Goal: Task Accomplishment & Management: Complete application form

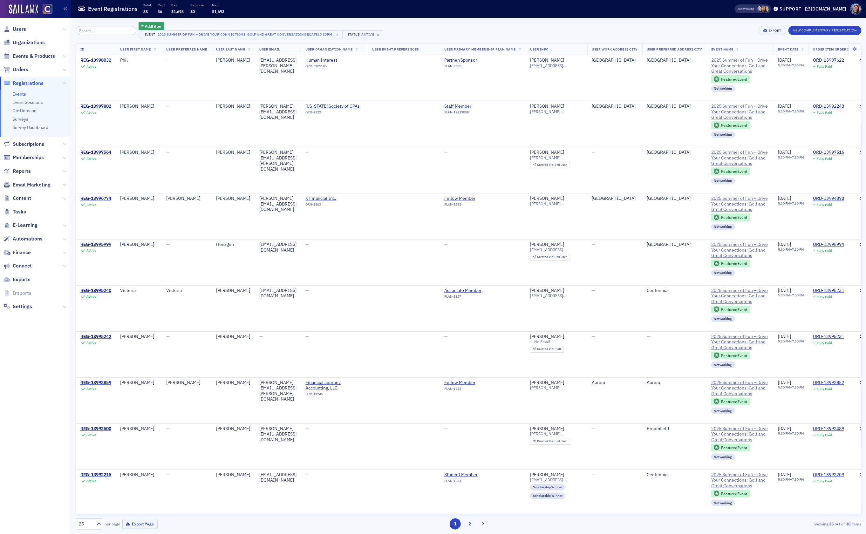
scroll to position [182, 0]
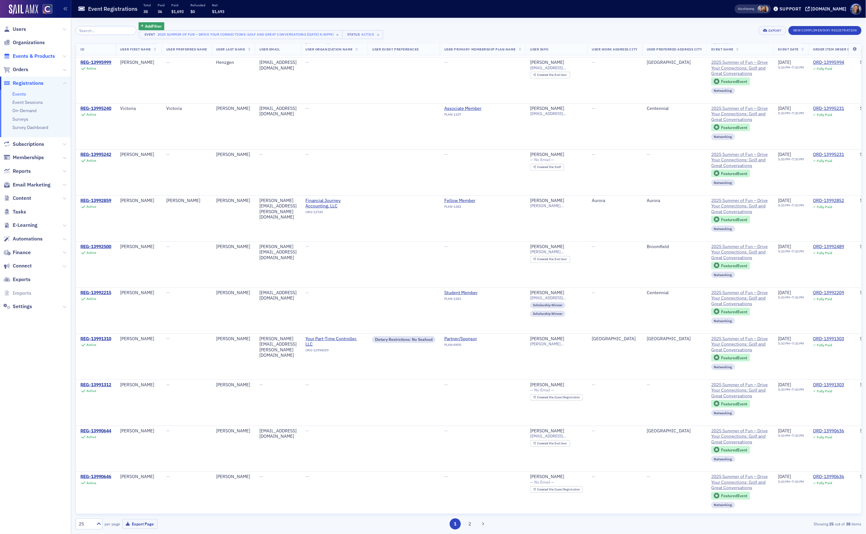
click at [29, 58] on span "Events & Products" at bounding box center [34, 56] width 42 height 7
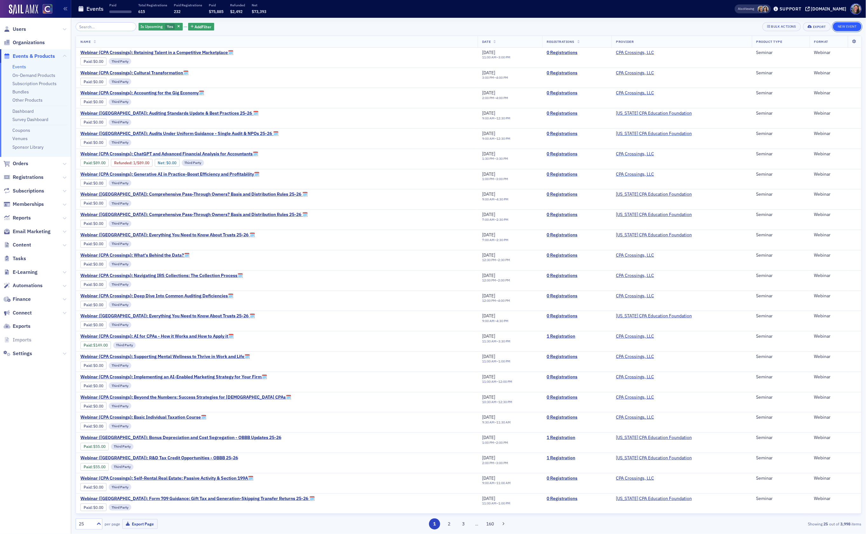
click at [846, 27] on button "New Event" at bounding box center [847, 26] width 29 height 9
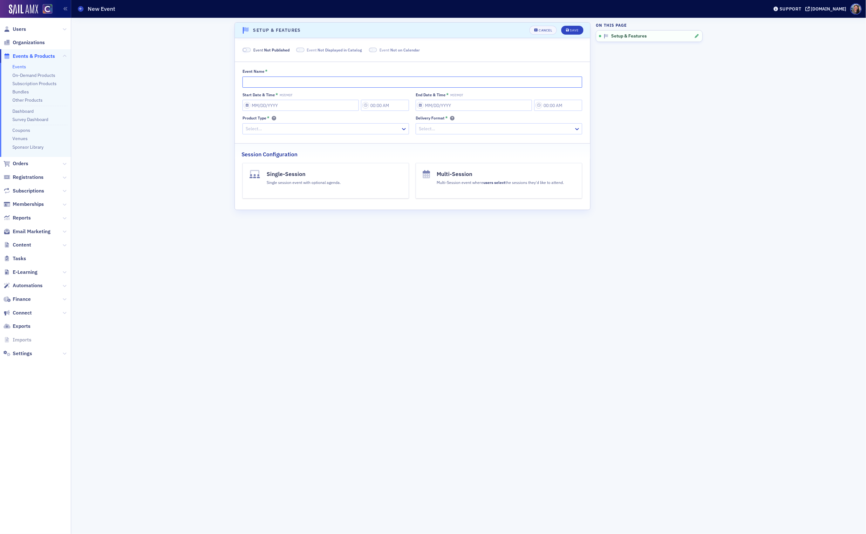
click at [264, 81] on input "Event Name *" at bounding box center [413, 82] width 340 height 11
type input "Finance and Friends - Collaboration with COCPA, FPA, IMA and RMA"
click at [289, 111] on input "Start Date & Time * MST/MDT" at bounding box center [301, 105] width 116 height 11
select select "7"
select select "2025"
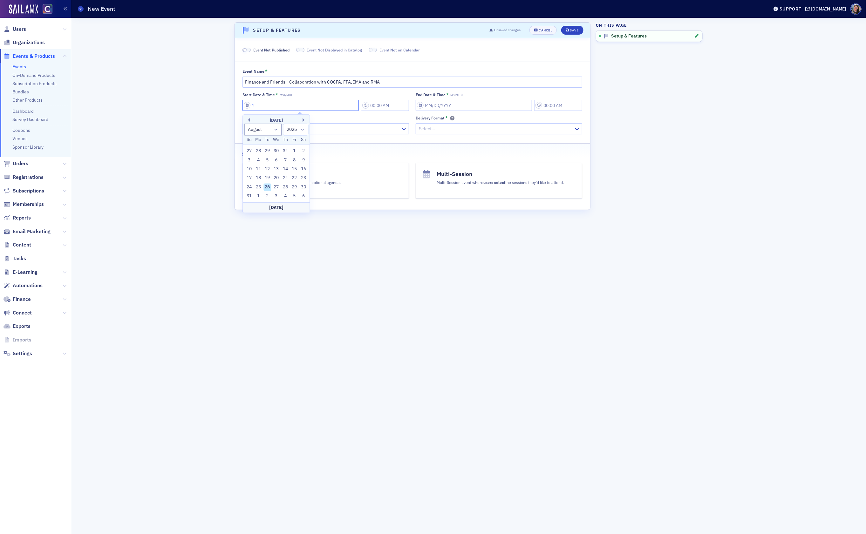
type input "10"
type input "9:00 AM"
type input "01/01/2025"
type input "10:00 AM"
select select "9"
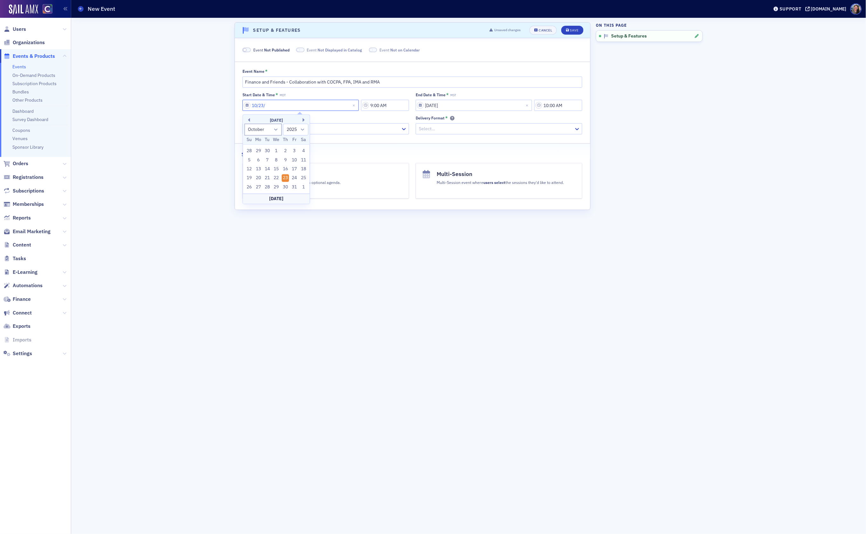
type input "10/23/2"
select select "2002"
type input "10/23/20"
select select "2020"
type input "10/23/2025"
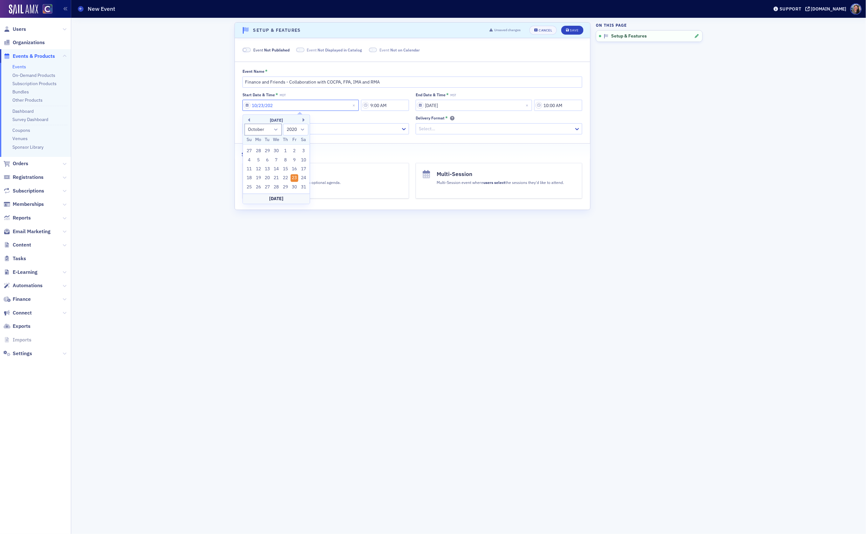
select select "2025"
type input "10/23/2025"
type input "4:00 PM"
select select "2025"
type input "10"
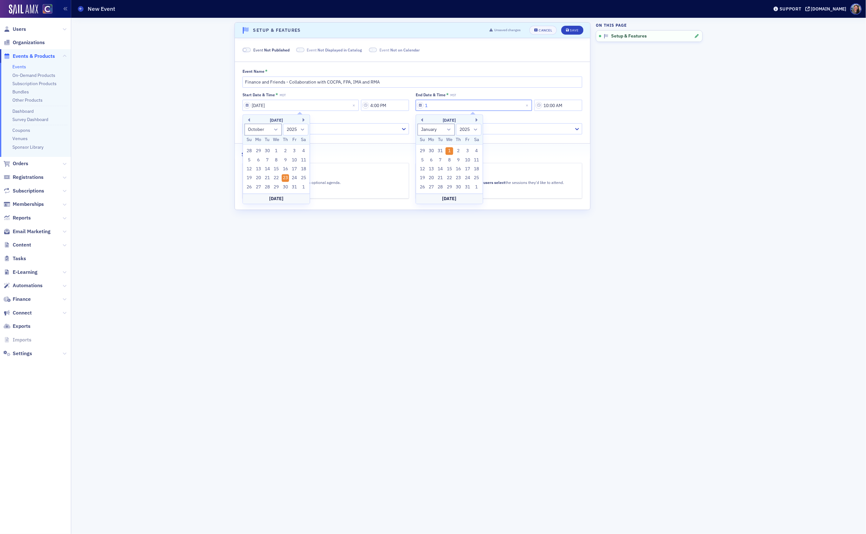
select select "9"
type input "10/23/2"
select select "2002"
type input "10/23/20"
select select "2020"
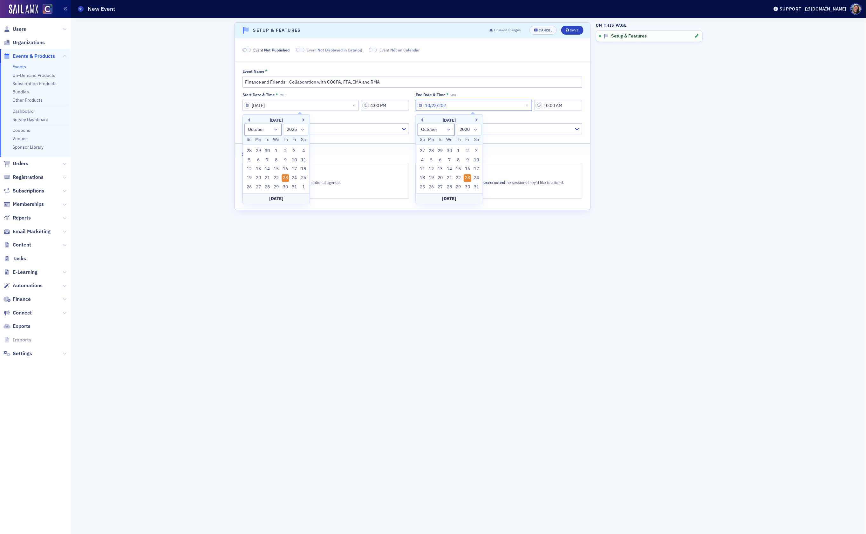
type input "10/23/2025"
select select "2025"
type input "10/23/2025"
type input "7:00 PM"
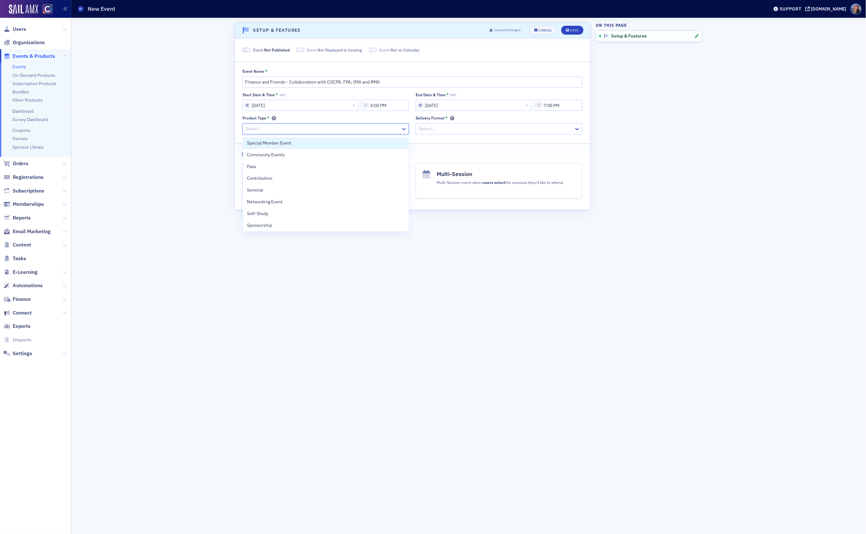
click at [355, 133] on div at bounding box center [322, 129] width 155 height 8
click at [307, 197] on div "Networking Event" at bounding box center [326, 202] width 166 height 12
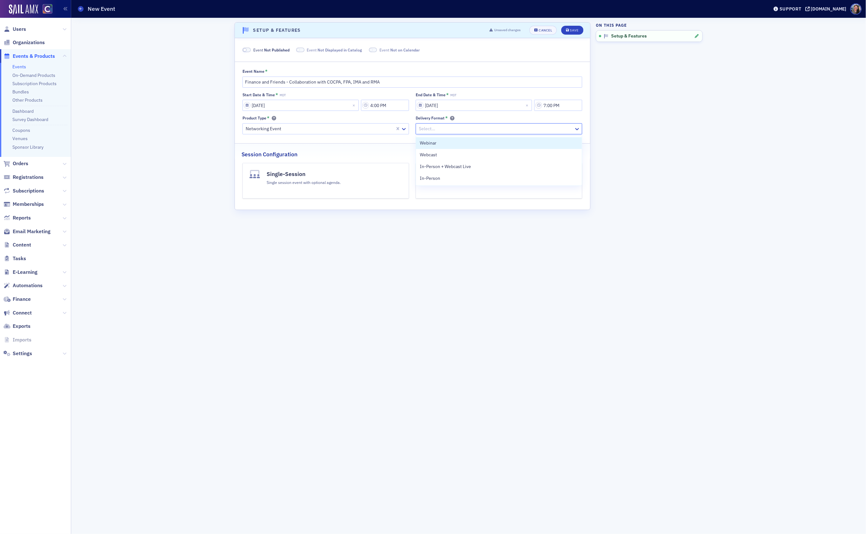
click at [466, 130] on div at bounding box center [495, 129] width 155 height 8
click at [447, 177] on div "In-Person" at bounding box center [499, 178] width 158 height 7
click at [323, 182] on div "Single session event with optional agenda." at bounding box center [304, 181] width 74 height 7
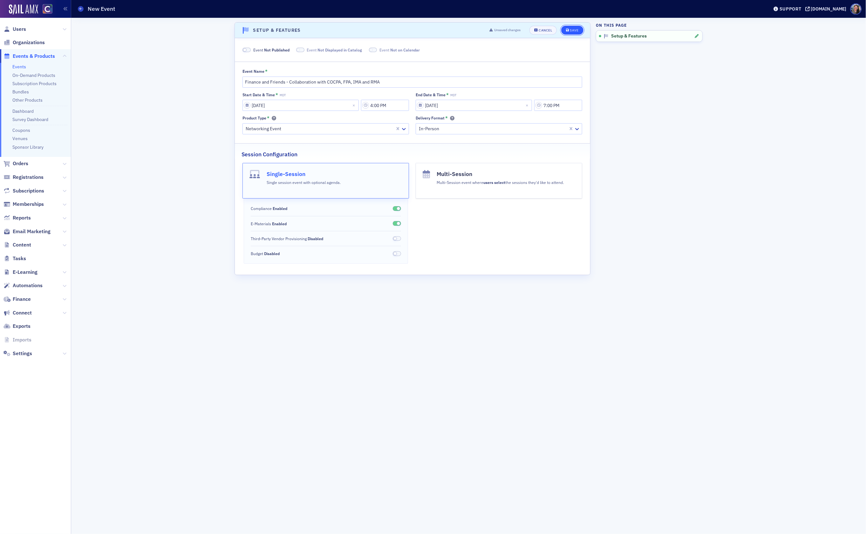
click at [574, 29] on div "Save" at bounding box center [574, 30] width 9 height 3
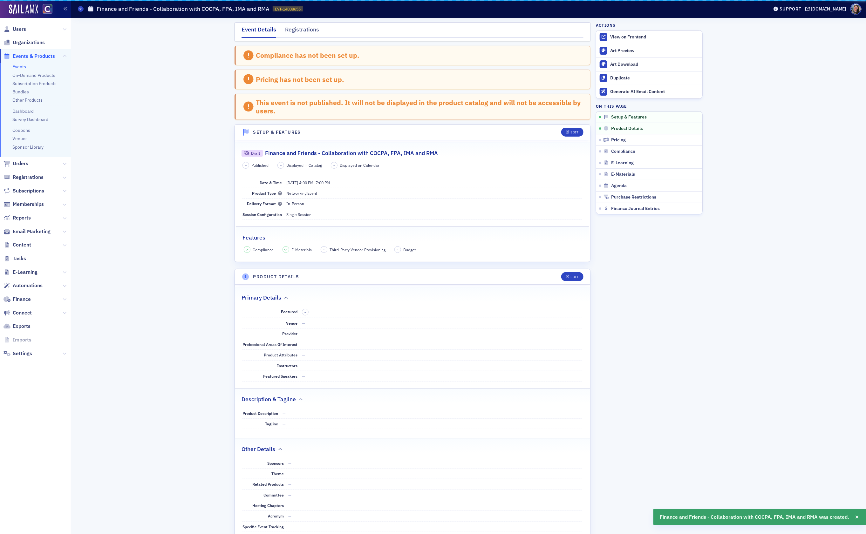
scroll to position [104, 0]
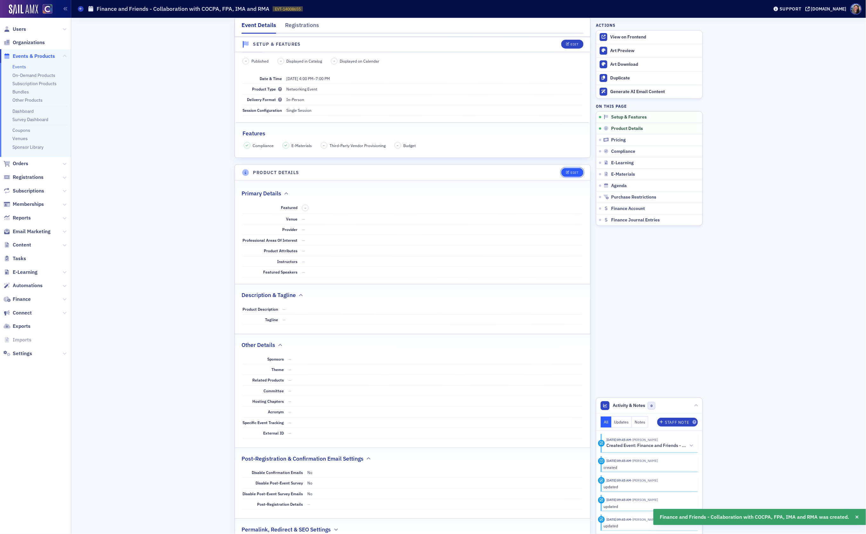
click at [580, 175] on button "Edit" at bounding box center [572, 172] width 22 height 9
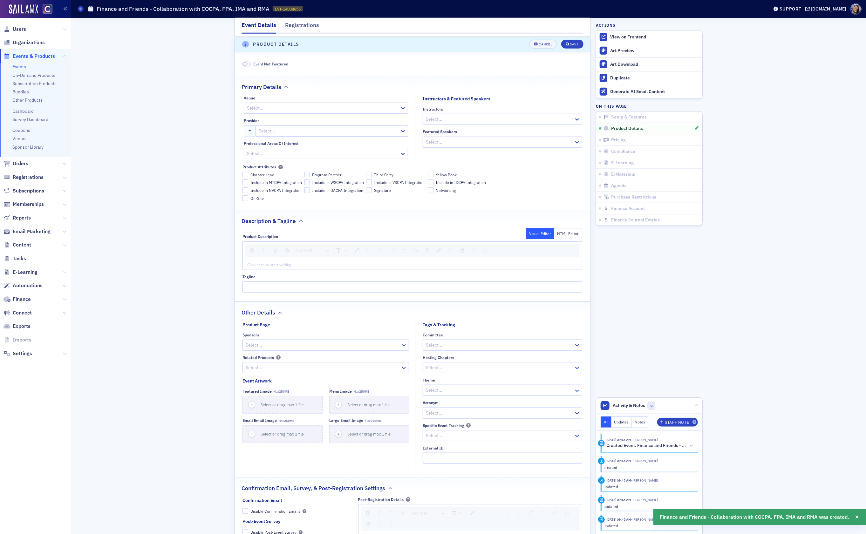
scroll to position [235, 0]
click at [306, 108] on div at bounding box center [322, 106] width 153 height 8
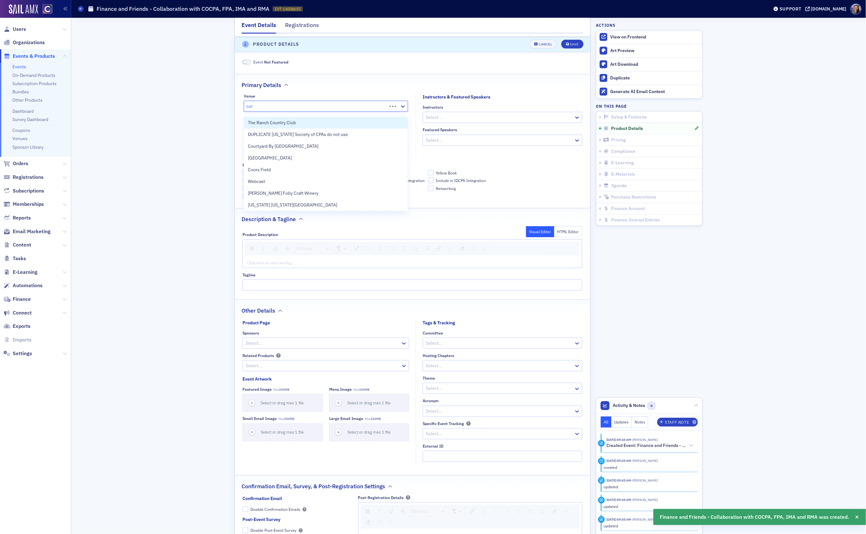
type input "curt"
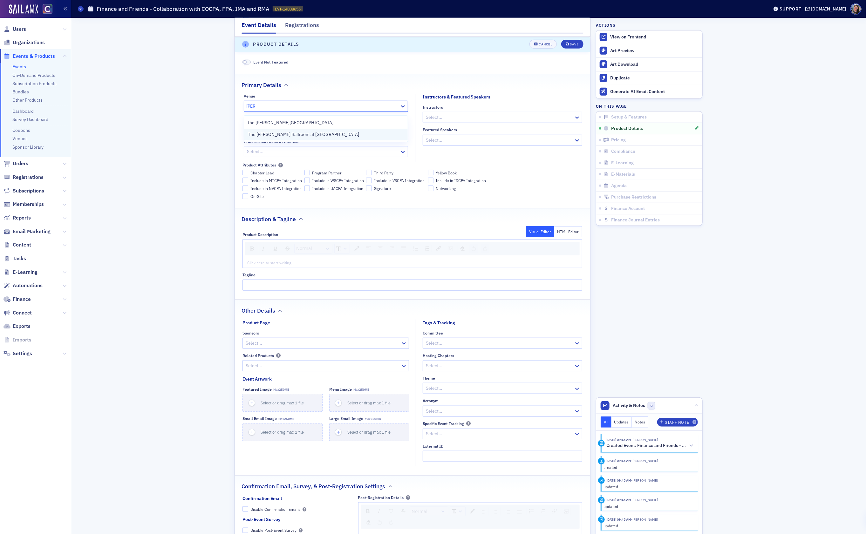
click at [296, 135] on span "The Curtis Ballroom at Landmark - Greenwood Village" at bounding box center [303, 134] width 111 height 7
click at [495, 121] on div at bounding box center [499, 117] width 148 height 8
click at [494, 119] on div at bounding box center [499, 117] width 148 height 8
click at [300, 131] on div at bounding box center [328, 129] width 141 height 8
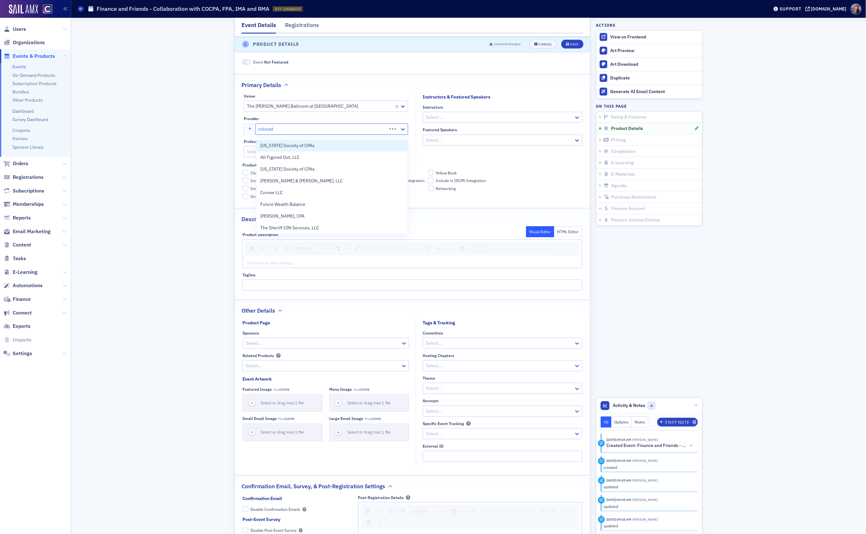
type input "colorado"
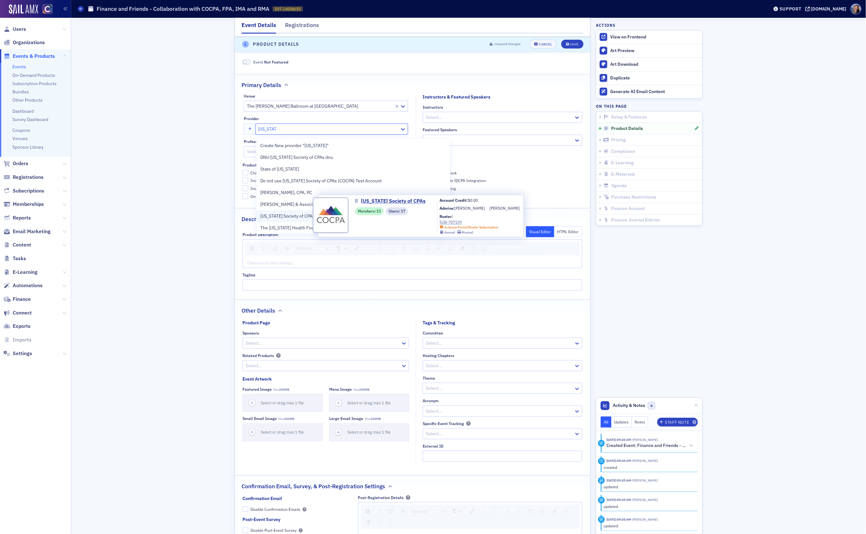
click at [288, 215] on span "Colorado Society of CPAs" at bounding box center [289, 216] width 58 height 7
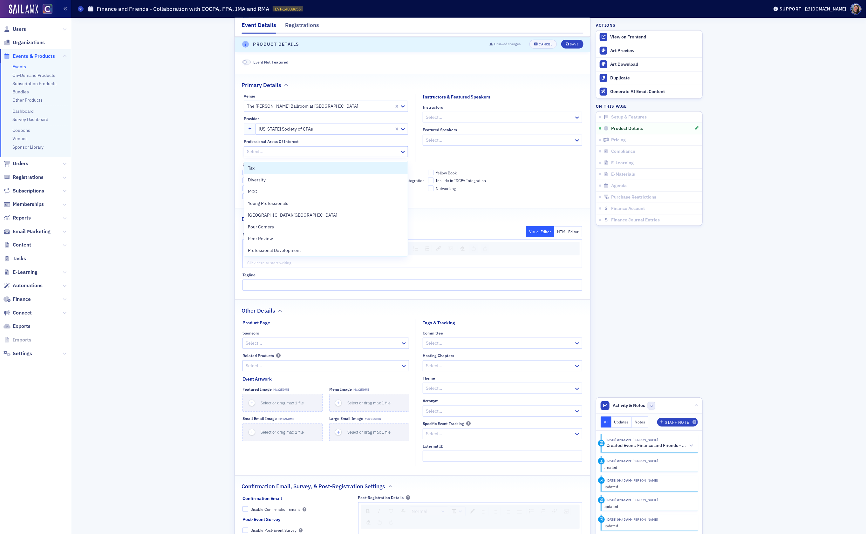
click at [271, 154] on div at bounding box center [322, 152] width 153 height 8
type input "mcc"
click at [274, 164] on div "MCC" at bounding box center [326, 168] width 164 height 12
click at [560, 172] on div "Chapter Lead Program Partner Third Party Yellow Book Include in MTCPA Integrati…" at bounding box center [413, 184] width 340 height 29
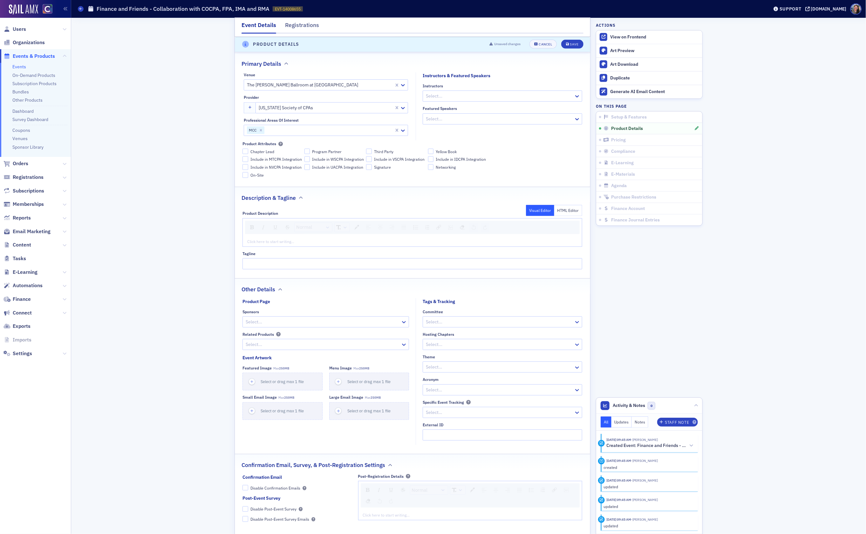
click at [281, 244] on div "rdw-editor" at bounding box center [413, 242] width 330 height 6
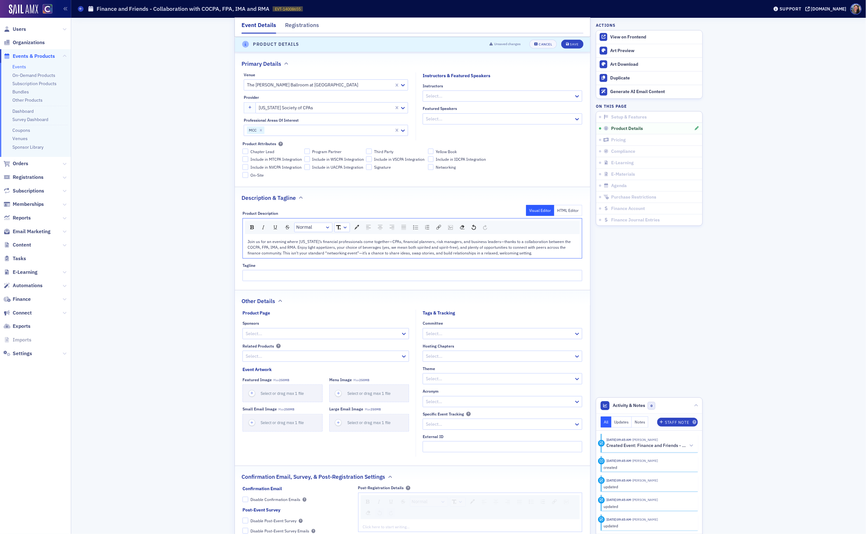
click at [491, 256] on span "Join us for an evening where Colorado’s financial professionals come together—C…" at bounding box center [410, 247] width 324 height 17
click at [334, 312] on fieldset "Other Details Product Page Sponsors Select... Related Products Select... Event …" at bounding box center [412, 375] width 355 height 171
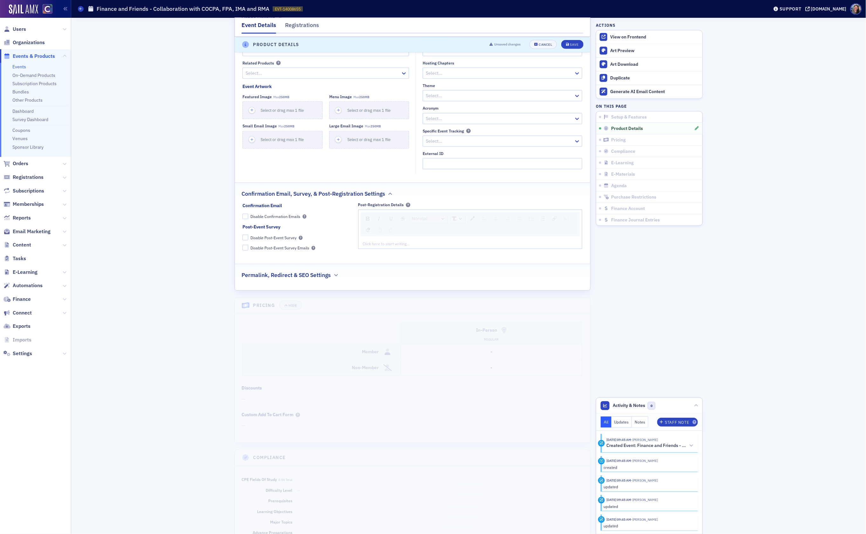
scroll to position [542, 0]
click at [573, 45] on div "Save" at bounding box center [574, 44] width 9 height 3
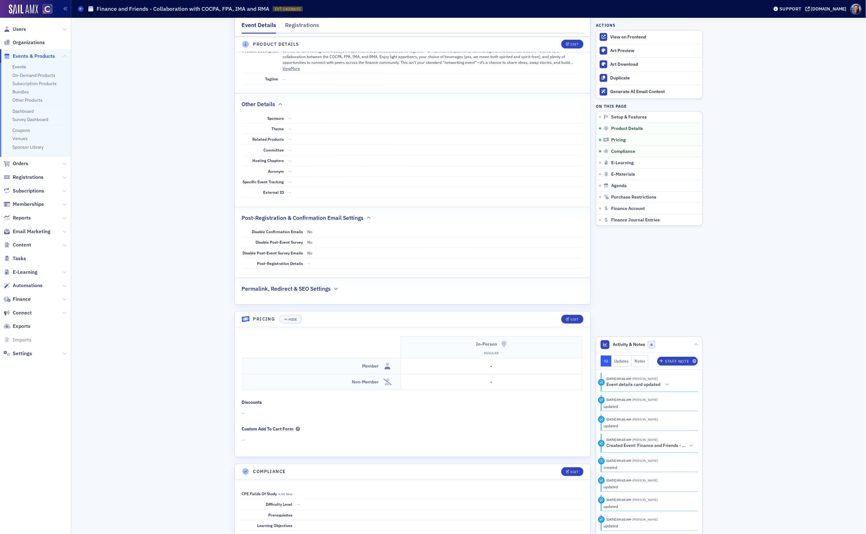
scroll to position [508, 0]
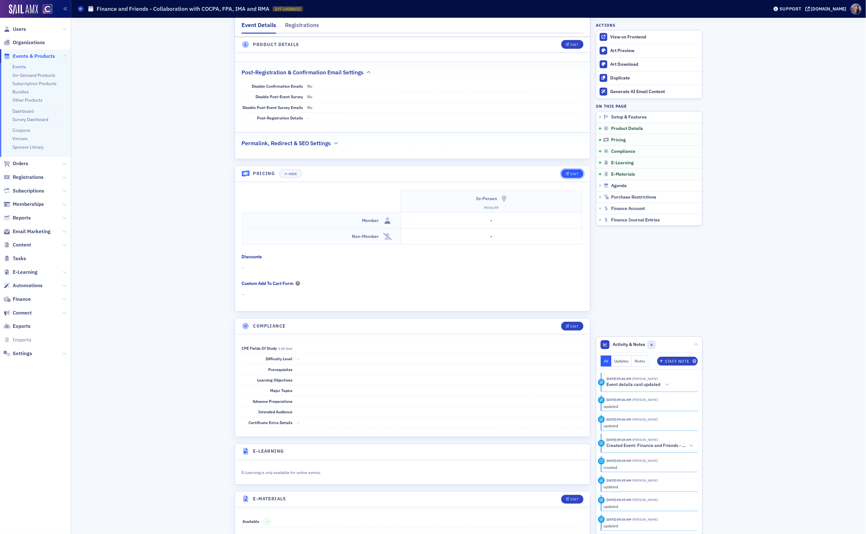
click at [575, 176] on div "Edit" at bounding box center [575, 173] width 8 height 3
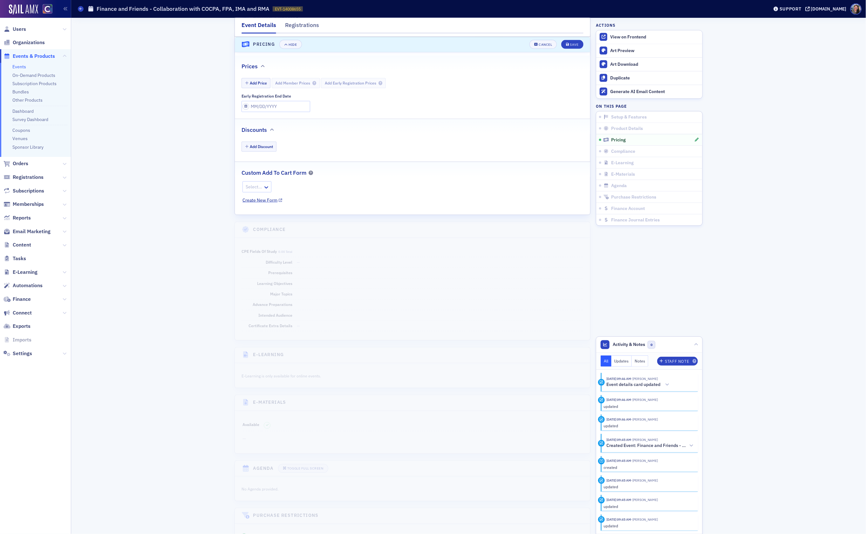
scroll to position [644, 0]
click at [257, 85] on button "Add Price" at bounding box center [256, 81] width 29 height 10
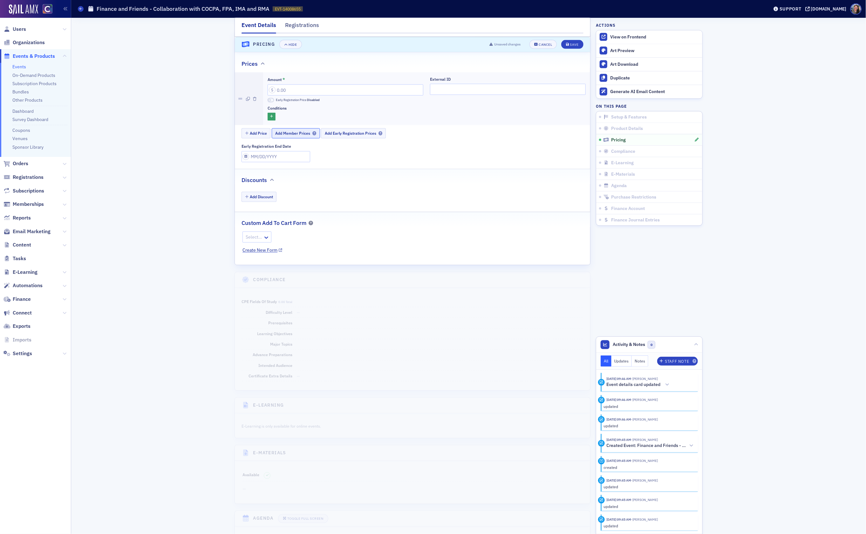
click at [291, 138] on button "Add Member Prices" at bounding box center [296, 133] width 48 height 10
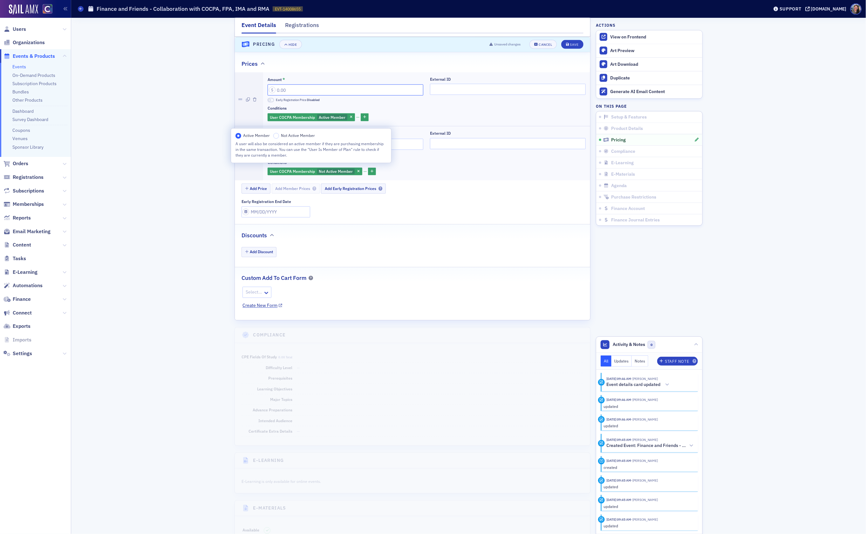
click at [313, 96] on input "Amount *" at bounding box center [346, 90] width 156 height 11
type input "35.00"
click at [291, 150] on input "Amount *" at bounding box center [346, 144] width 156 height 11
type input "35.00"
click at [574, 47] on button "Save" at bounding box center [572, 44] width 22 height 9
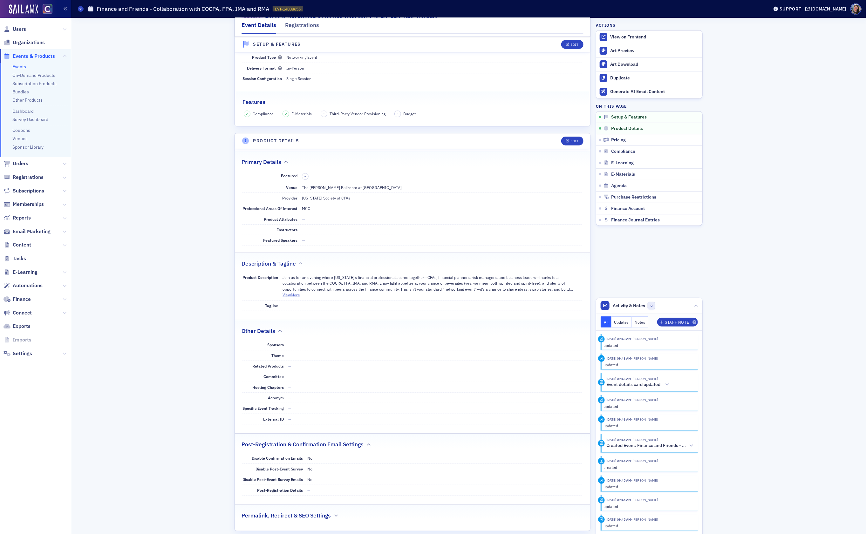
scroll to position [0, 0]
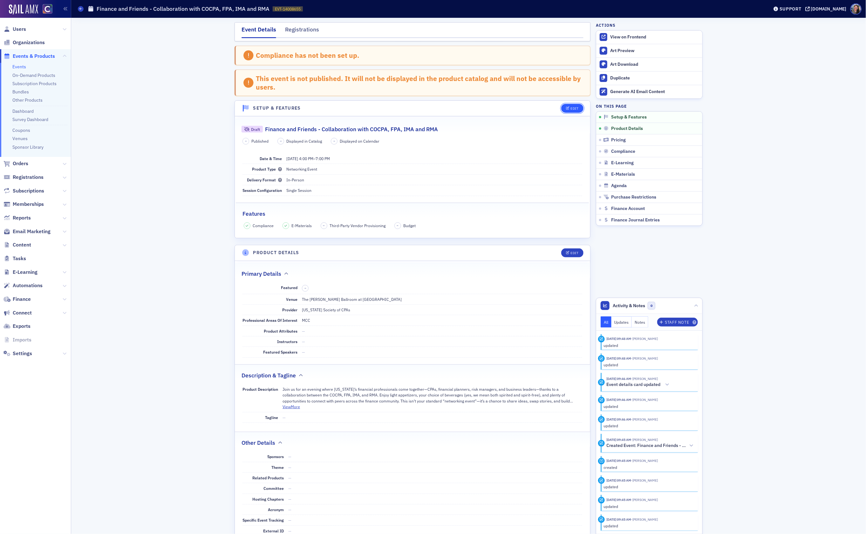
click at [576, 111] on button "Edit" at bounding box center [572, 108] width 22 height 9
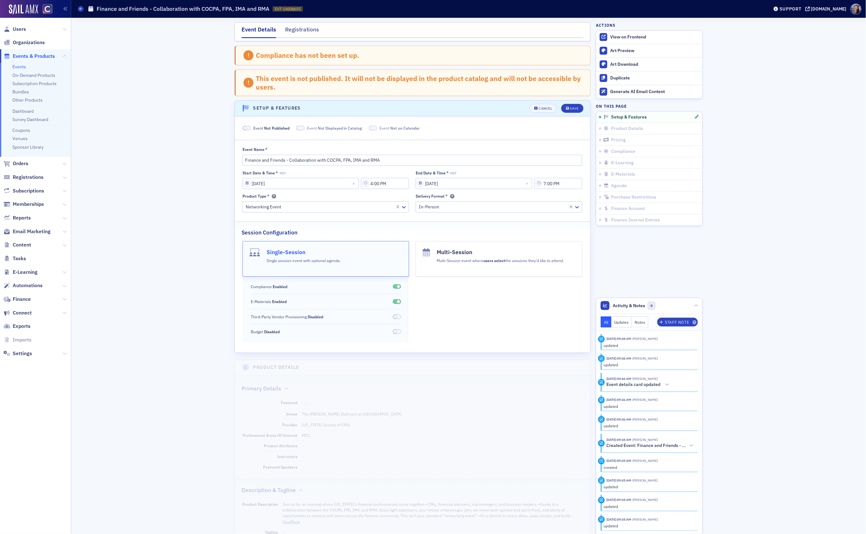
scroll to position [64, 0]
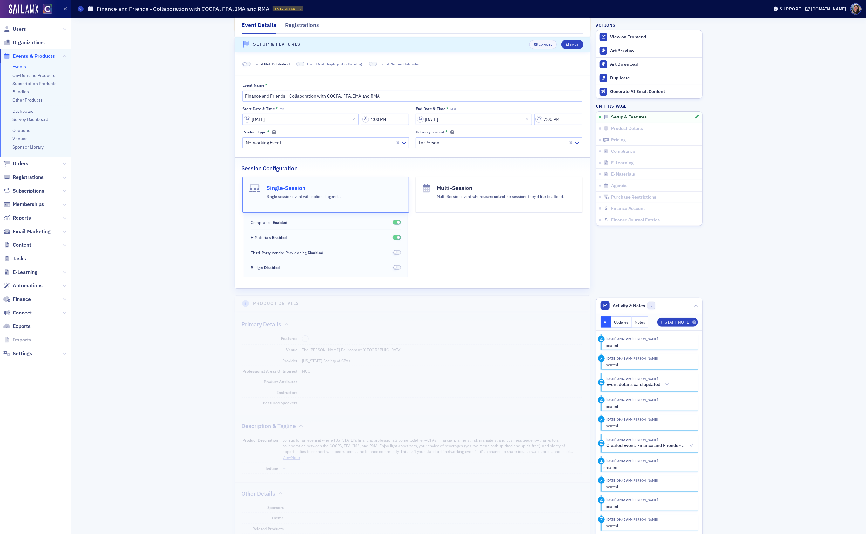
click at [400, 223] on span at bounding box center [397, 222] width 8 height 5
click at [395, 243] on div "Compliance Disabled E-Materials Enabled Third-Party Vendor Provisioning Disable…" at bounding box center [326, 245] width 164 height 65
click at [396, 240] on span at bounding box center [397, 237] width 8 height 5
click at [579, 50] on header "Setup & Features Unsaved changes Cancel Save" at bounding box center [412, 45] width 355 height 16
click at [571, 42] on button "Save" at bounding box center [572, 44] width 22 height 9
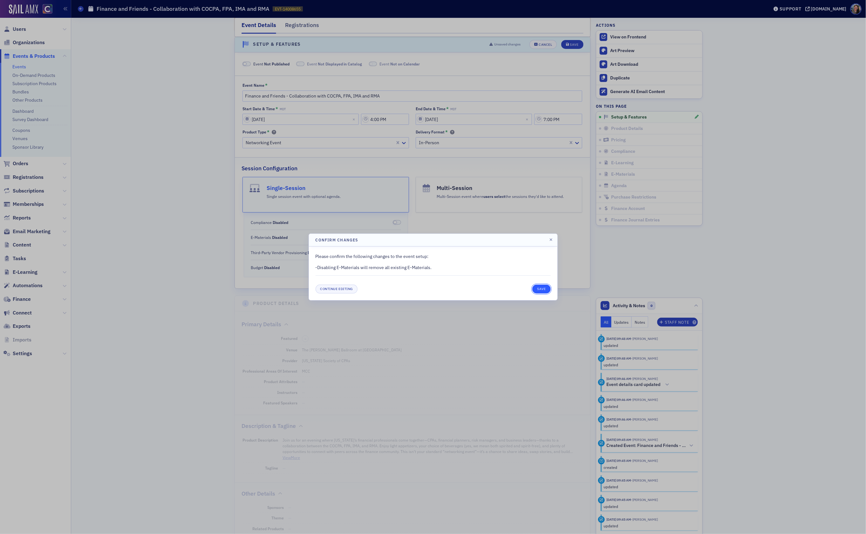
click at [544, 286] on button "Save" at bounding box center [541, 289] width 18 height 9
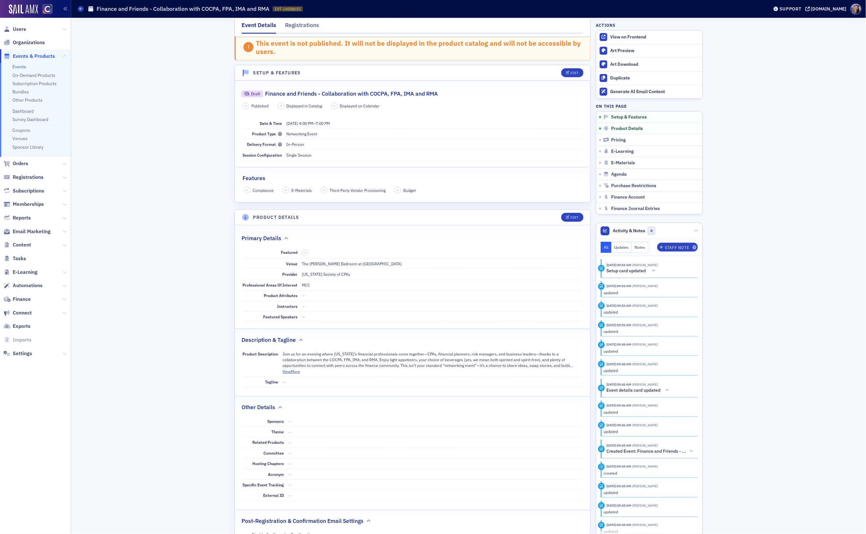
scroll to position [0, 0]
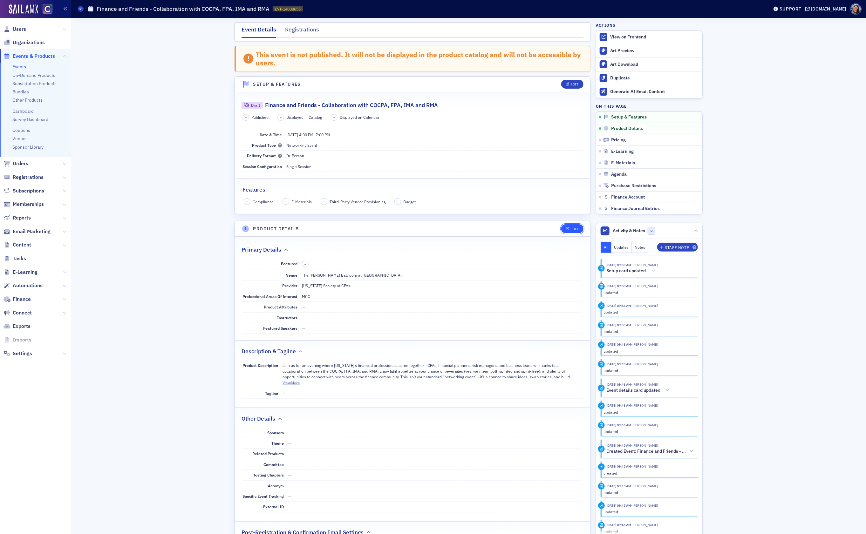
click at [571, 229] on div "Edit" at bounding box center [575, 228] width 8 height 3
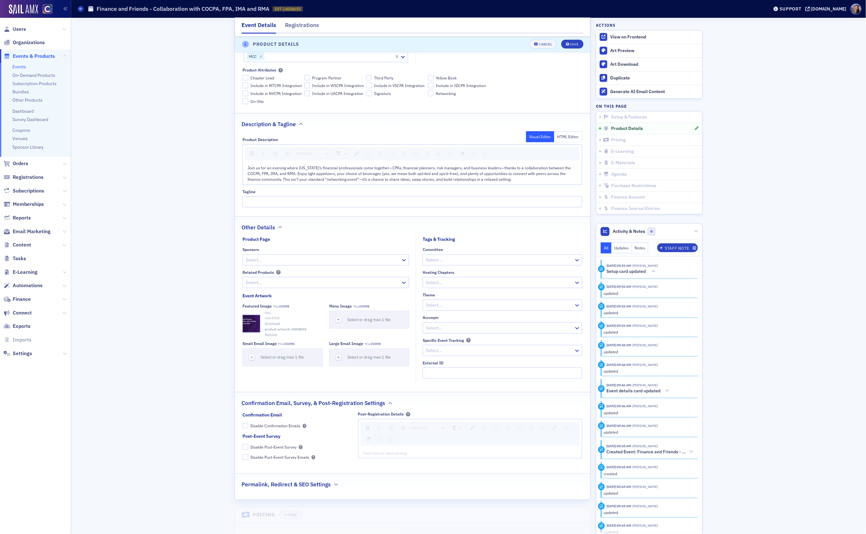
scroll to position [284, 0]
click at [340, 305] on div "Menu Image" at bounding box center [340, 303] width 23 height 5
click at [271, 335] on button "Remove" at bounding box center [271, 332] width 12 height 5
click at [574, 46] on button "Save" at bounding box center [572, 44] width 22 height 9
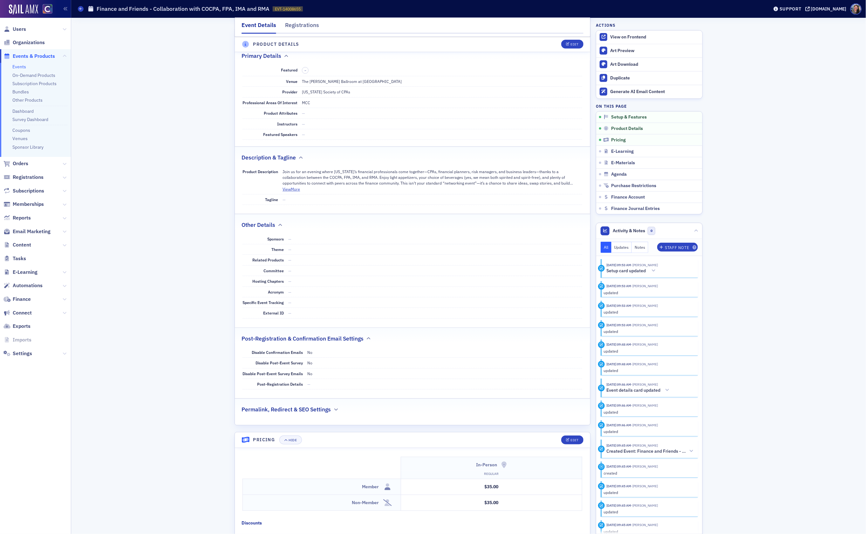
scroll to position [186, 0]
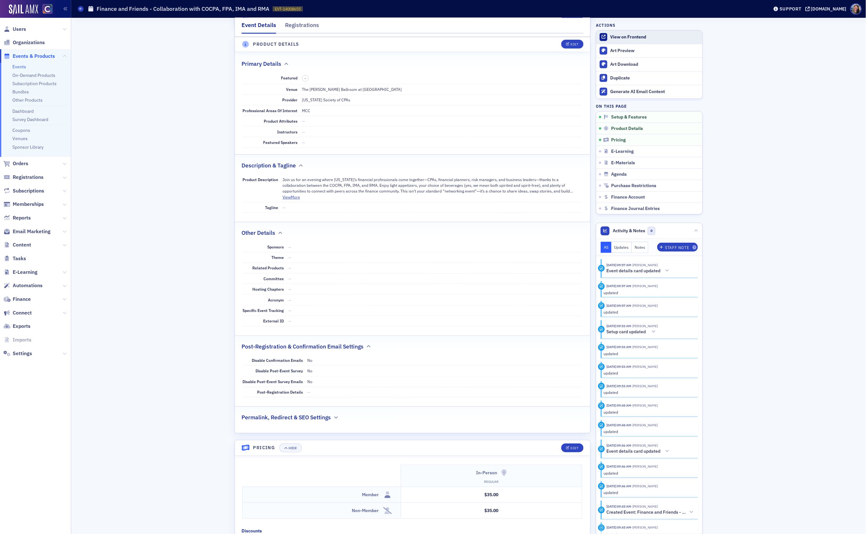
click at [616, 37] on div "View on Frontend" at bounding box center [654, 37] width 89 height 6
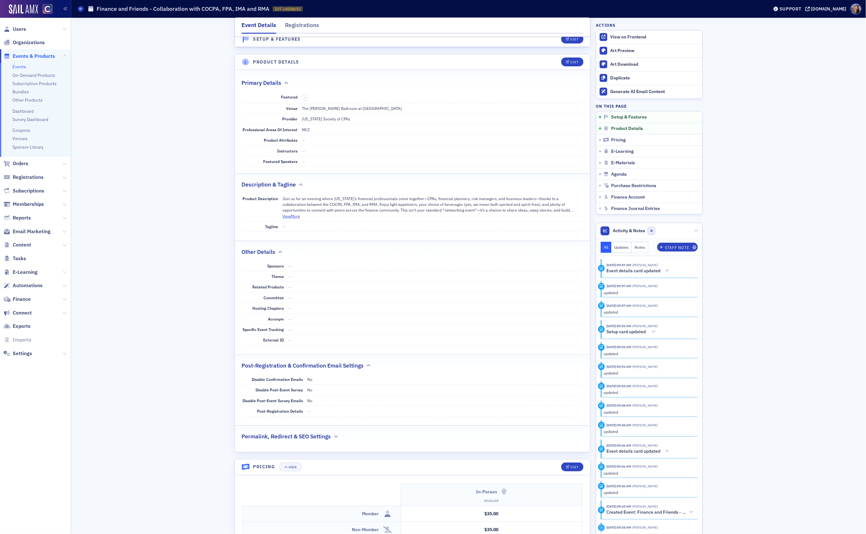
scroll to position [0, 0]
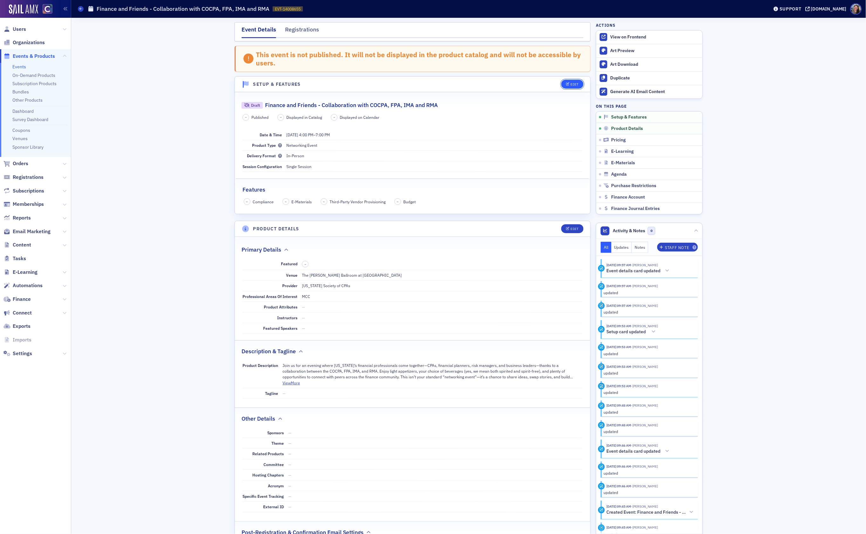
click at [568, 85] on icon "button" at bounding box center [568, 84] width 4 height 3
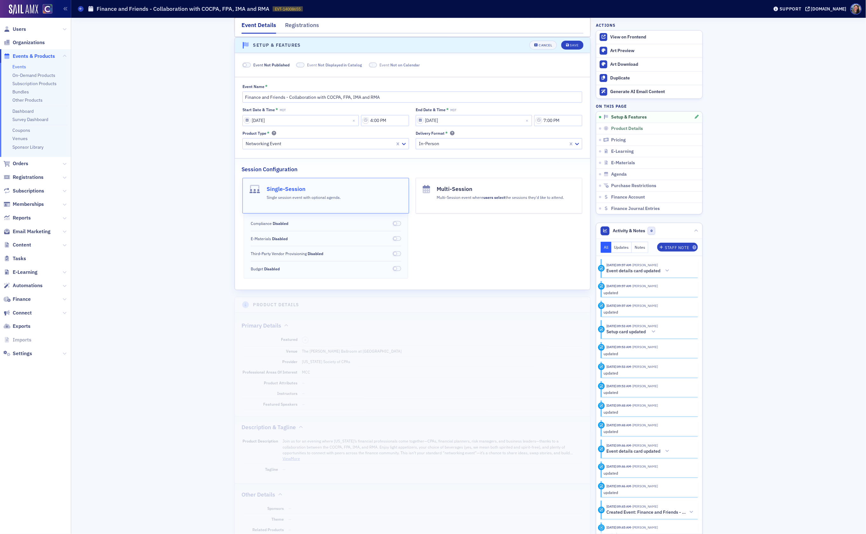
scroll to position [40, 0]
click at [271, 64] on span "Not Published" at bounding box center [276, 63] width 25 height 5
click at [570, 48] on button "Save" at bounding box center [572, 44] width 22 height 9
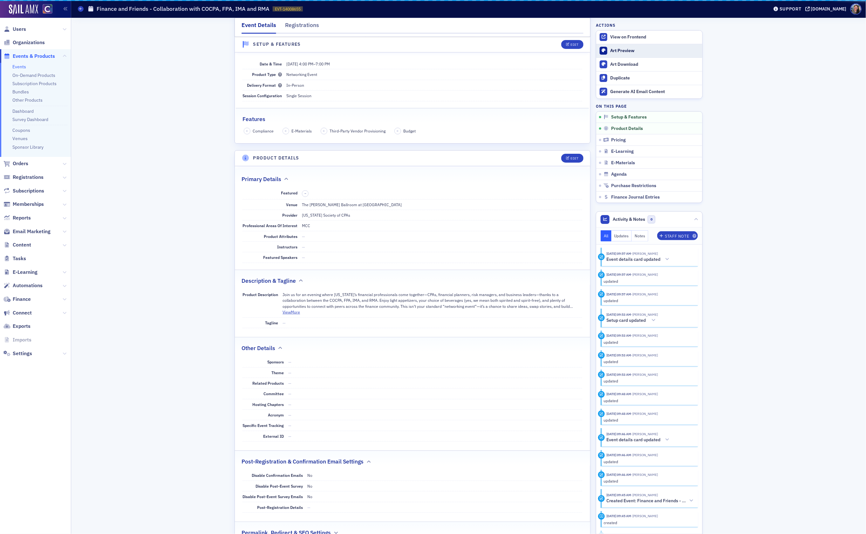
scroll to position [9, 0]
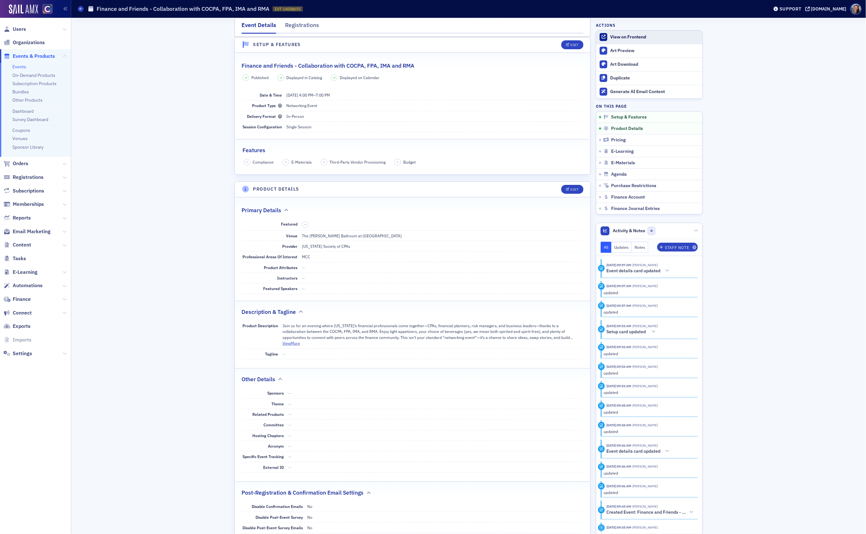
click at [618, 36] on div "View on Frontend" at bounding box center [654, 37] width 89 height 6
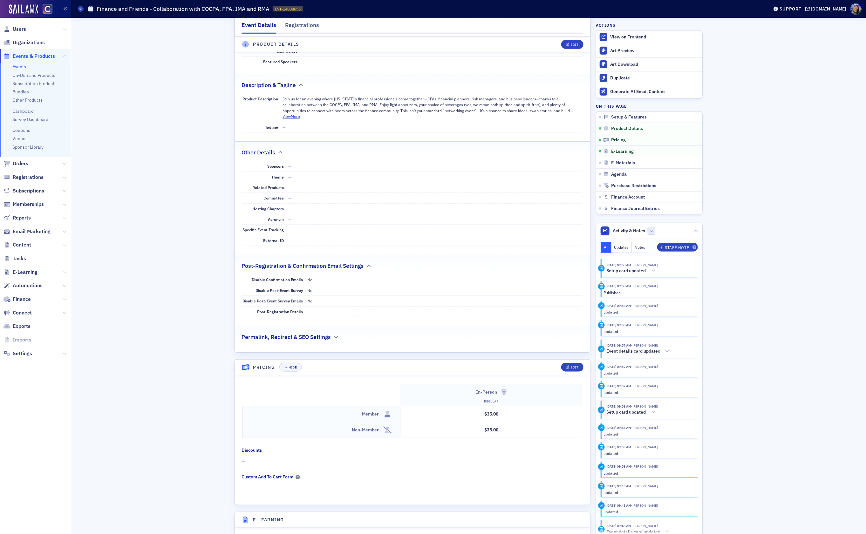
scroll to position [228, 0]
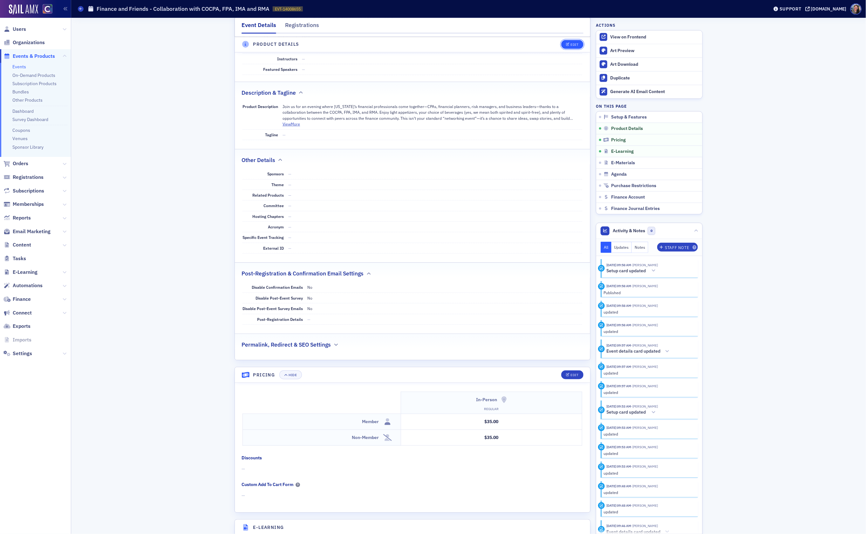
click at [573, 44] on div "Edit" at bounding box center [575, 44] width 8 height 3
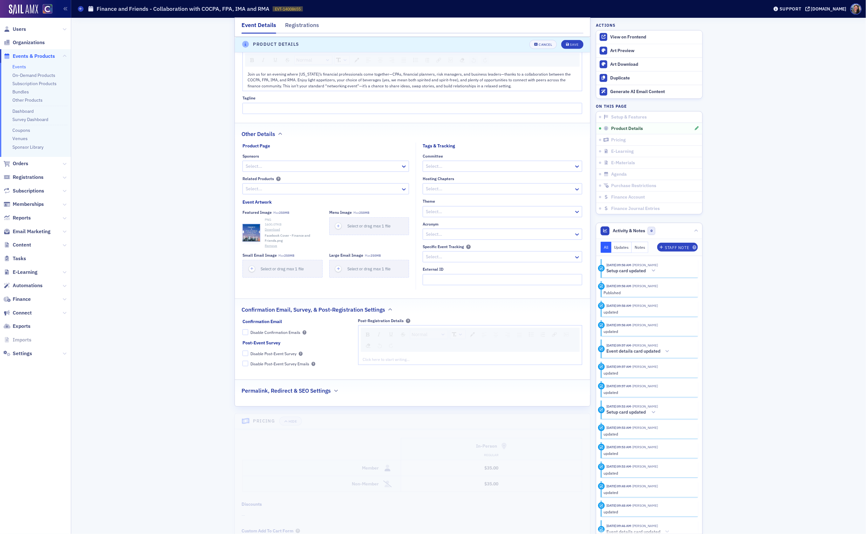
scroll to position [357, 0]
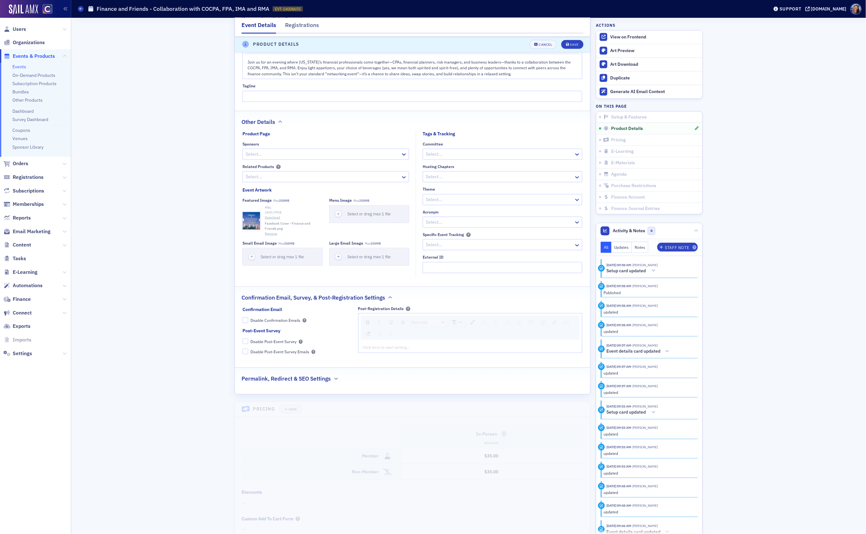
click at [270, 236] on button "Remove" at bounding box center [271, 233] width 12 height 5
click at [572, 46] on button "Save" at bounding box center [572, 44] width 22 height 9
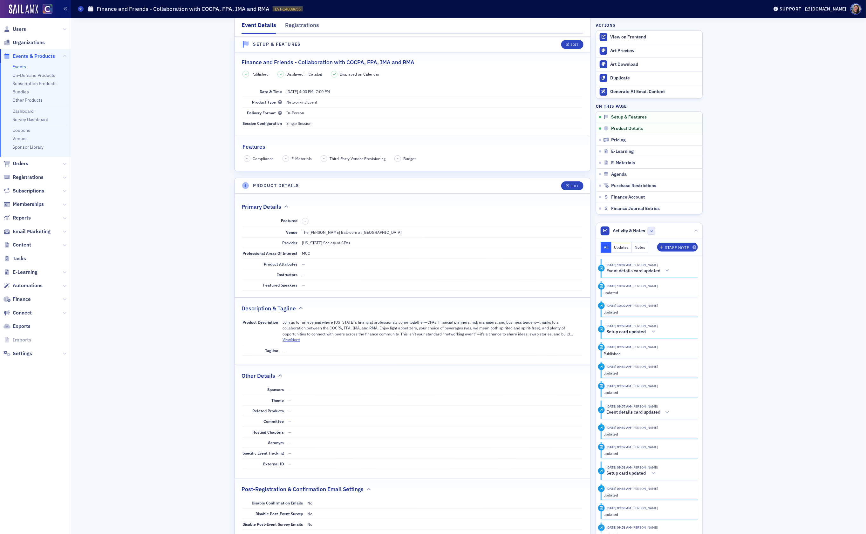
scroll to position [0, 0]
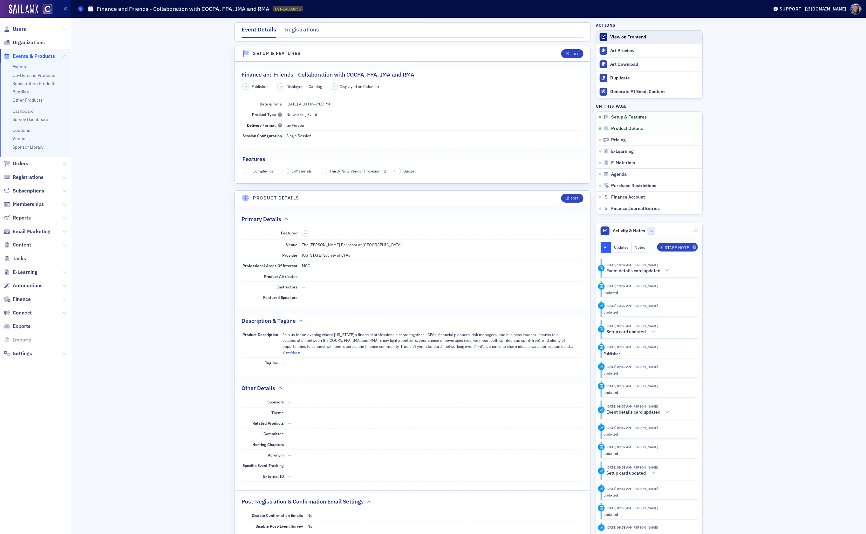
click at [632, 38] on div "View on Frontend" at bounding box center [654, 37] width 89 height 6
click at [19, 68] on link "Events" at bounding box center [19, 67] width 14 height 6
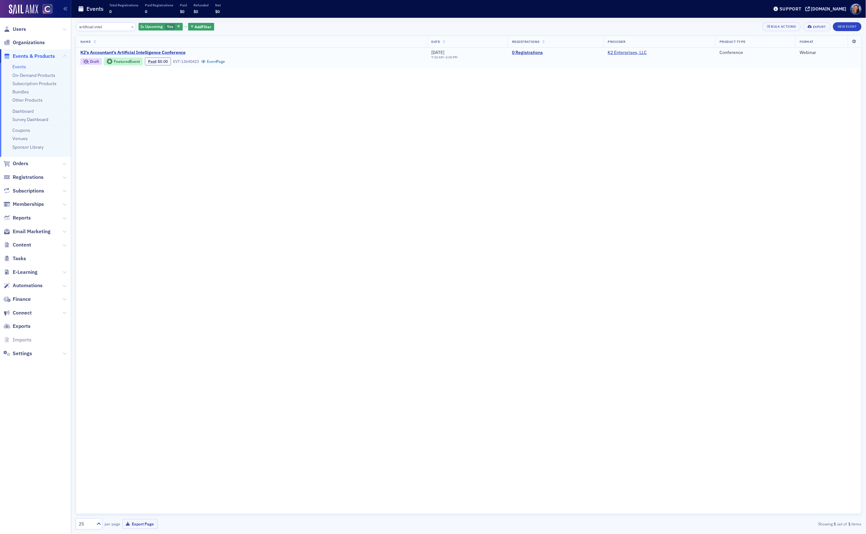
type input "artificial intel"
click at [161, 53] on span "K2’s Accountant’s Artificial Intelligence Conference" at bounding box center [133, 53] width 107 height 6
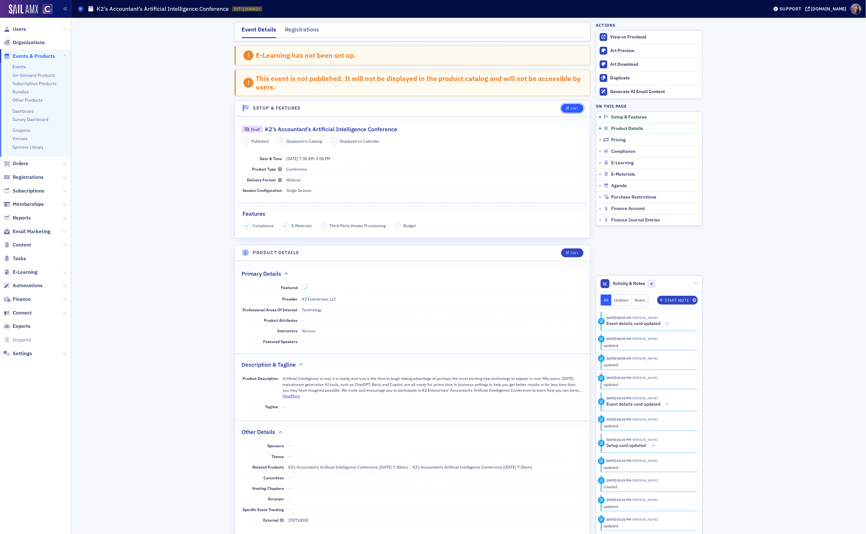
click at [580, 110] on button "Edit" at bounding box center [572, 108] width 22 height 9
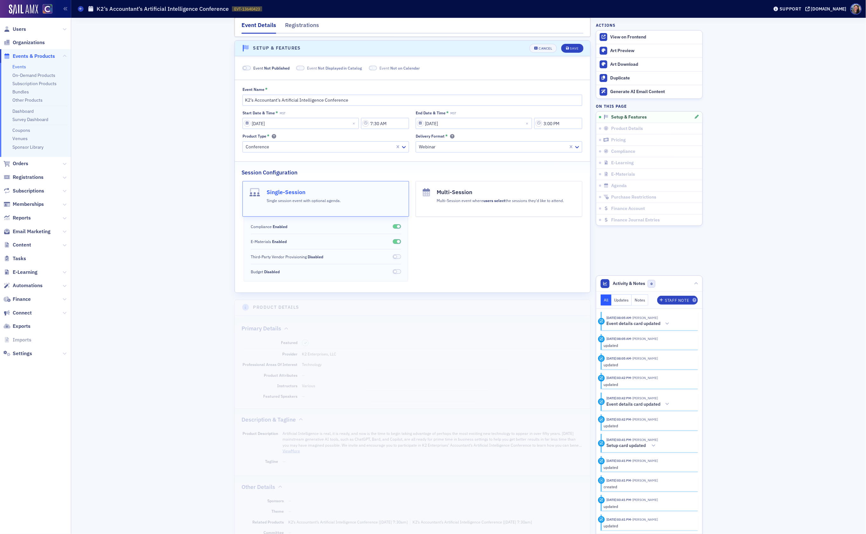
scroll to position [64, 0]
click at [277, 66] on span "Not Published" at bounding box center [276, 63] width 25 height 5
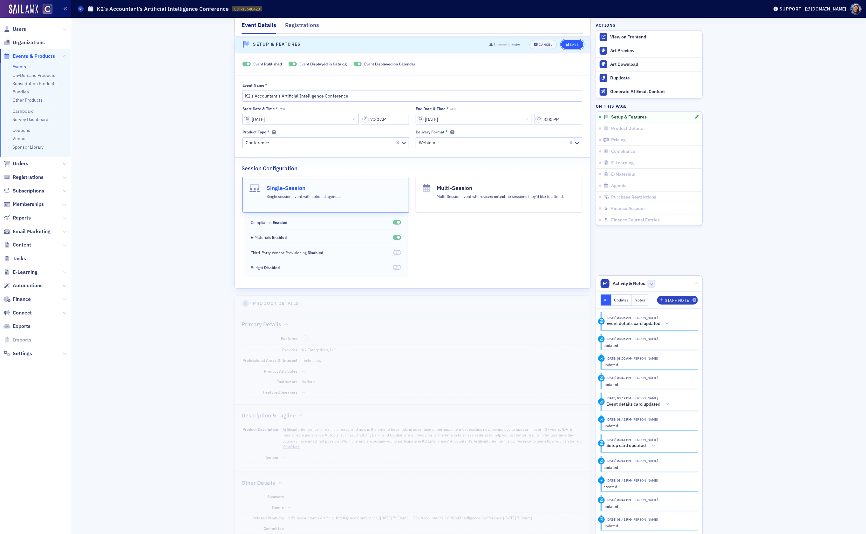
click at [572, 44] on div "Save" at bounding box center [574, 44] width 9 height 3
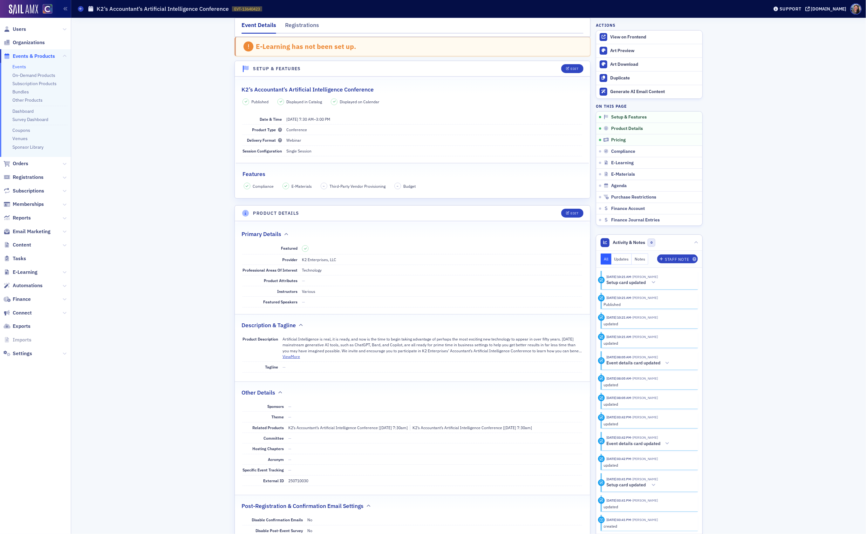
scroll to position [0, 0]
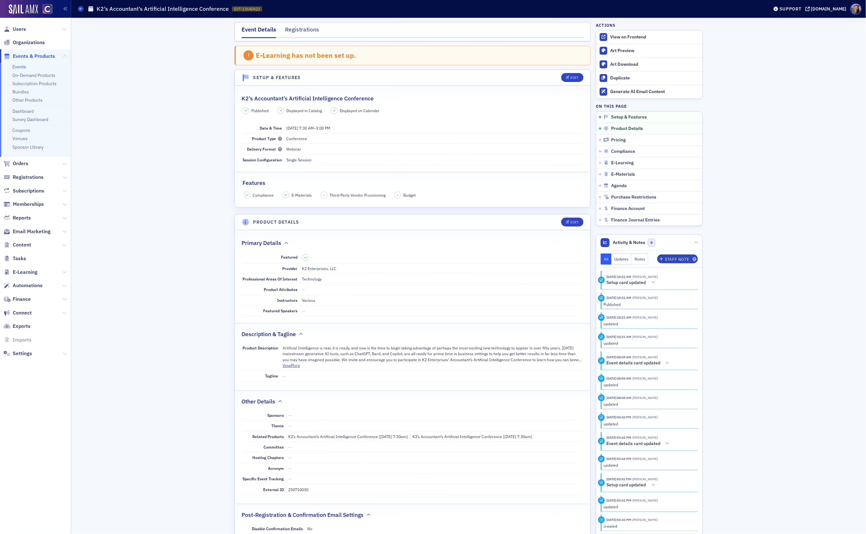
click at [19, 66] on link "Events" at bounding box center [19, 67] width 14 height 6
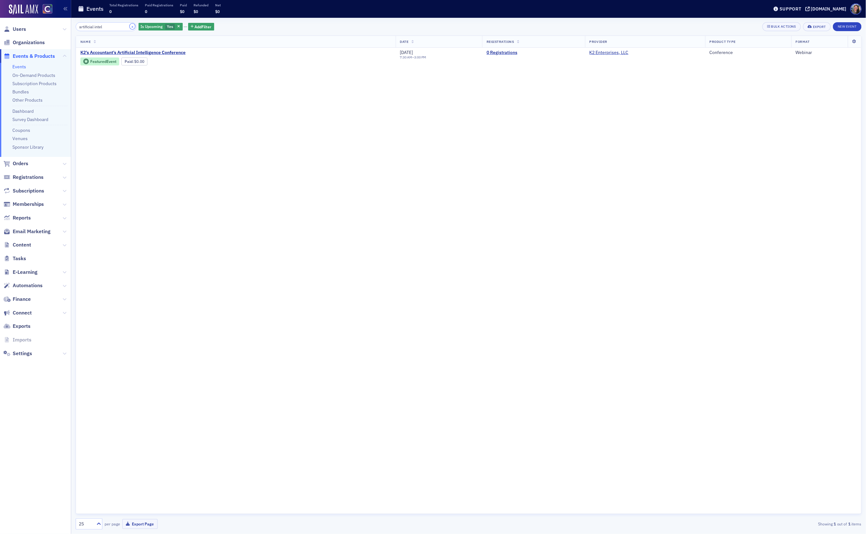
click at [130, 27] on button "×" at bounding box center [133, 27] width 6 height 6
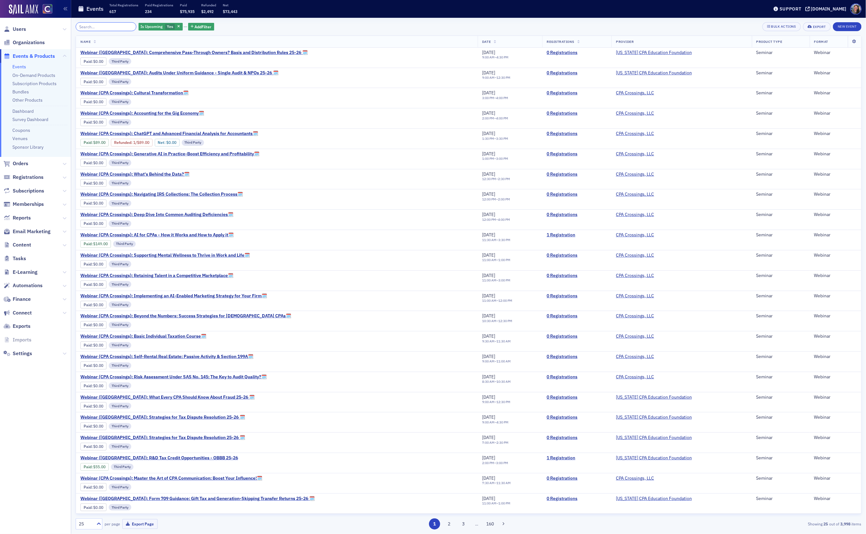
click at [103, 27] on input "search" at bounding box center [106, 26] width 61 height 9
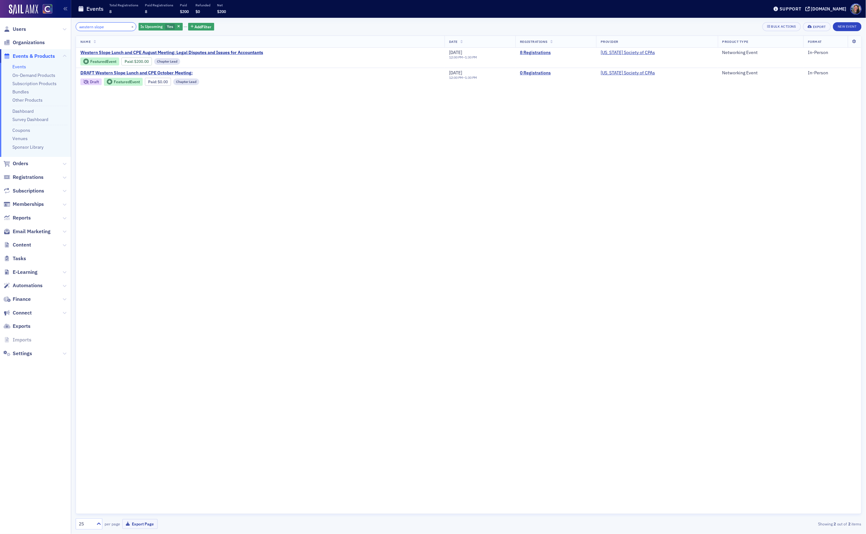
type input "western slope"
click at [441, 172] on div "Name Date Registrations Provider Product Type Format Western Slope Lunch and CP…" at bounding box center [469, 275] width 786 height 479
click at [146, 73] on span "DRAFT Western Slope Lunch and CPE October Meeting:" at bounding box center [136, 73] width 112 height 6
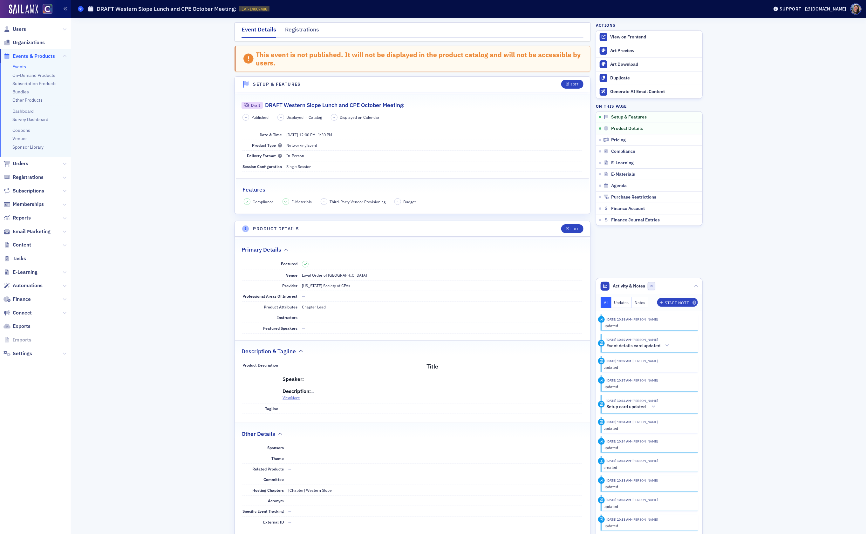
click at [81, 10] on span at bounding box center [81, 9] width 6 height 6
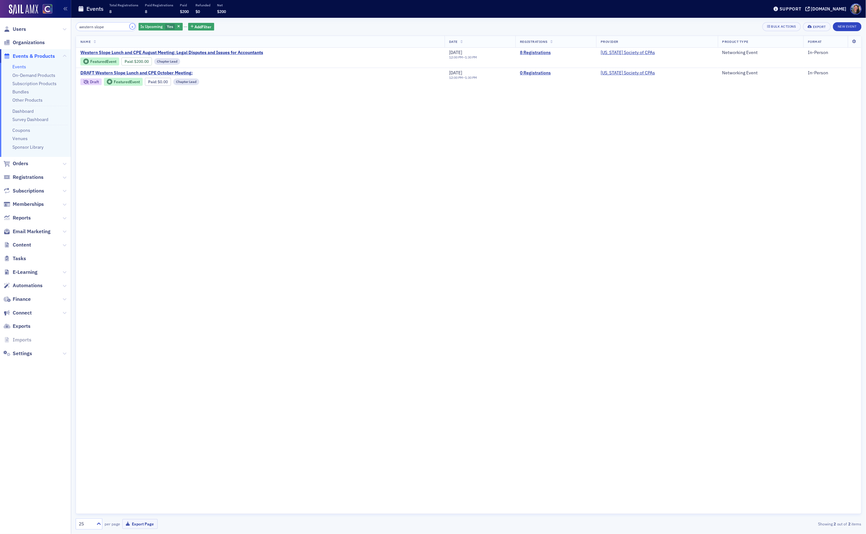
click at [130, 26] on button "×" at bounding box center [133, 27] width 6 height 6
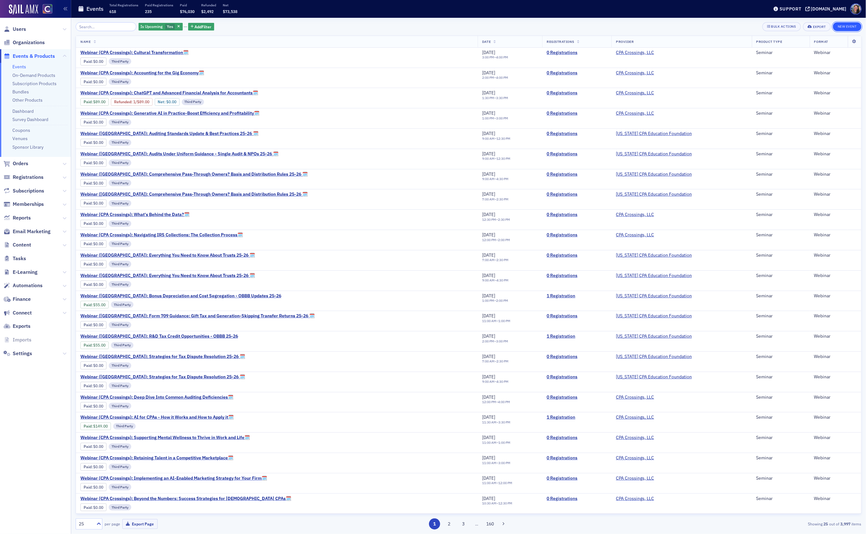
click at [856, 28] on button "New Event" at bounding box center [847, 26] width 29 height 9
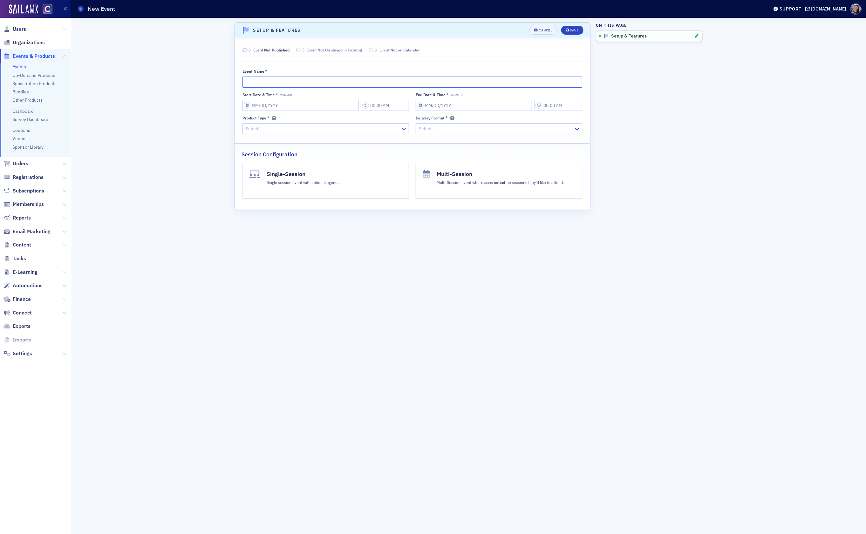
click at [481, 85] on input "Event Name *" at bounding box center [413, 82] width 340 height 11
type input "Western Slope Mix and Mingle -"
click at [23, 64] on link "Events" at bounding box center [19, 67] width 14 height 6
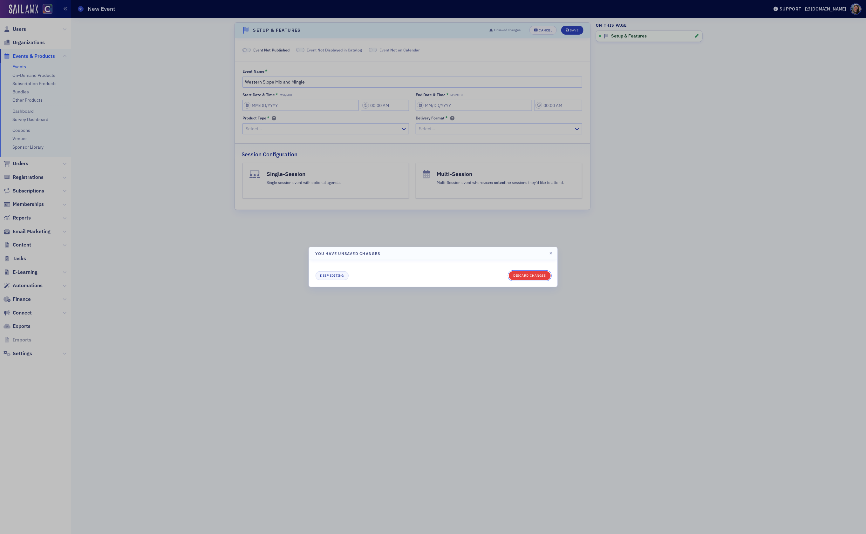
click at [524, 278] on button "Discard changes" at bounding box center [530, 275] width 42 height 9
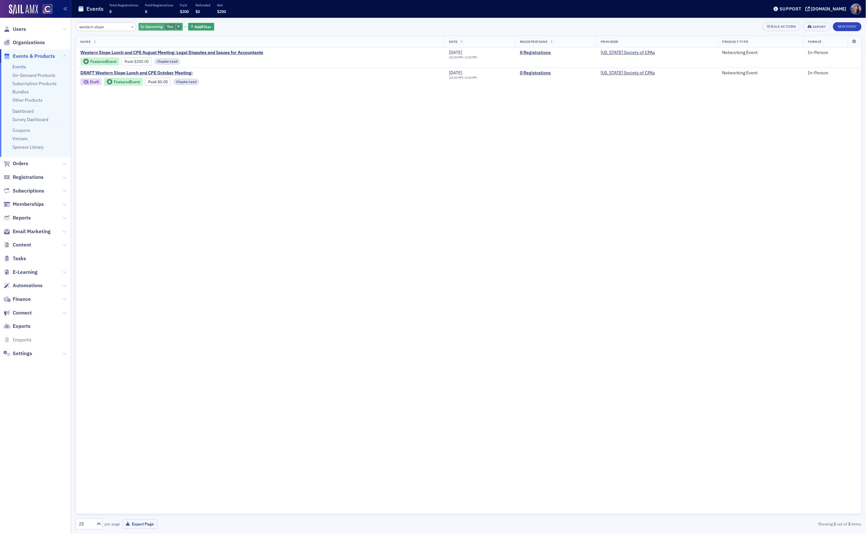
click at [177, 27] on icon "button" at bounding box center [178, 26] width 3 height 3
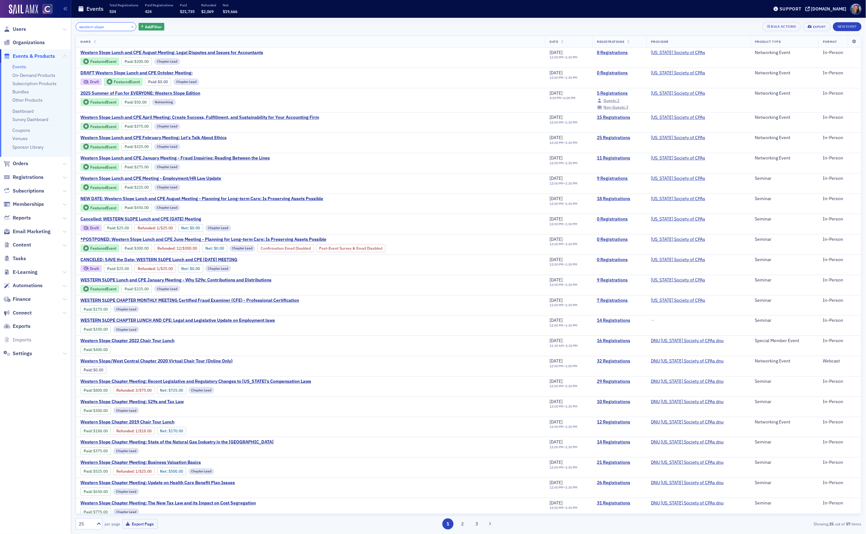
click at [115, 27] on input "western slope" at bounding box center [106, 26] width 61 height 9
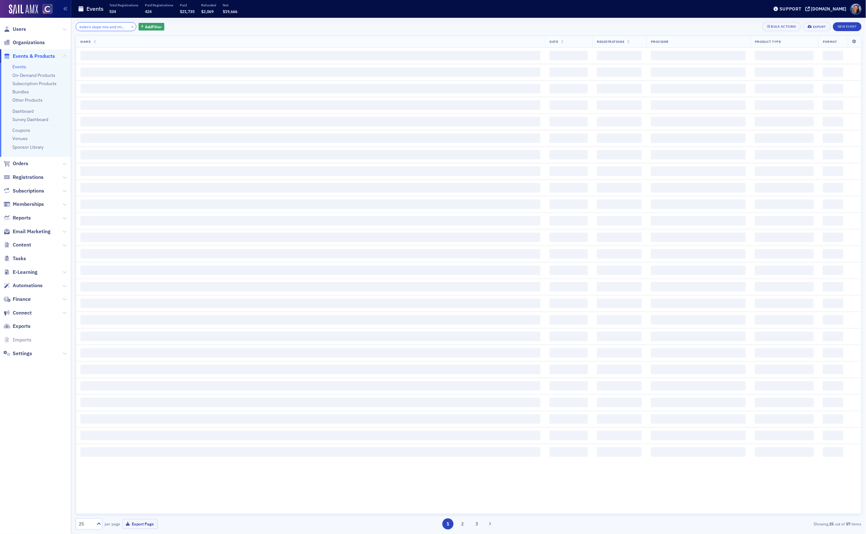
scroll to position [0, 10]
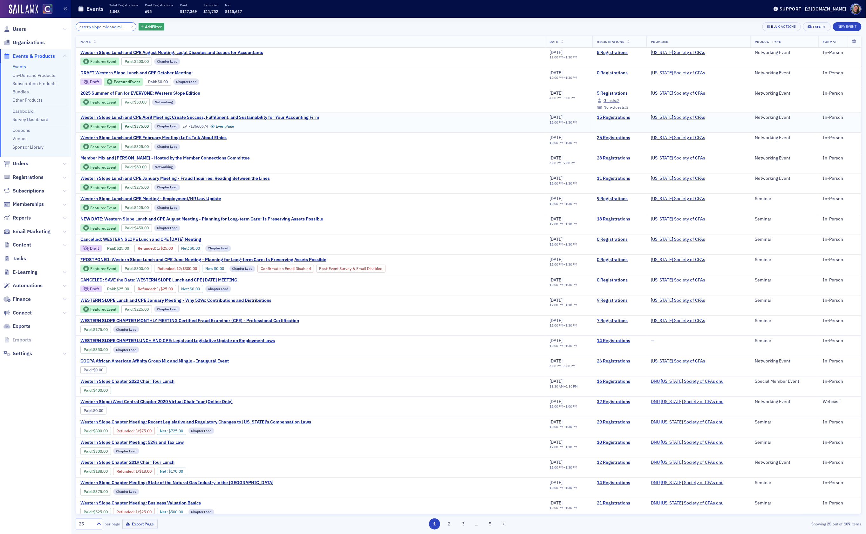
scroll to position [6, 0]
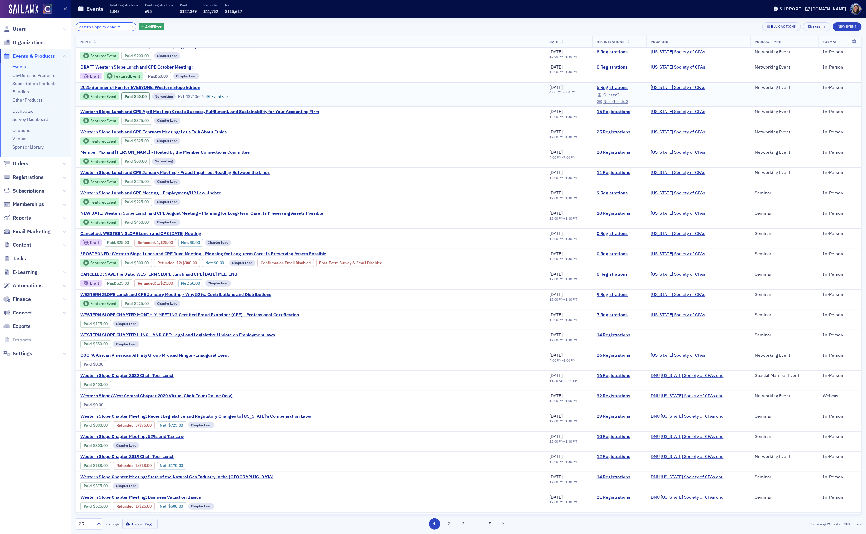
type input "western slope mix and mingle"
click at [171, 89] on span "2025 Summer of Fun for EVERYONE: Western Slope Edition" at bounding box center [140, 88] width 120 height 6
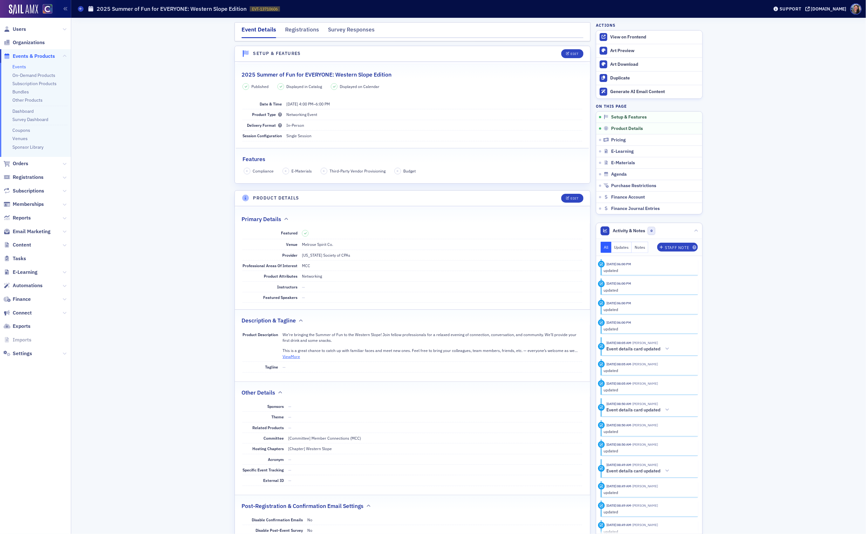
click at [292, 358] on button "View More" at bounding box center [291, 357] width 17 height 6
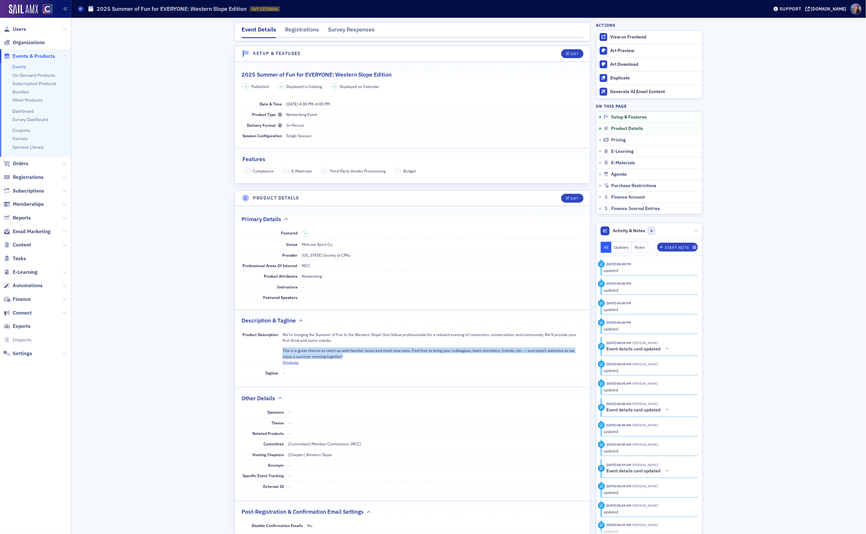
drag, startPoint x: 349, startPoint y: 360, endPoint x: 283, endPoint y: 355, distance: 66.9
click at [283, 356] on p "This is a great chance to catch up with familiar faces and meet new ones. Feel …" at bounding box center [433, 354] width 300 height 12
copy p "This is a great chance to catch up with familiar faces and meet new ones. Feel …"
click at [79, 10] on icon at bounding box center [80, 8] width 3 height 3
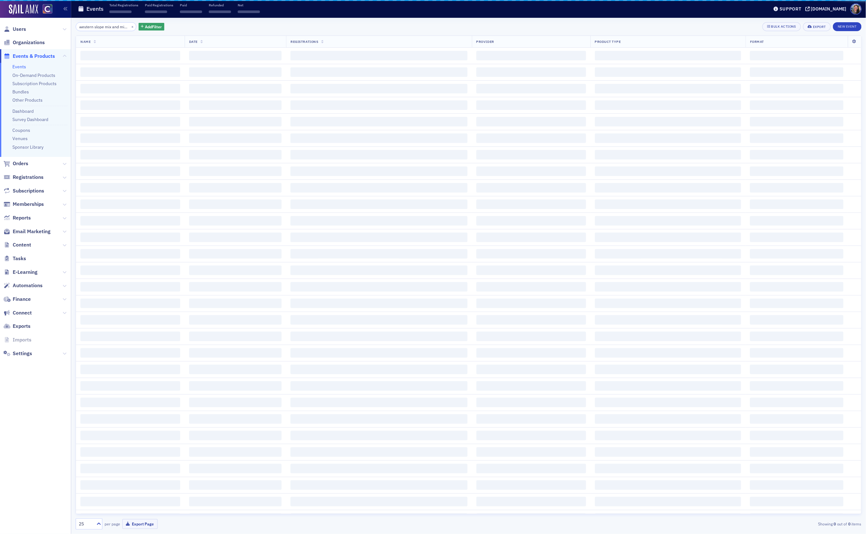
scroll to position [0, 10]
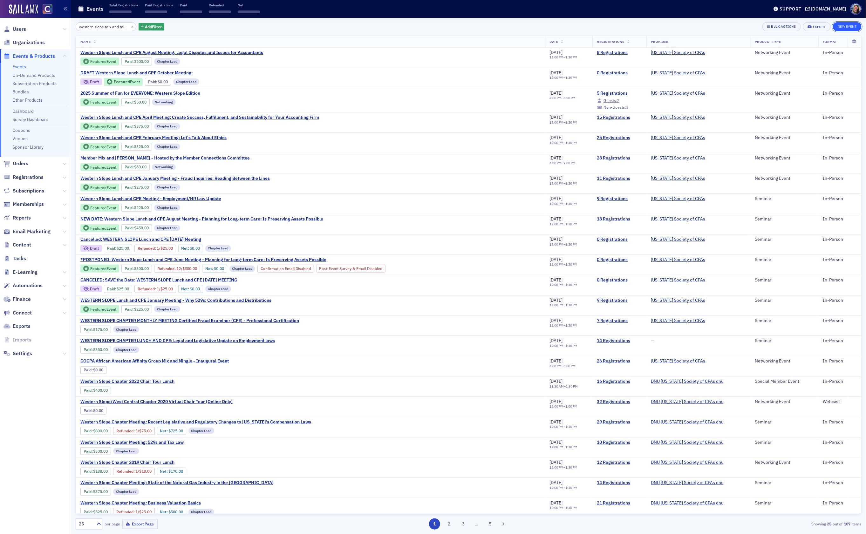
click at [848, 28] on button "New Event" at bounding box center [847, 26] width 29 height 9
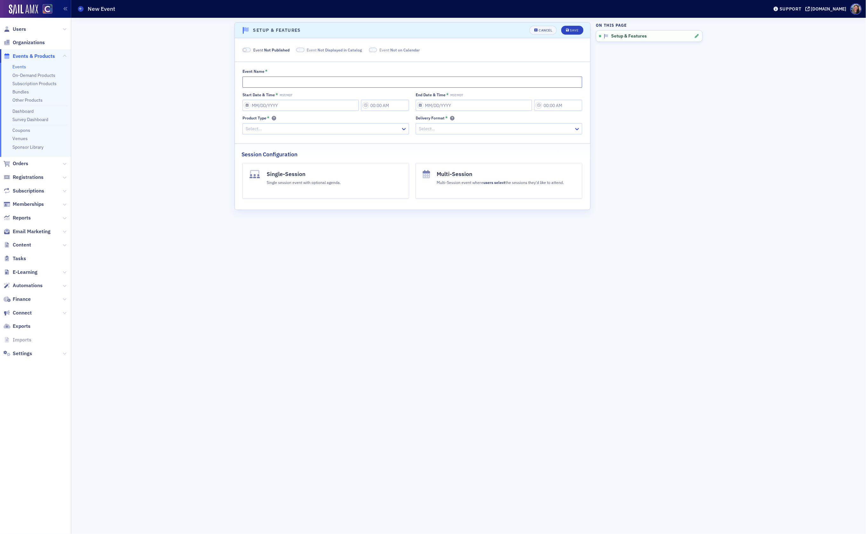
click at [305, 82] on input "Event Name *" at bounding box center [413, 82] width 340 height 11
type input "Western Slope Fall Mix and Mingle"
click at [283, 113] on div "Start Date & Time * MST/MDT End Date & Time * MST/MDT Product Type * Select… De…" at bounding box center [413, 113] width 340 height 42
click at [285, 108] on input "Start Date & Time * MST/MDT" at bounding box center [301, 105] width 116 height 11
select select "7"
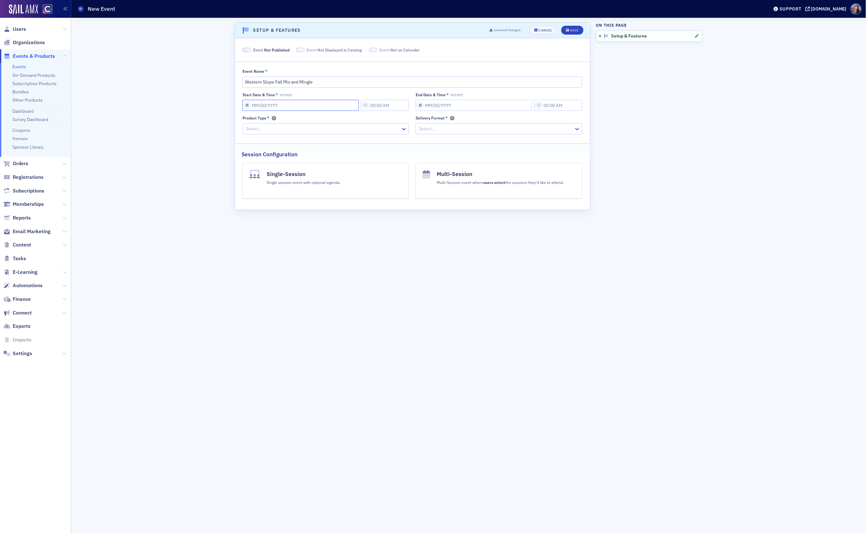
select select "2025"
type input "1"
type input "10:00 AM"
type input "01/01/2025"
type input "11:00 AM"
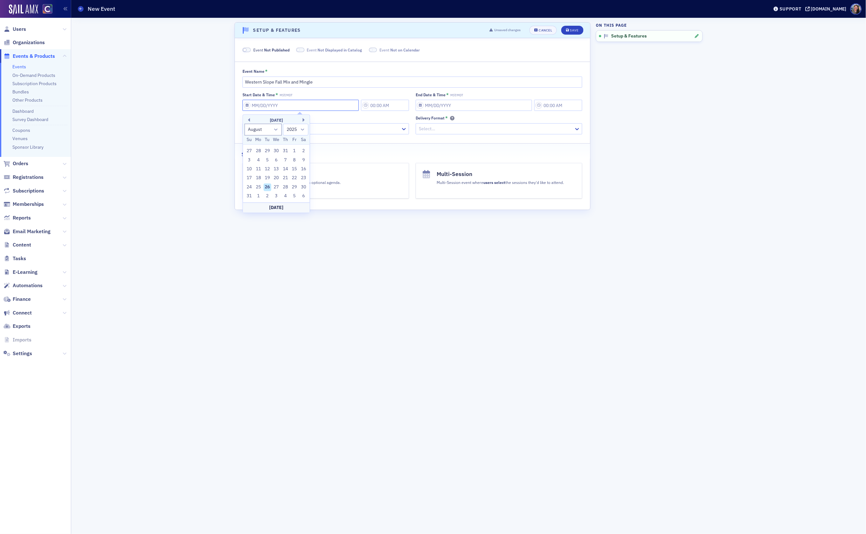
select select "0"
type input "10"
select select "9"
type input "10/30/20"
select select "2020"
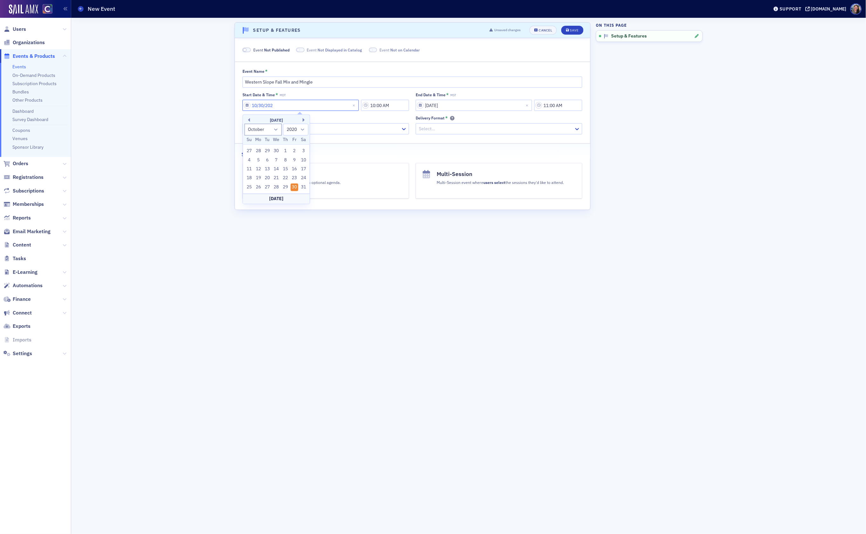
type input "10/30/2025"
select select "2025"
type input "10/30/2025"
type input "5:30 PM"
select select "2025"
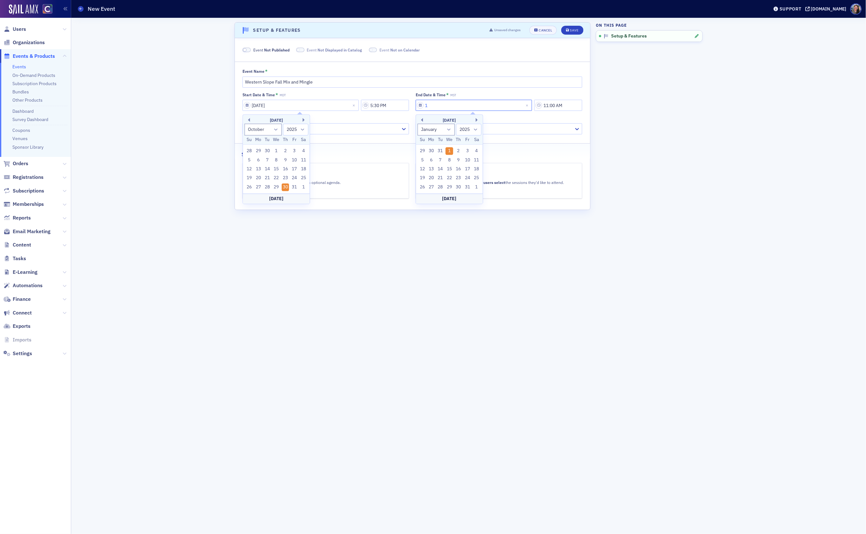
type input "10"
select select "9"
type input "10/30/2"
select select "2002"
type input "10/30/20"
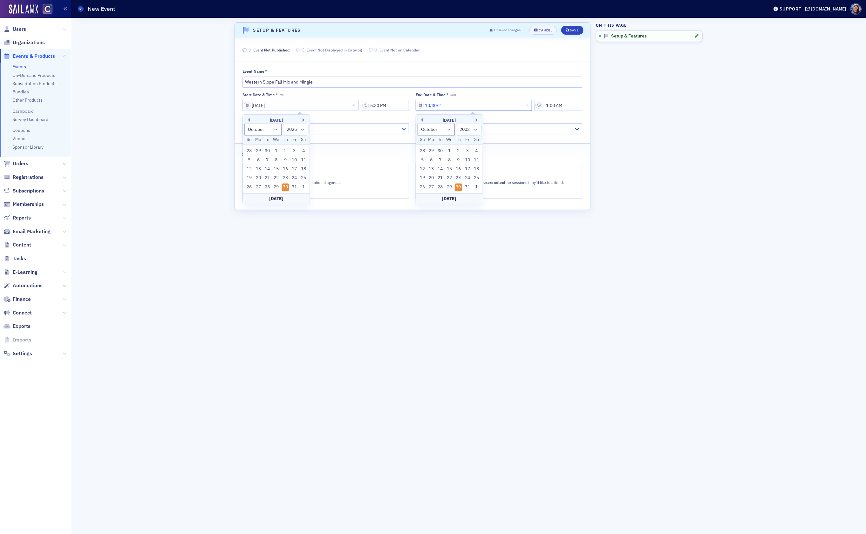
select select "2020"
type input "10/30/2025"
select select "2025"
type input "10/30/2025"
type input "7:00 PM"
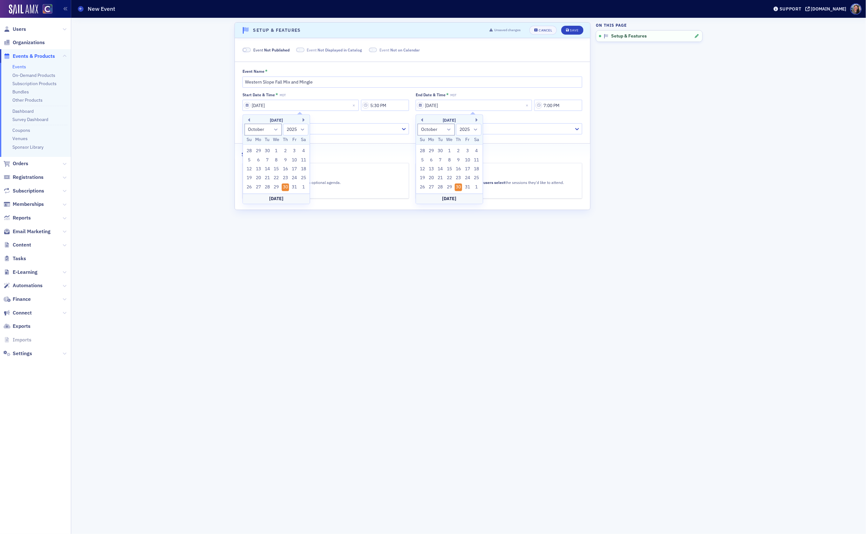
click at [361, 135] on fieldset "Event Name * Western Slope Fall Mix and Mingle Start Date & Time * MDT 10/30/20…" at bounding box center [412, 100] width 355 height 77
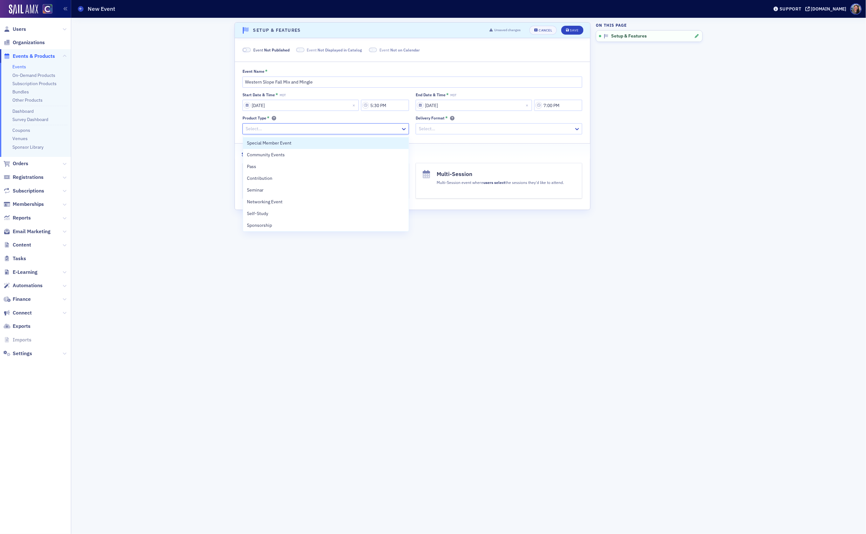
click at [361, 133] on div at bounding box center [322, 129] width 155 height 8
click at [291, 202] on div "Networking Event" at bounding box center [326, 202] width 158 height 7
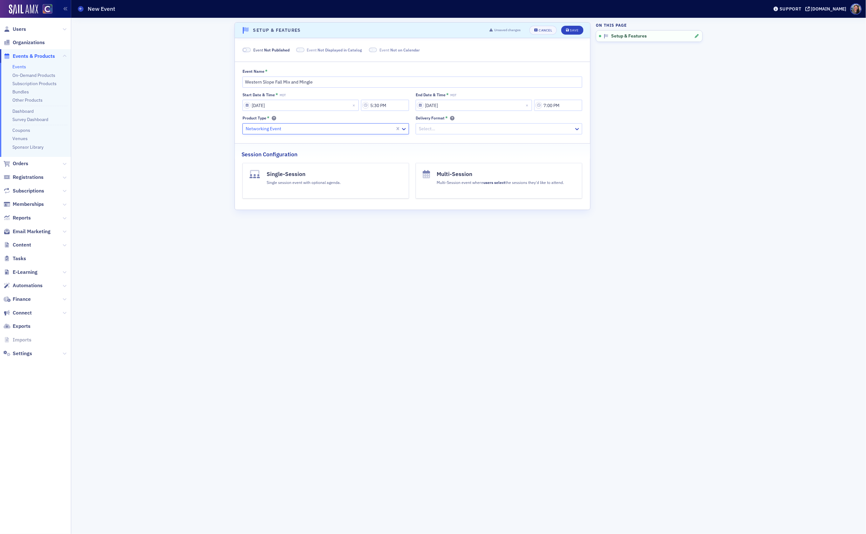
click at [464, 128] on div at bounding box center [495, 129] width 155 height 8
click at [452, 176] on div "In-Person" at bounding box center [499, 178] width 158 height 7
click at [355, 193] on button "Single-Session Single session event with optional agenda." at bounding box center [326, 181] width 167 height 36
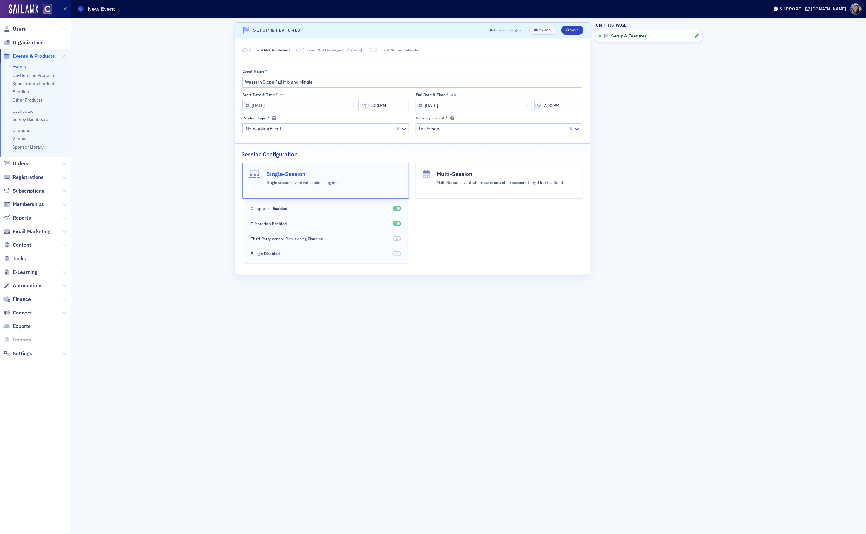
click at [397, 211] on span at bounding box center [397, 208] width 8 height 5
click at [397, 224] on span at bounding box center [398, 223] width 3 height 3
click at [577, 30] on div "Save" at bounding box center [574, 30] width 9 height 3
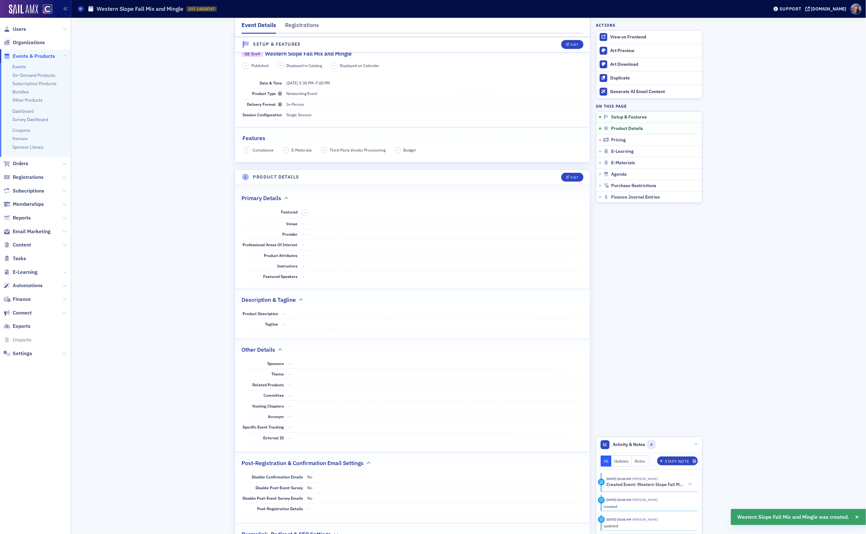
scroll to position [80, 0]
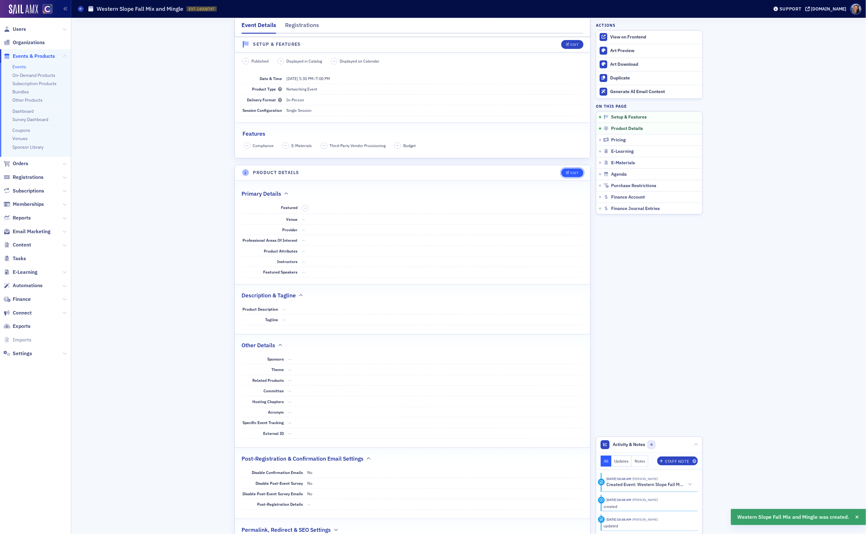
click at [571, 173] on div "Edit" at bounding box center [575, 172] width 8 height 3
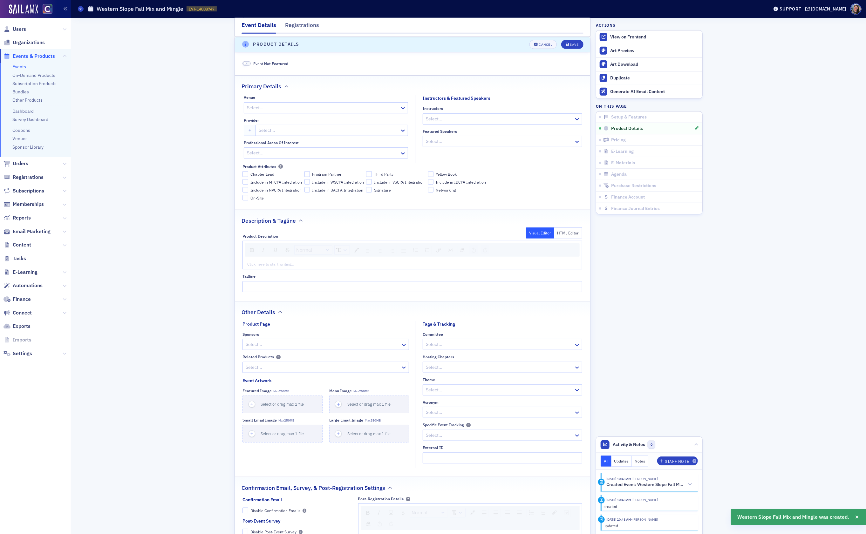
scroll to position [210, 0]
click at [266, 107] on div at bounding box center [322, 107] width 153 height 8
paste input "Moody's"
type input "Moody's"
drag, startPoint x: 269, startPoint y: 108, endPoint x: 159, endPoint y: 101, distance: 110.2
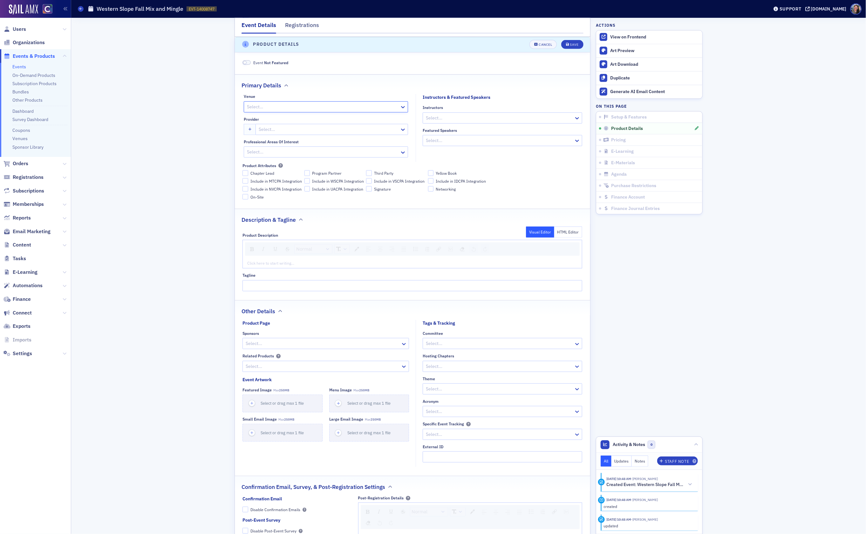
click at [159, 101] on div "Event Details Registrations Pricing has not been set up. This event is not publ…" at bounding box center [469, 446] width 786 height 1277
type input "mood"
click at [303, 124] on div "Moody's" at bounding box center [326, 123] width 156 height 7
click at [296, 131] on div at bounding box center [328, 130] width 141 height 8
type input "colorado"
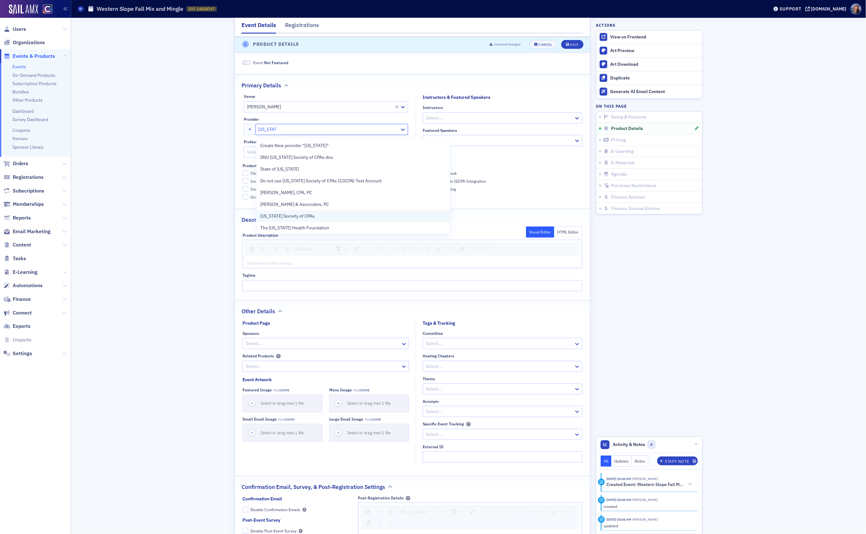
click at [296, 215] on span "Colorado Society of CPAs" at bounding box center [289, 216] width 58 height 7
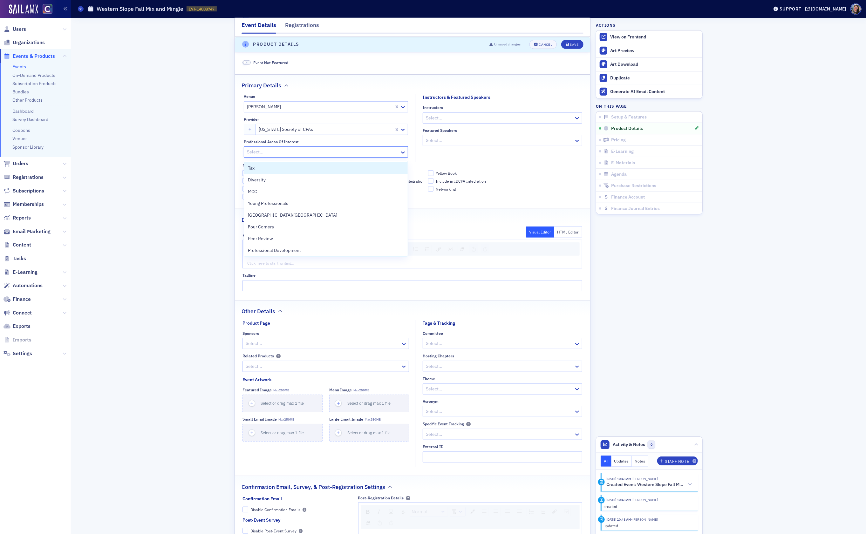
click at [311, 154] on div at bounding box center [322, 152] width 153 height 8
type input "m"
type input "w"
type input "m"
type input "n"
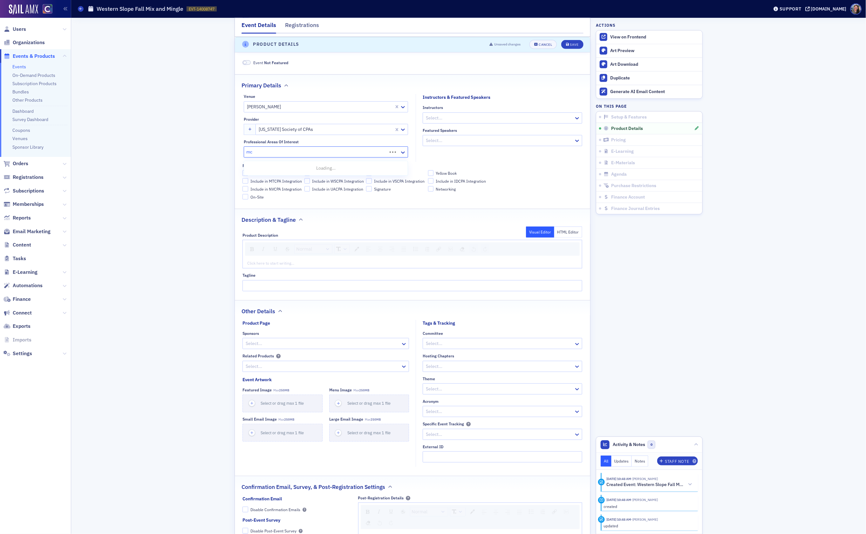
type input "mcc"
click at [314, 166] on div "MCC" at bounding box center [326, 168] width 156 height 7
click at [499, 168] on div "Product Attributes" at bounding box center [413, 165] width 340 height 5
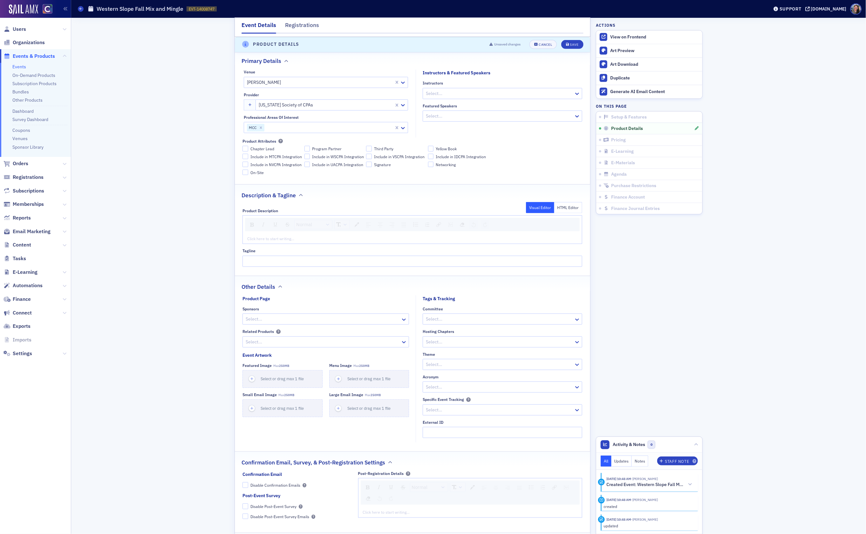
scroll to position [236, 0]
click at [287, 228] on div "rdw-inline-control" at bounding box center [287, 224] width 9 height 9
click at [279, 241] on div "rdw-editor" at bounding box center [413, 238] width 330 height 6
click at [366, 240] on div "rdw-editor" at bounding box center [413, 238] width 330 height 6
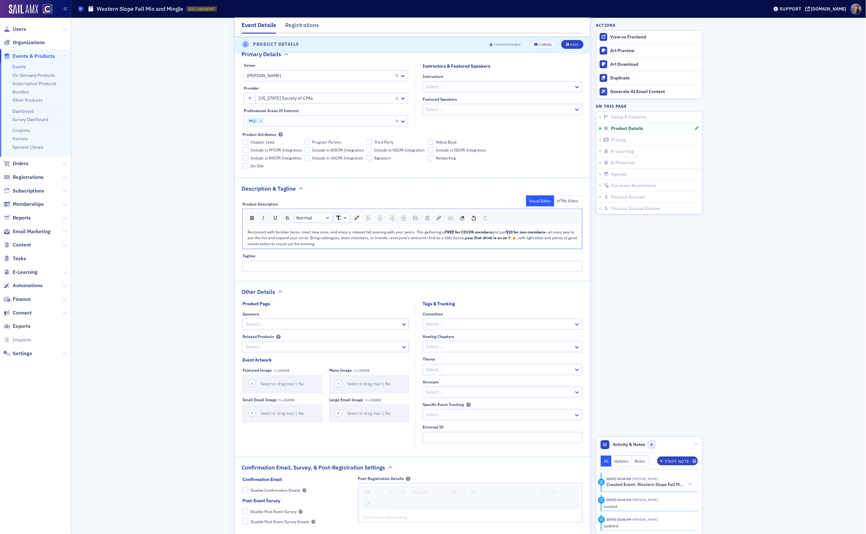
scroll to position [242, 0]
click at [375, 246] on div "Reconnect with familiar faces, meet new ones, and enjoy a relaxed fall evening …" at bounding box center [413, 236] width 330 height 17
click at [470, 243] on div "Reconnect with familiar faces, meet new ones, and enjoy a relaxed fall evening …" at bounding box center [413, 236] width 330 height 17
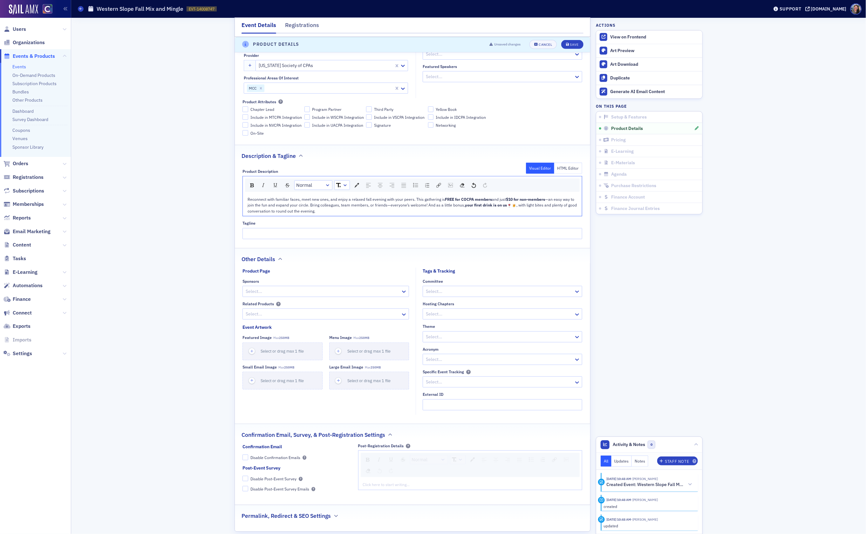
scroll to position [274, 0]
drag, startPoint x: 329, startPoint y: 216, endPoint x: 271, endPoint y: 215, distance: 57.9
click at [271, 214] on div "Reconnect with familiar faces, meet new ones, and enjoy a relaxed fall evening …" at bounding box center [413, 205] width 330 height 17
click at [491, 208] on span "your first drink is on us" at bounding box center [486, 205] width 42 height 5
click at [564, 212] on div "Reconnect with familiar faces, meet new ones, and enjoy a relaxed fall evening …" at bounding box center [413, 205] width 330 height 17
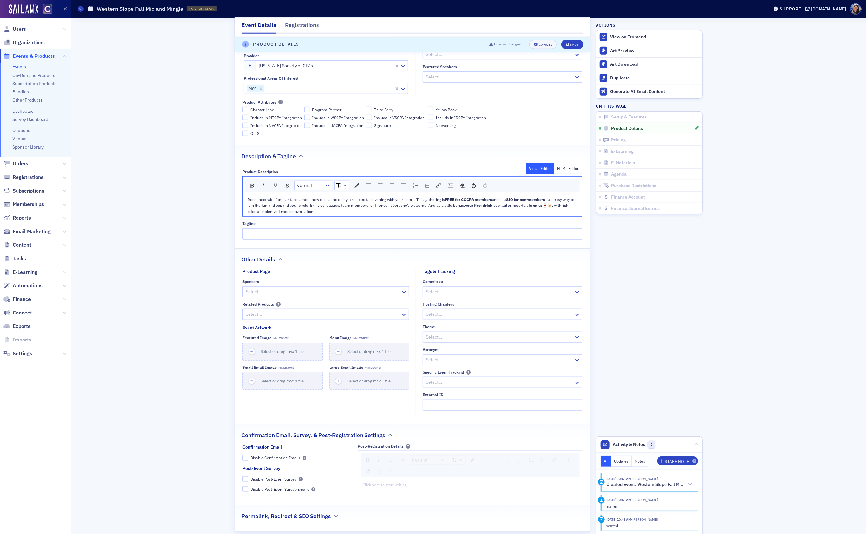
click at [565, 208] on span "🍷🍺, with light bites and plenty of good conversation." at bounding box center [409, 208] width 323 height 11
click at [332, 214] on div "Reconnect with familiar faces, meet new ones, and enjoy a relaxed fall evening …" at bounding box center [413, 205] width 330 height 17
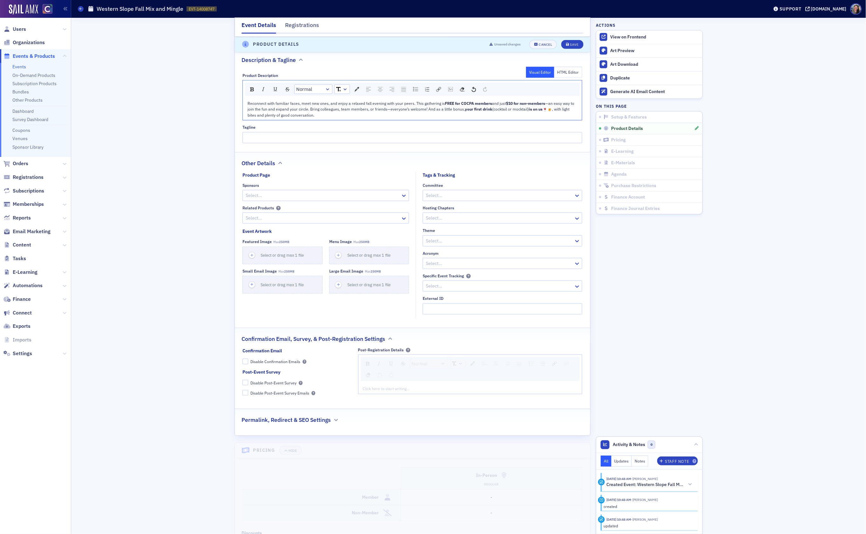
scroll to position [371, 0]
click at [574, 45] on div "Save" at bounding box center [574, 44] width 9 height 3
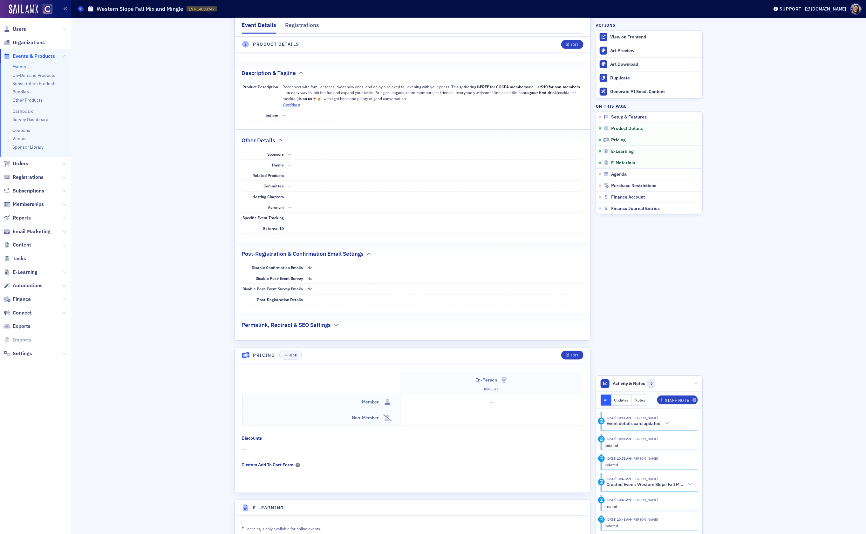
scroll to position [390, 0]
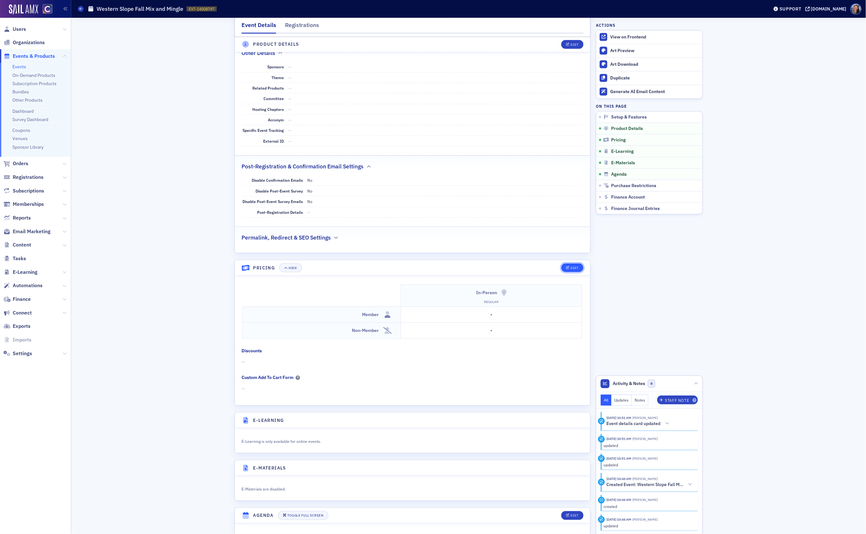
click at [567, 270] on icon "button" at bounding box center [568, 267] width 4 height 3
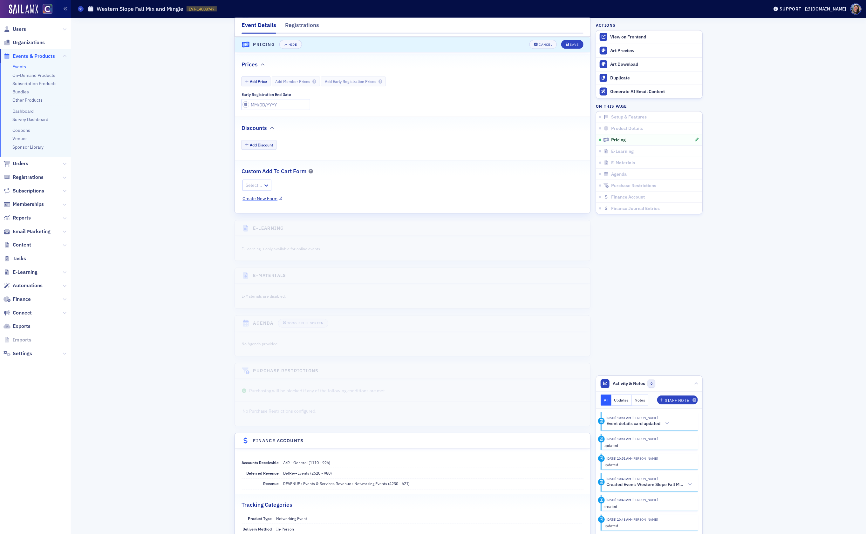
scroll to position [619, 0]
click at [256, 86] on button "Add Price" at bounding box center [256, 81] width 29 height 10
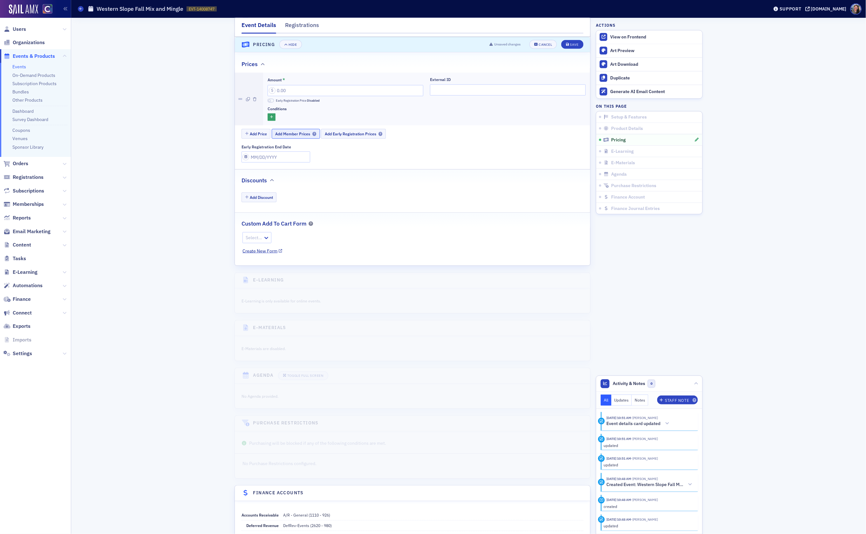
click at [296, 136] on span "Add Member Prices" at bounding box center [295, 134] width 41 height 5
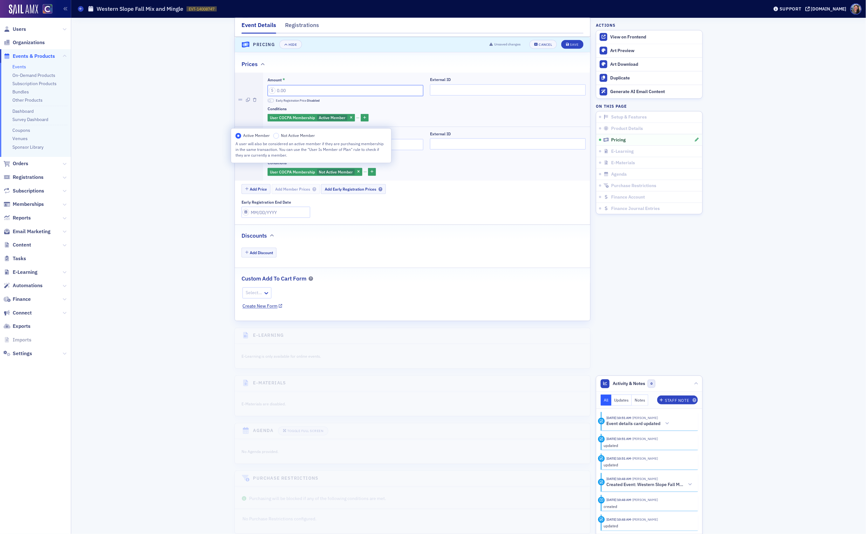
click at [311, 96] on input "Amount *" at bounding box center [346, 90] width 156 height 11
click at [321, 150] on input "Amount *" at bounding box center [346, 144] width 156 height 11
type input "10.00"
click at [576, 43] on div "Save" at bounding box center [574, 44] width 9 height 3
click at [314, 94] on input "Amount *" at bounding box center [346, 90] width 156 height 11
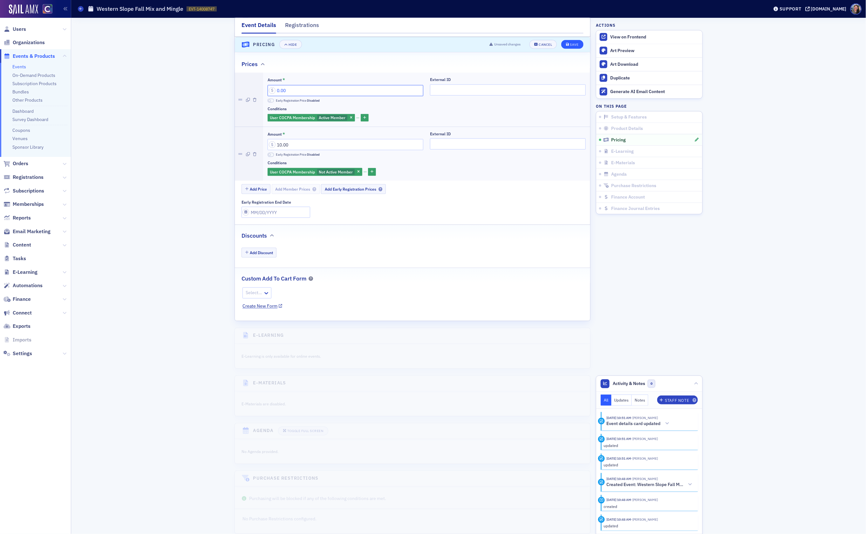
type input "0.00"
click at [583, 43] on button "Save" at bounding box center [572, 44] width 22 height 9
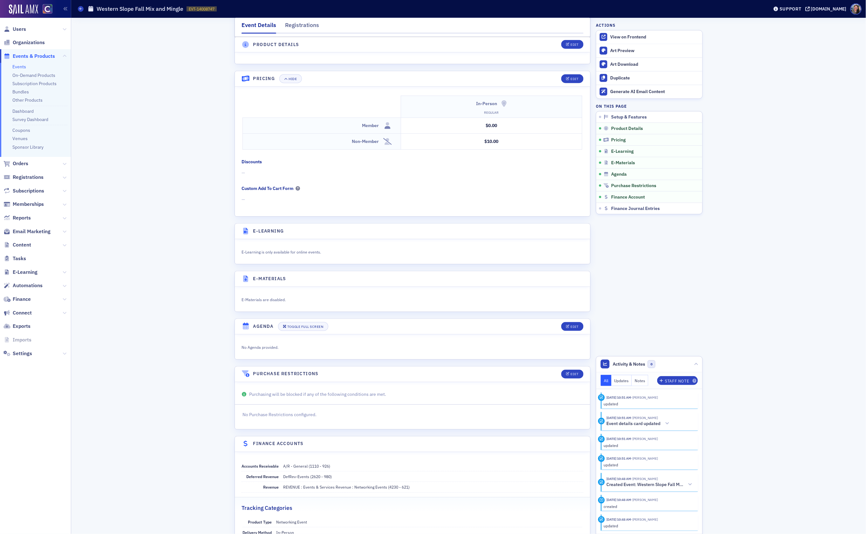
scroll to position [549, 0]
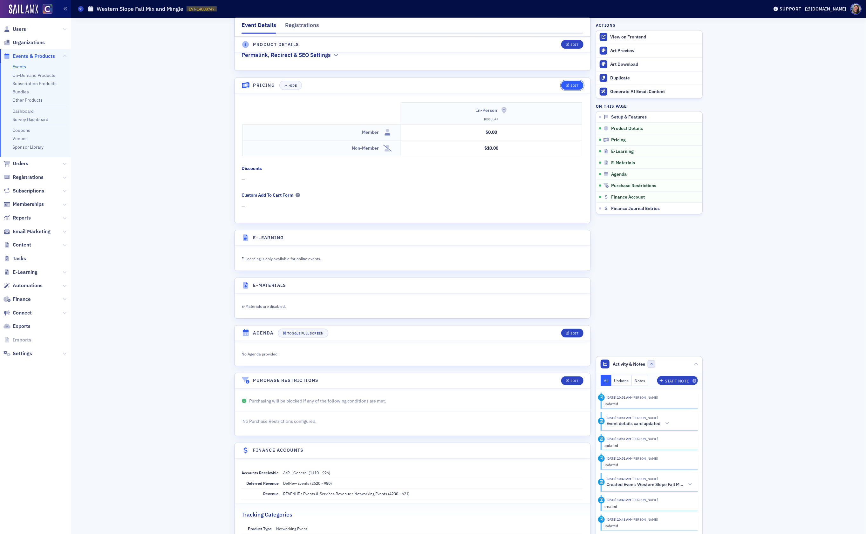
click at [570, 90] on button "Edit" at bounding box center [572, 85] width 22 height 9
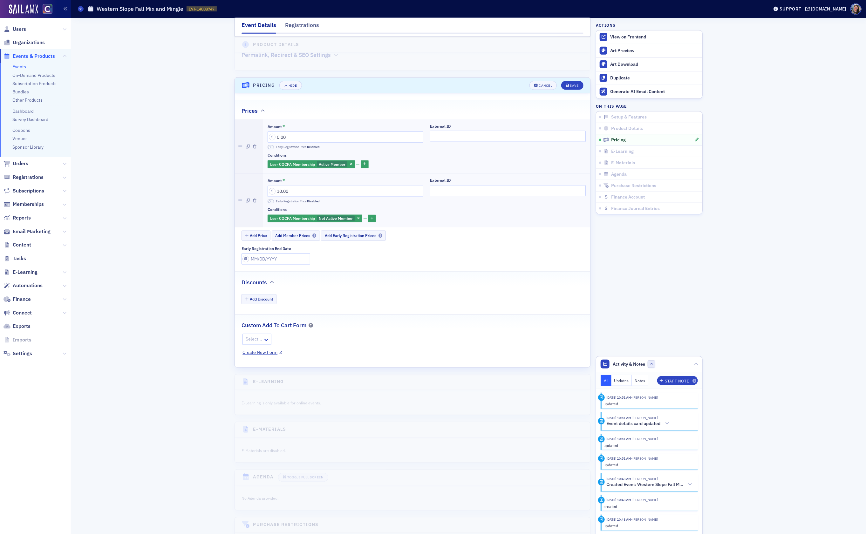
scroll to position [595, 0]
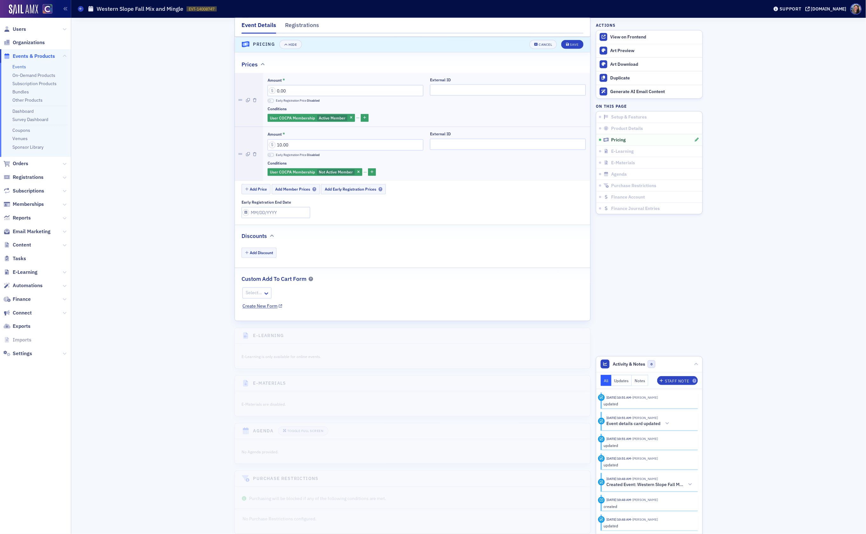
click at [257, 297] on div at bounding box center [253, 293] width 17 height 8
type input "western slope"
click at [257, 327] on span "Western Slope Fall Mix and Mingle" at bounding box center [281, 326] width 68 height 7
click at [574, 49] on button "Save" at bounding box center [572, 44] width 22 height 9
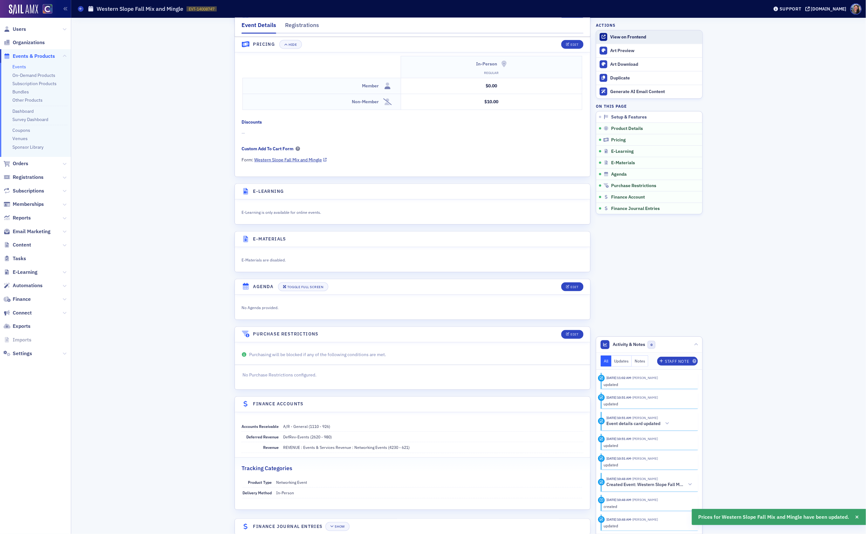
click at [612, 38] on div "View on Frontend" at bounding box center [654, 37] width 89 height 6
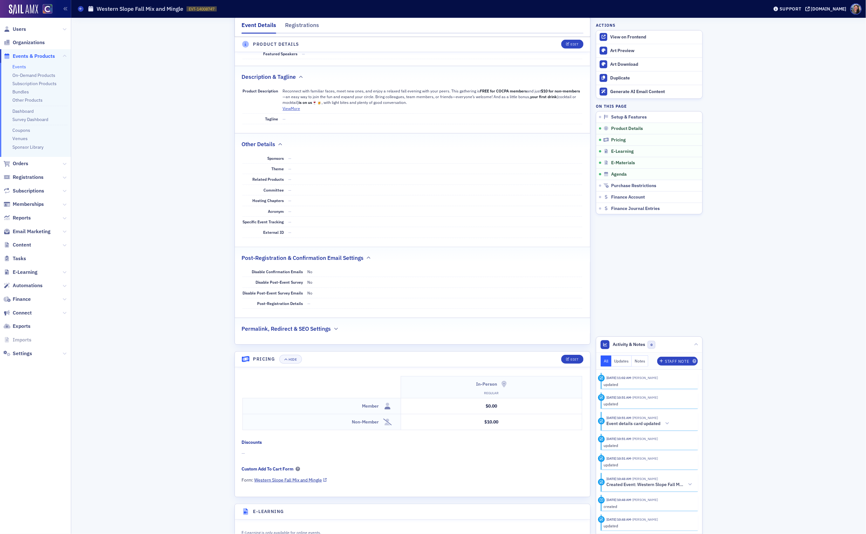
scroll to position [446, 0]
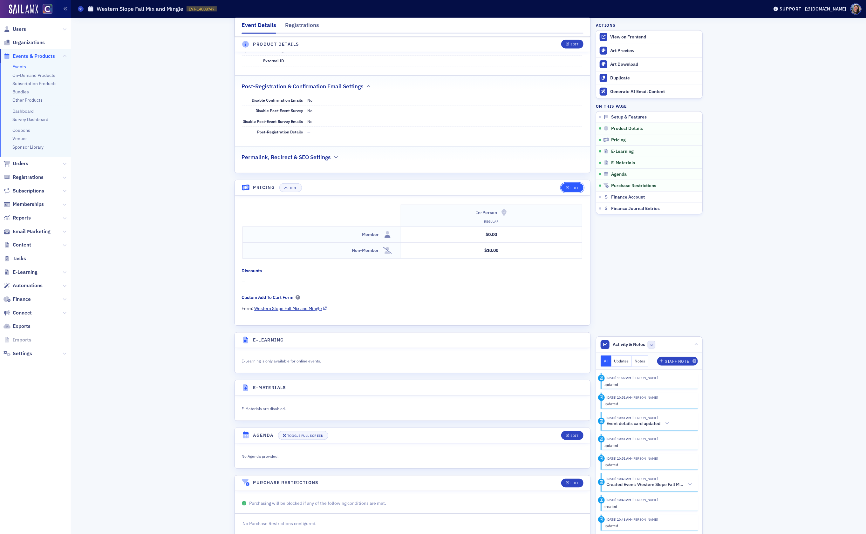
click at [571, 190] on div "Edit" at bounding box center [575, 187] width 8 height 3
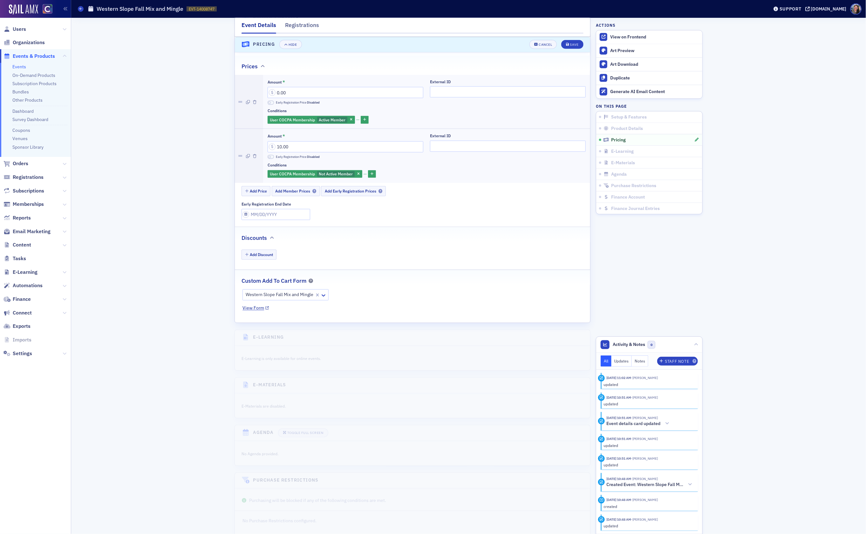
scroll to position [595, 0]
click at [370, 299] on div "Select…" at bounding box center [413, 293] width 340 height 11
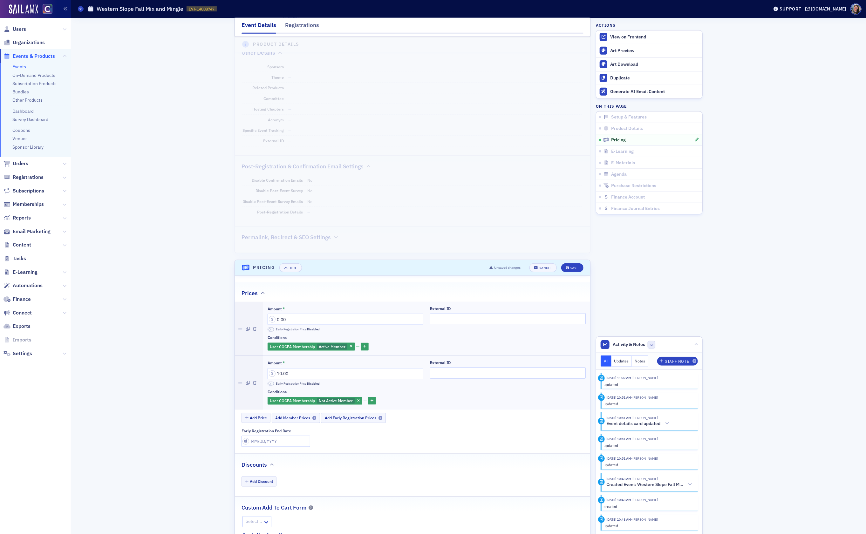
scroll to position [336, 0]
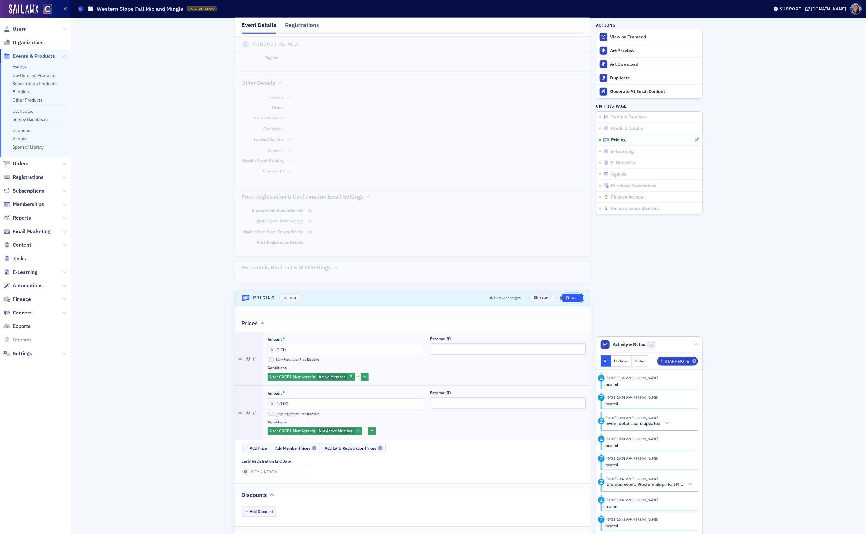
click at [571, 300] on div "Save" at bounding box center [574, 298] width 9 height 3
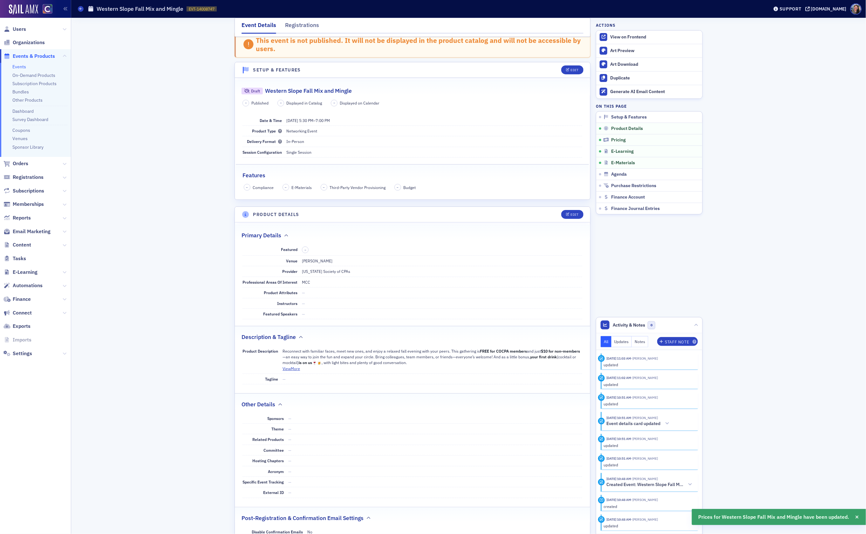
scroll to position [0, 0]
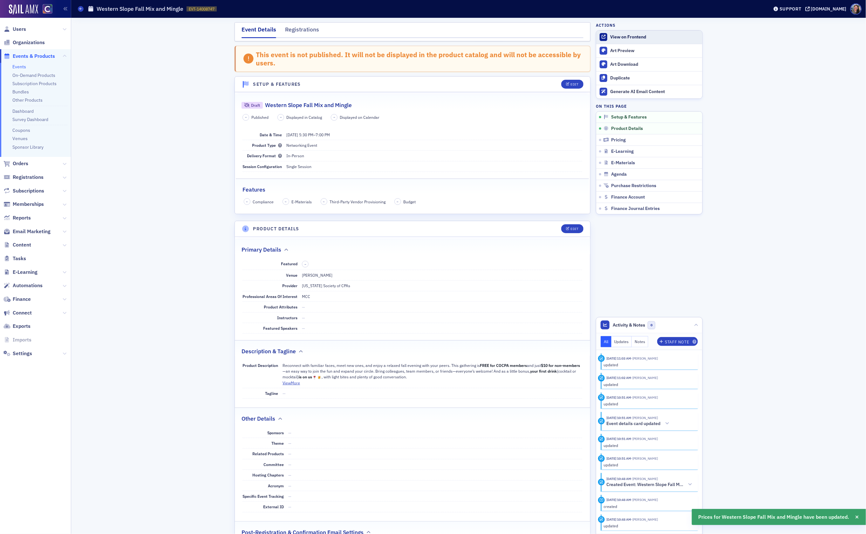
click at [629, 31] on link "View on Frontend" at bounding box center [649, 37] width 106 height 13
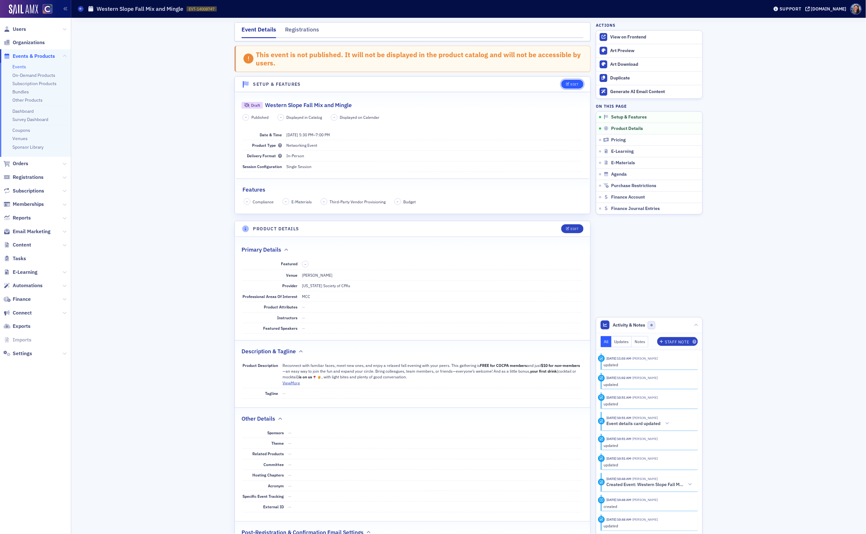
click at [578, 87] on button "Edit" at bounding box center [572, 84] width 22 height 9
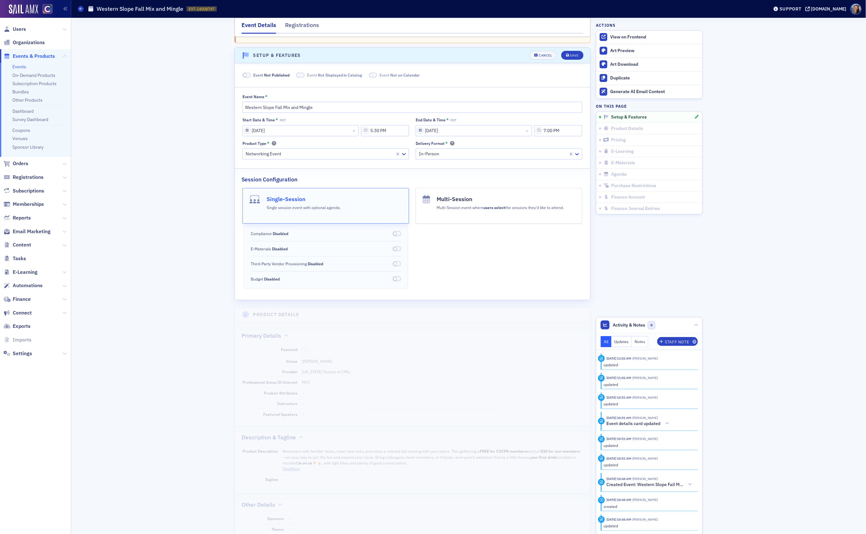
scroll to position [5, 0]
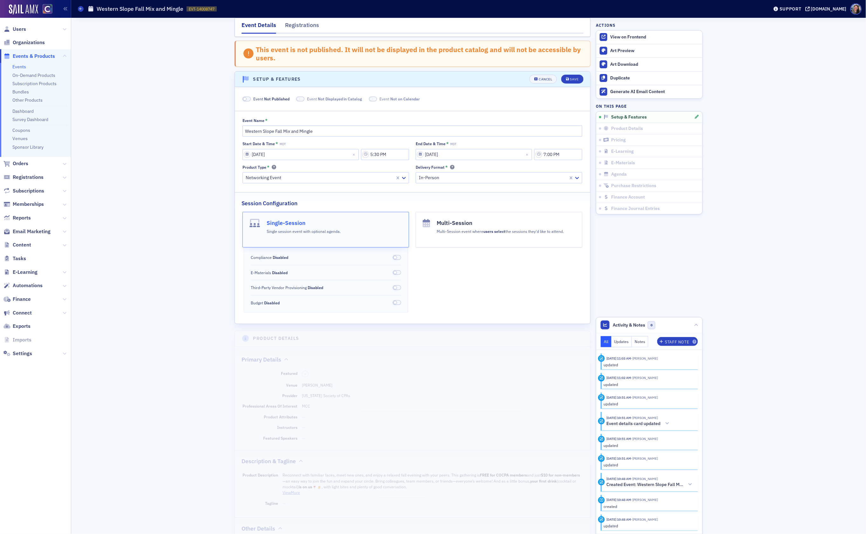
click at [277, 100] on span "Not Published" at bounding box center [276, 98] width 25 height 5
click at [573, 79] on div "Save" at bounding box center [574, 79] width 9 height 3
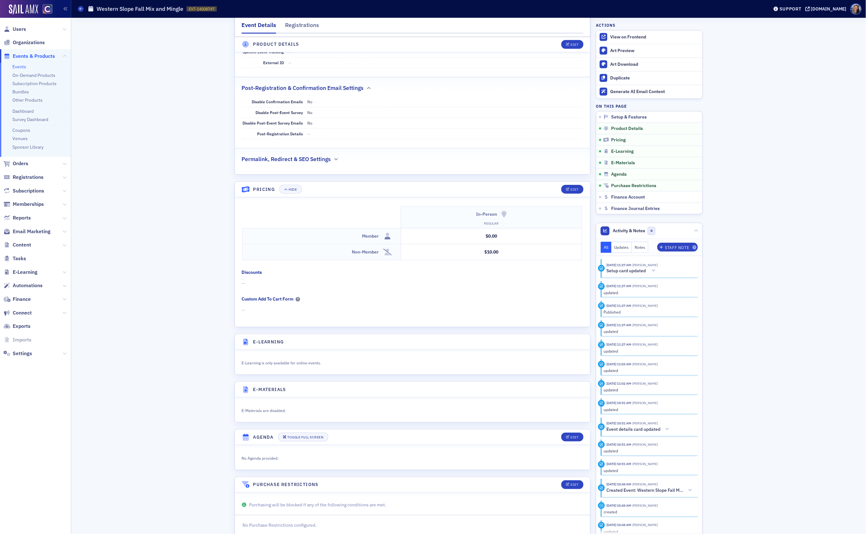
scroll to position [415, 0]
click at [576, 193] on button "Edit" at bounding box center [572, 188] width 22 height 9
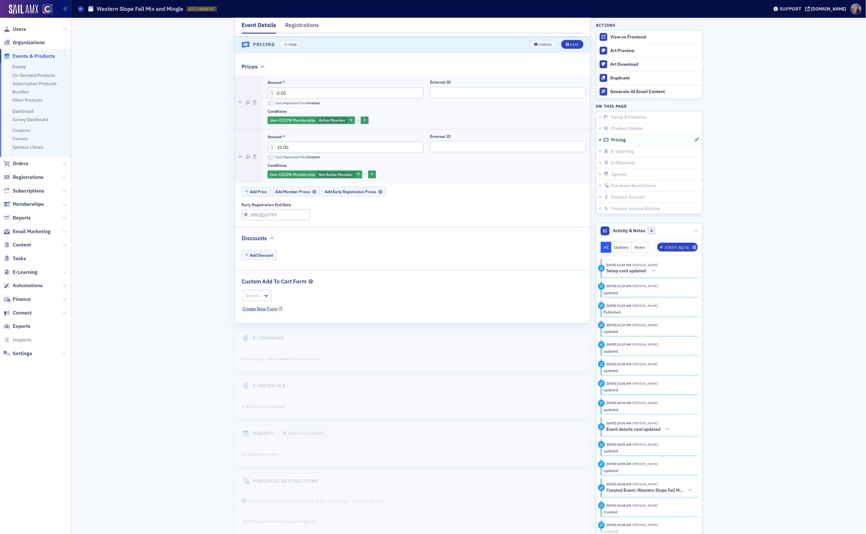
scroll to position [564, 0]
click at [260, 295] on div "Loading..." at bounding box center [265, 293] width 45 height 11
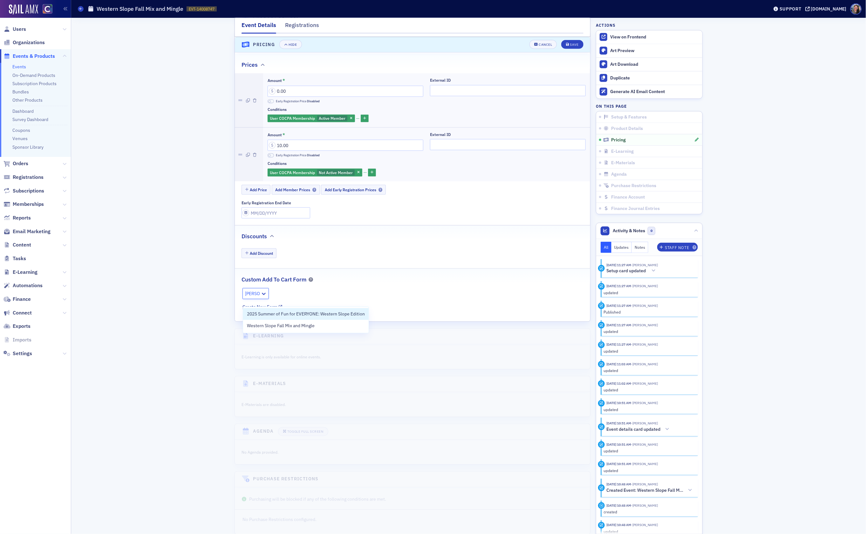
type input "western"
click at [256, 329] on span "Western Slope Fall Mix and Mingle" at bounding box center [281, 326] width 68 height 7
click at [570, 45] on div "Save" at bounding box center [574, 44] width 9 height 3
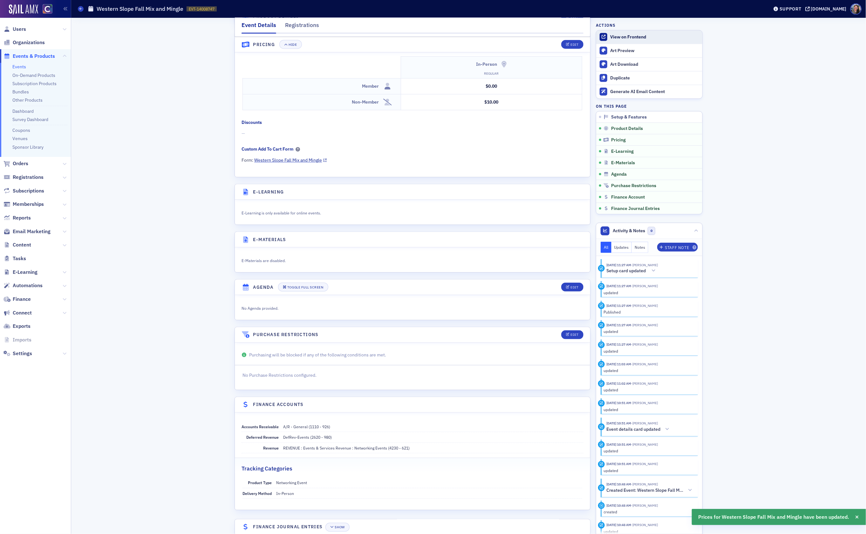
click at [627, 39] on div "View on Frontend" at bounding box center [654, 37] width 89 height 6
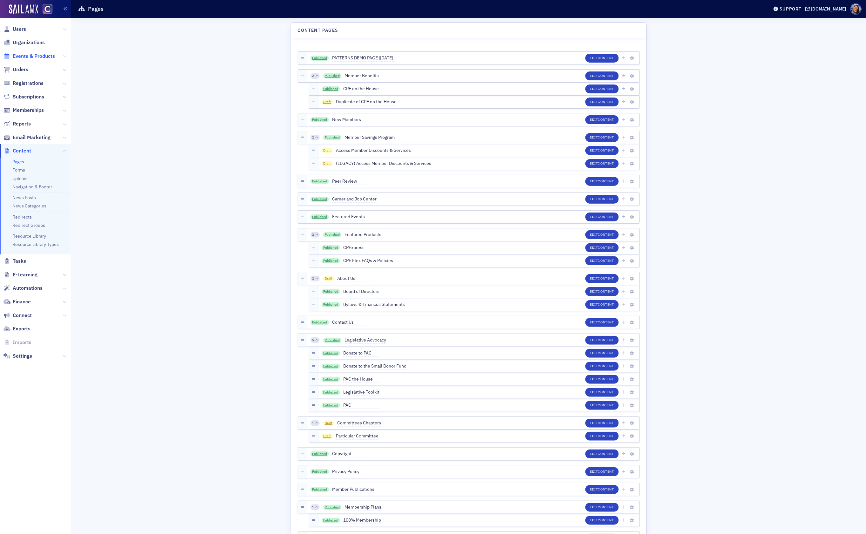
click at [27, 55] on span "Events & Products" at bounding box center [34, 56] width 42 height 7
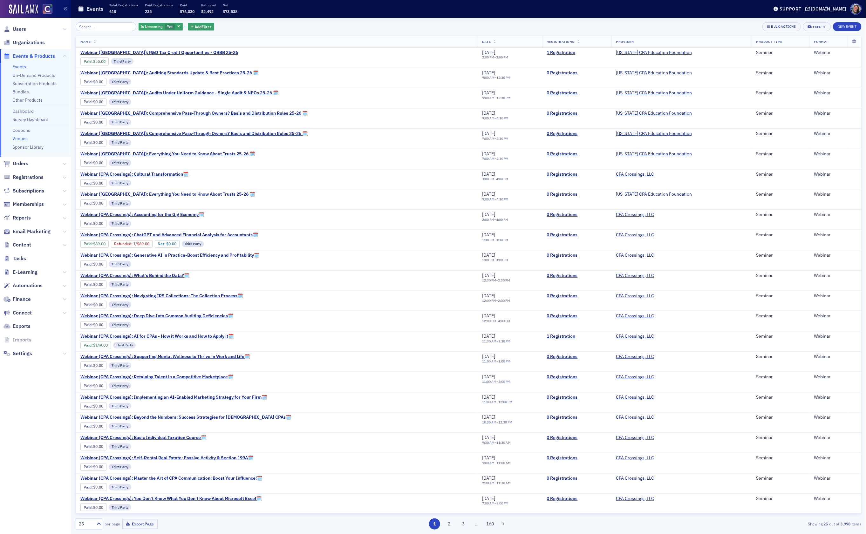
click at [26, 137] on link "Venues" at bounding box center [19, 139] width 15 height 6
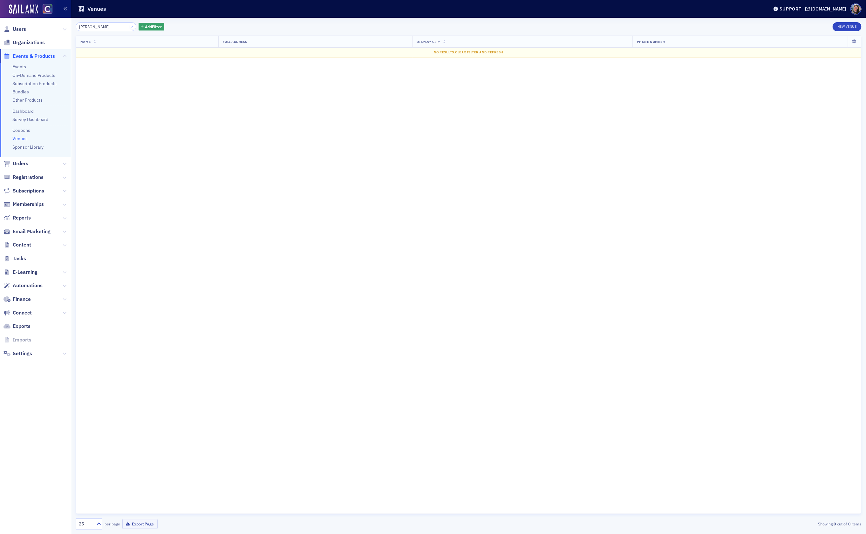
type input "Moody's"
click at [130, 25] on button "×" at bounding box center [133, 27] width 6 height 6
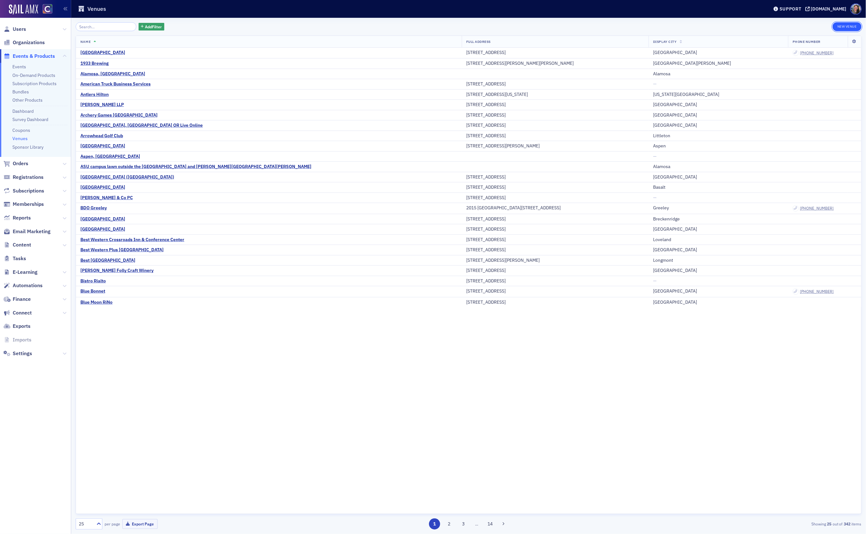
click at [842, 26] on button "New Venue" at bounding box center [847, 26] width 29 height 9
select select "US"
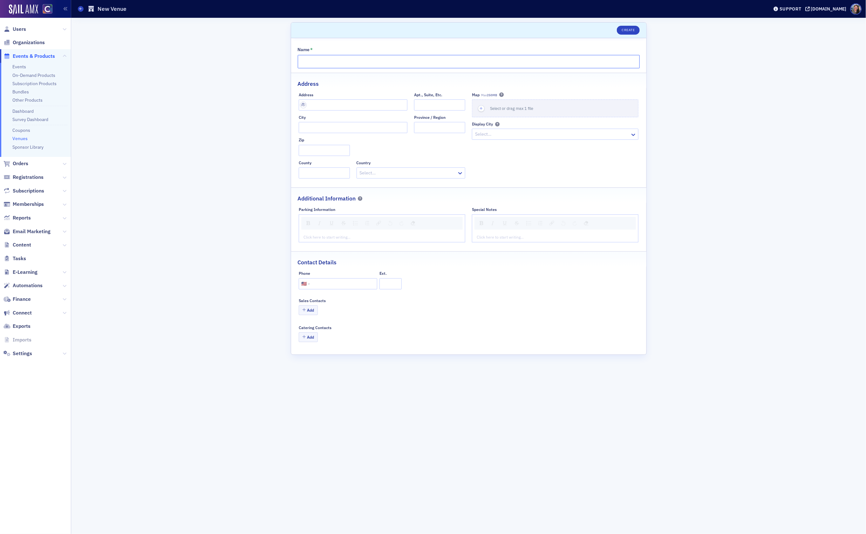
click at [346, 64] on input "Name *" at bounding box center [469, 61] width 342 height 13
paste input "Moody's"
type input "Moody's"
click at [370, 101] on input "text" at bounding box center [353, 104] width 109 height 11
paste input "546 Main Street"
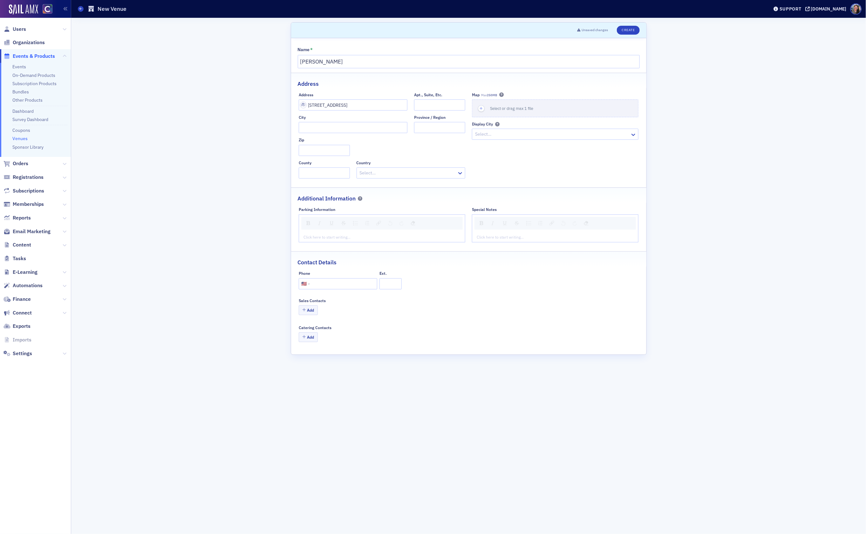
type input "546 Main St"
type input "Grand Junction"
type input "81501-2683"
type input "Mesa County"
click at [627, 173] on div "Map Max 250MB Select or drag max 1 file Display City Select…" at bounding box center [555, 135] width 167 height 86
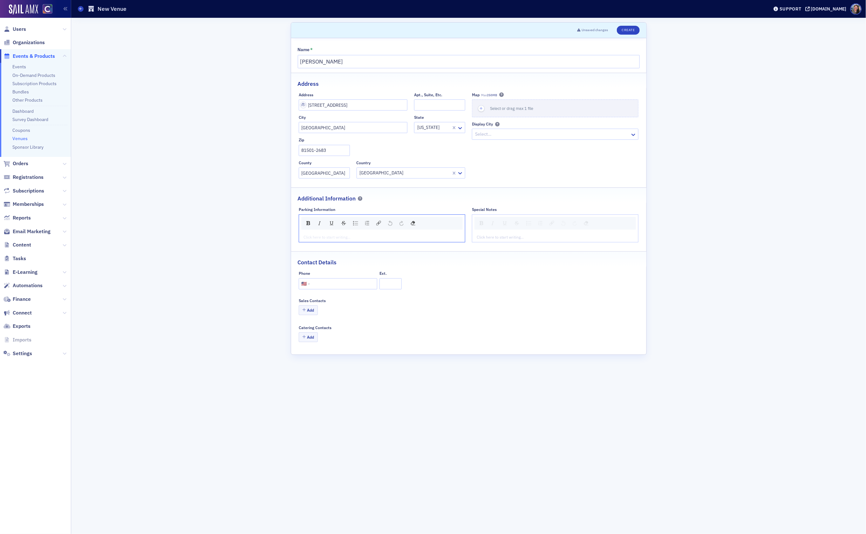
click at [396, 236] on div "rdw-editor" at bounding box center [382, 237] width 157 height 6
click at [619, 32] on button "Create" at bounding box center [628, 30] width 23 height 9
select select "US"
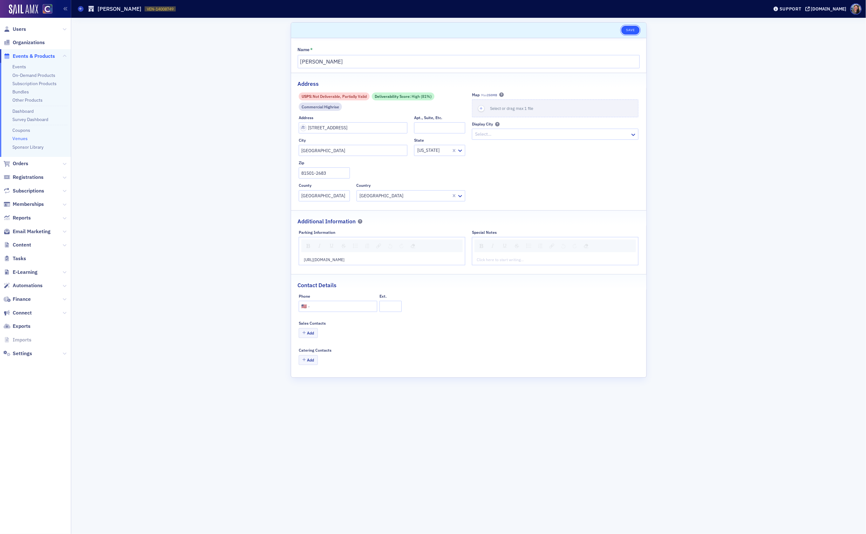
click at [631, 32] on button "Save" at bounding box center [630, 30] width 18 height 9
select select "US"
click at [24, 247] on span "Content" at bounding box center [22, 245] width 18 height 7
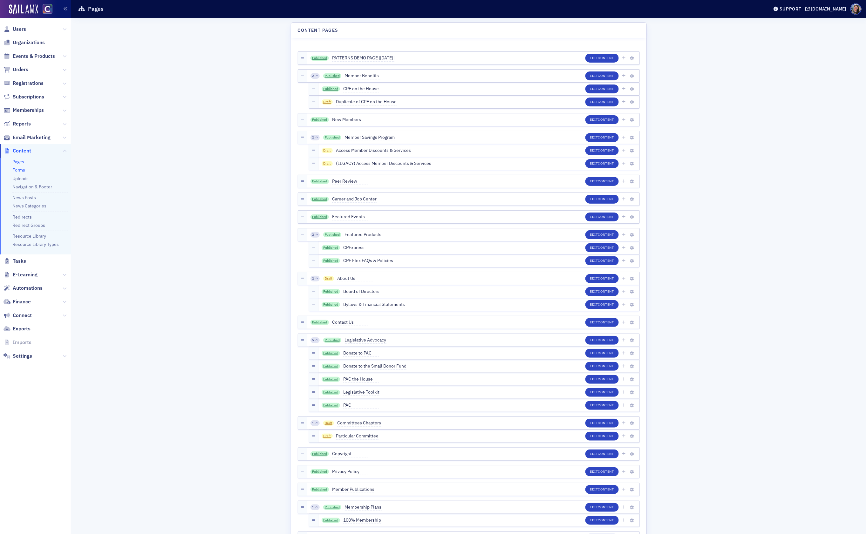
click at [22, 168] on link "Forms" at bounding box center [18, 170] width 13 height 6
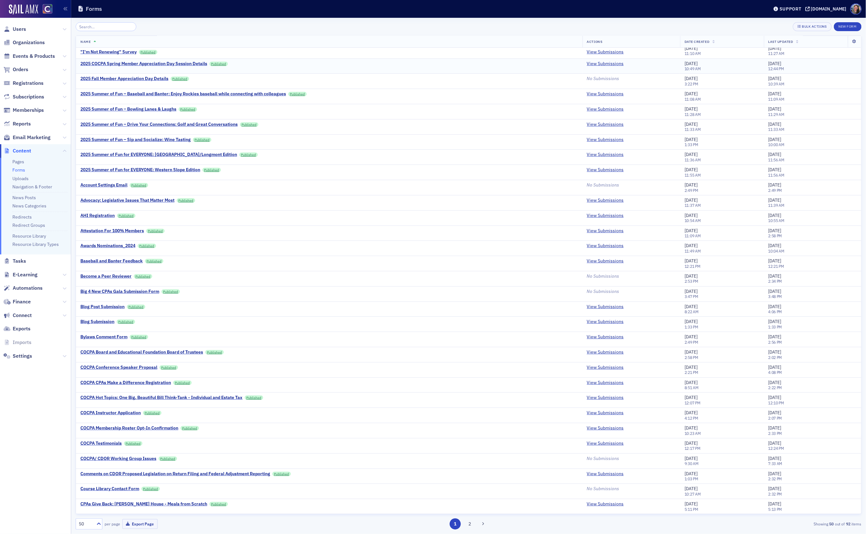
scroll to position [3, 0]
click at [148, 174] on div "2025 Summer of Fun for EVERYONE: Western Slope Edition" at bounding box center [140, 171] width 120 height 6
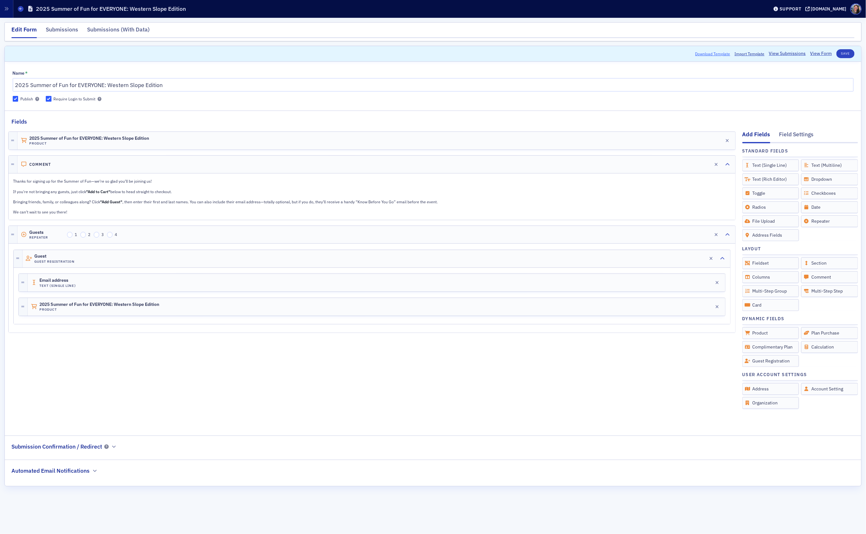
click at [718, 55] on button "Download Template" at bounding box center [712, 54] width 35 height 6
click at [21, 11] on span at bounding box center [21, 9] width 6 height 6
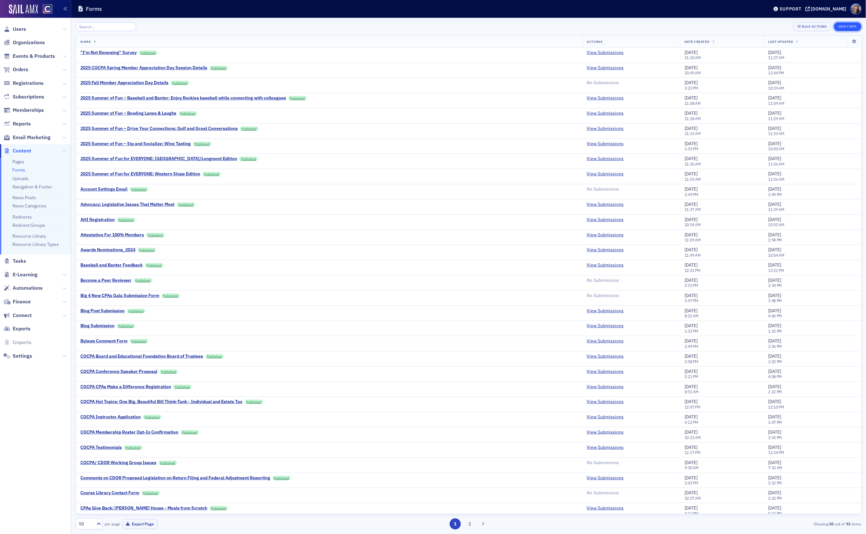
click at [845, 28] on button "New Form" at bounding box center [848, 26] width 28 height 9
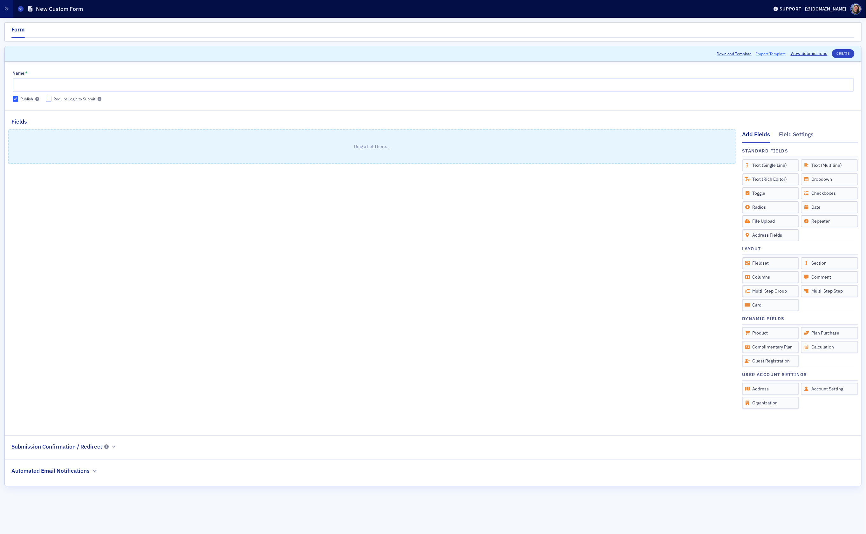
click at [766, 54] on span "Import Template" at bounding box center [771, 54] width 30 height 6
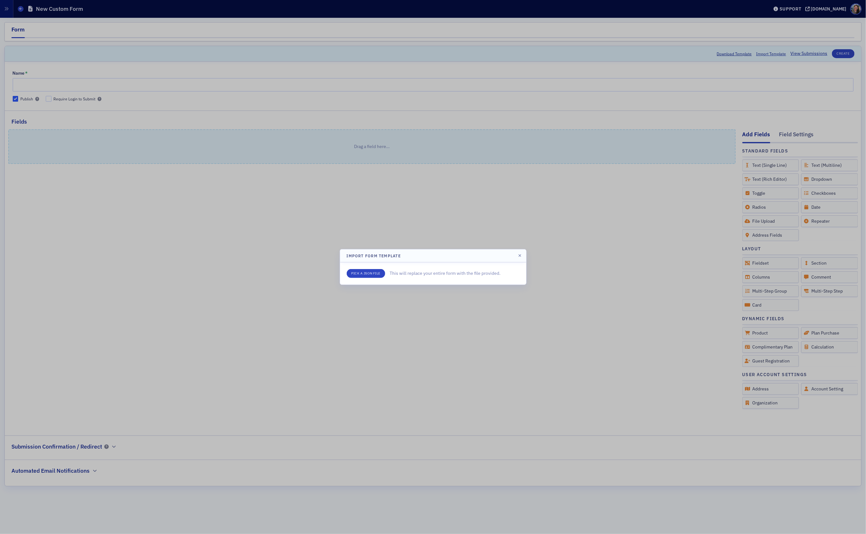
click at [356, 278] on div "Pick a JSON File This will replace your entire form with the file provided." at bounding box center [433, 274] width 186 height 22
click at [357, 276] on input "file" at bounding box center [366, 273] width 38 height 9
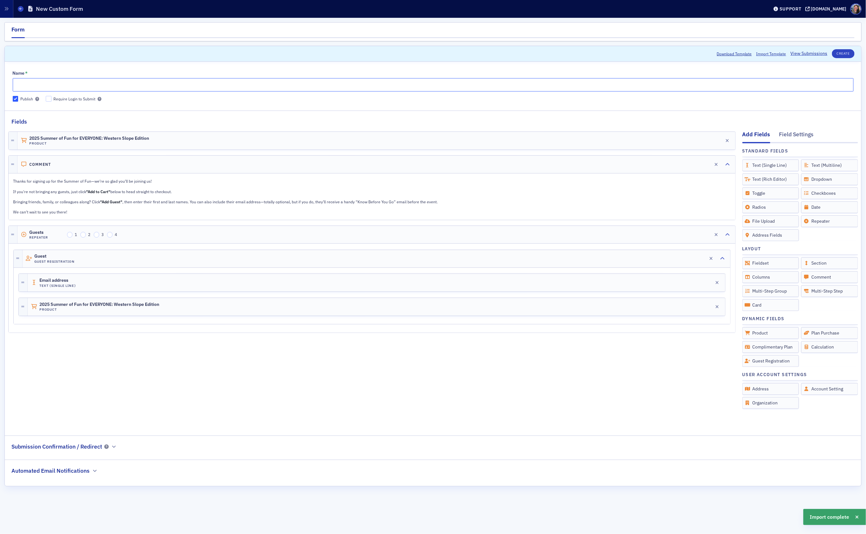
click at [96, 80] on input "Name *" at bounding box center [433, 84] width 841 height 13
type input "G"
click at [136, 146] on h4 "Product" at bounding box center [89, 143] width 120 height 4
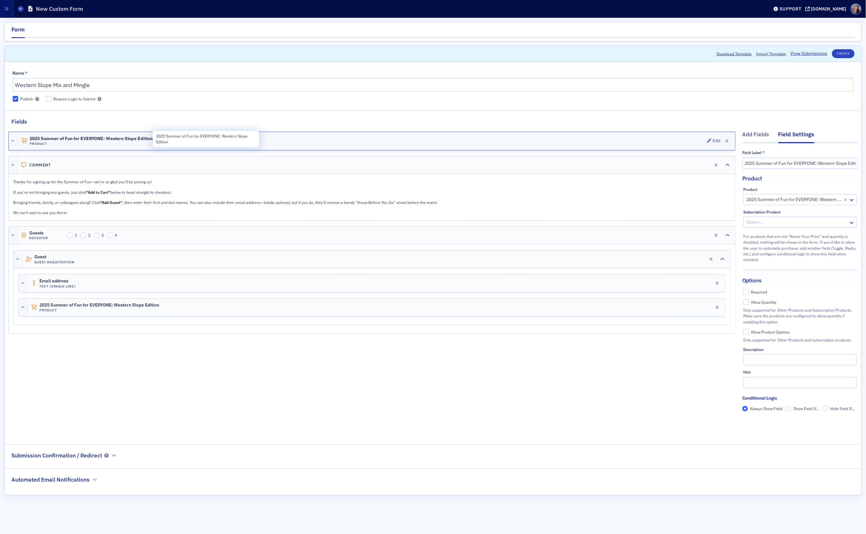
click at [104, 137] on span "2025 Summer of Fun for EVERYONE: Western Slope Edition" at bounding box center [91, 138] width 123 height 5
click at [781, 166] on input "2025 Summer of Fun for EVERYONE: Western Slope Edition" at bounding box center [800, 163] width 116 height 11
click at [781, 165] on input "2025 Summer of Fun for EVERYONE: Western Slope Edition" at bounding box center [800, 163] width 116 height 11
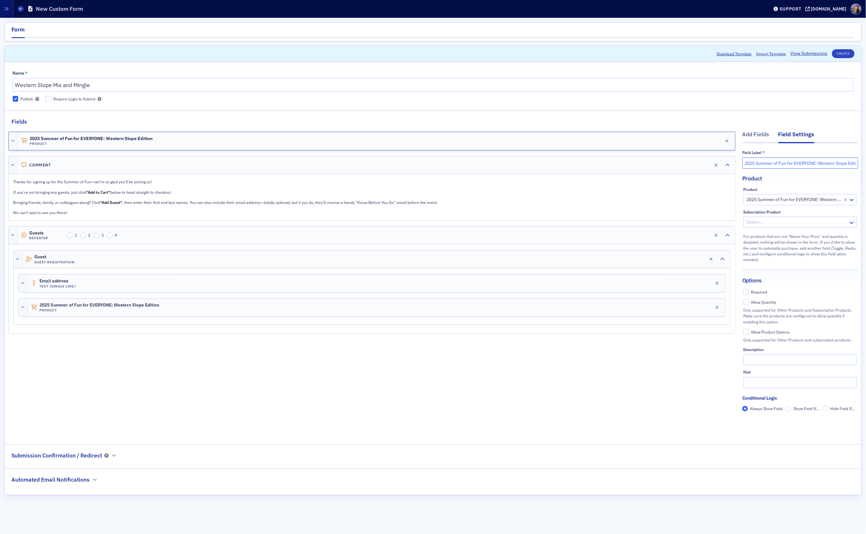
click at [781, 165] on input "2025 Summer of Fun for EVERYONE: Western Slope Edition" at bounding box center [800, 163] width 116 height 11
click at [493, 85] on input "Western Slope Mix and Mingle" at bounding box center [433, 84] width 841 height 13
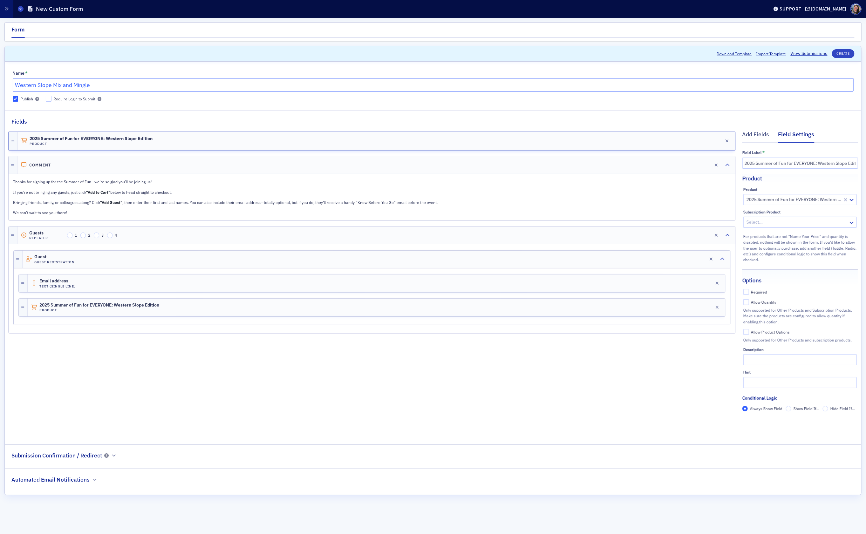
click at [53, 85] on input "Western Slope Mix and Mingle" at bounding box center [433, 84] width 841 height 13
type input "Western Slope Fall Mix and Mingle"
click at [772, 163] on input "2025 Summer of Fun for EVERYONE: Western Slope Edition" at bounding box center [800, 163] width 116 height 11
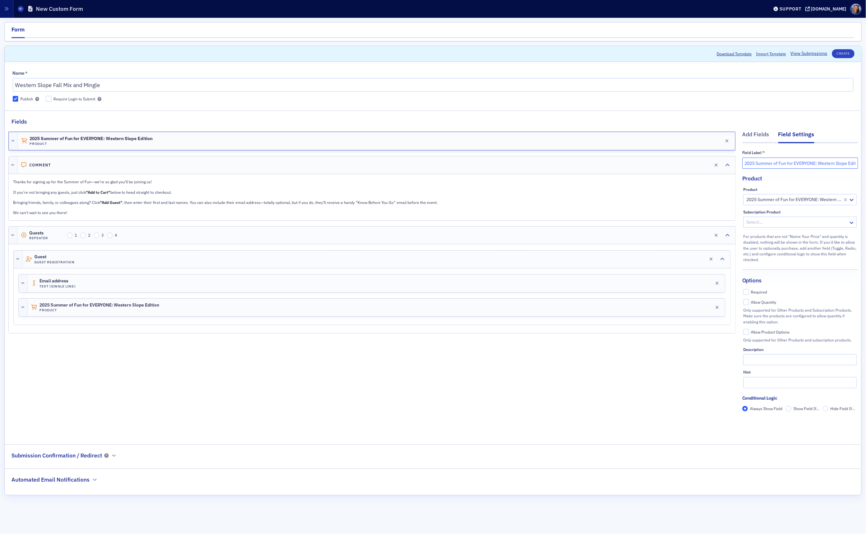
paste input "Western Slope Fall Mix and Mingle"
type input "Western Slope Fall Mix and Mingle"
click at [768, 200] on div at bounding box center [794, 200] width 96 height 8
paste input "Western Slope Fall Mix and Mingle"
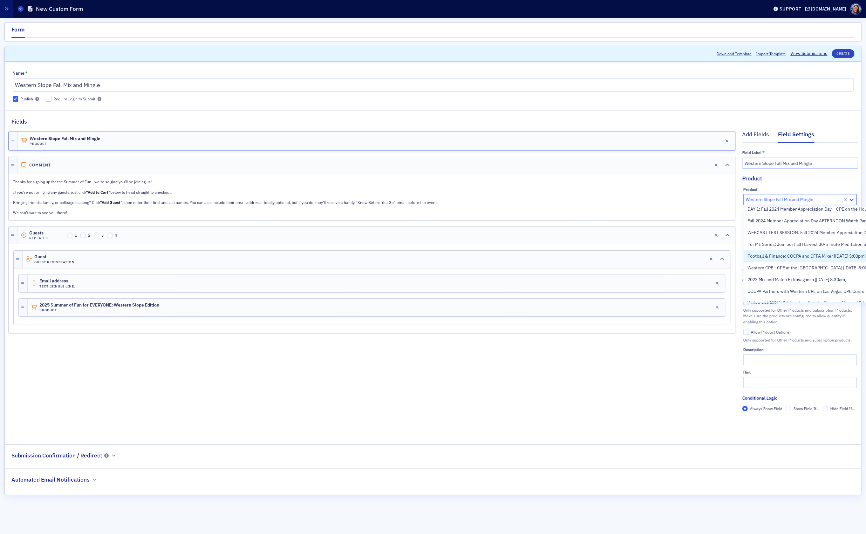
scroll to position [452, 0]
click at [781, 200] on input "Western Slope Fall Mix and Mingle" at bounding box center [780, 199] width 69 height 7
drag, startPoint x: 776, startPoint y: 201, endPoint x: 646, endPoint y: 192, distance: 130.3
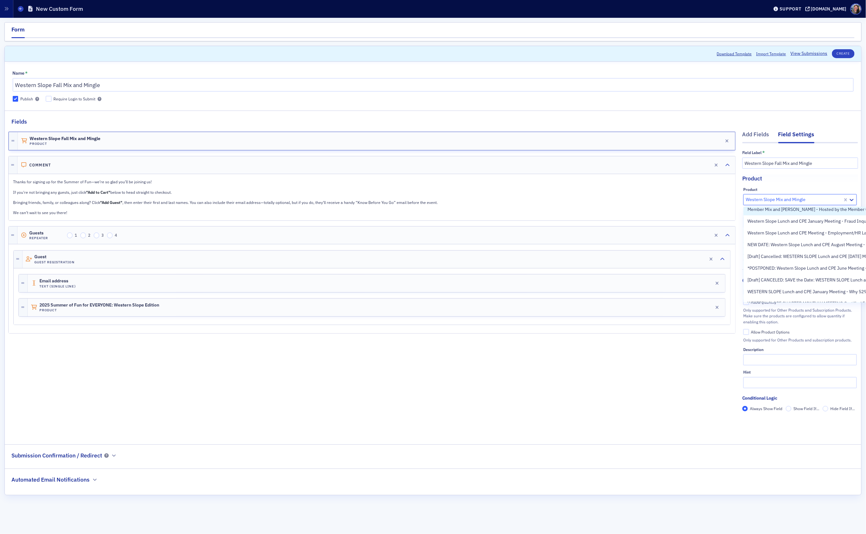
click at [653, 192] on div "Add Fields Field Settings Field Label * Western Slope Fall Mix and Mingle Produ…" at bounding box center [433, 281] width 850 height 310
type input "Mix and Mingle"
click at [768, 214] on span "[Draft] Western Slope Fall Mix and Mingle [10/30/2025 5:30pm]" at bounding box center [805, 214] width 114 height 7
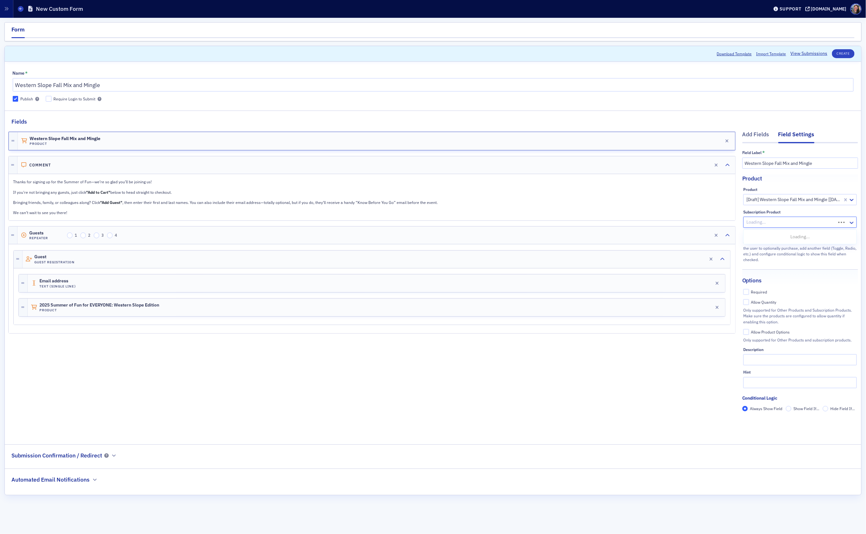
click at [763, 224] on div at bounding box center [790, 222] width 89 height 8
click at [783, 214] on div "Subscription Product" at bounding box center [799, 212] width 113 height 5
click at [761, 292] on div "Required" at bounding box center [759, 292] width 16 height 5
click at [749, 292] on input "Required" at bounding box center [746, 292] width 6 height 6
drag, startPoint x: 780, startPoint y: 324, endPoint x: 748, endPoint y: 313, distance: 34.3
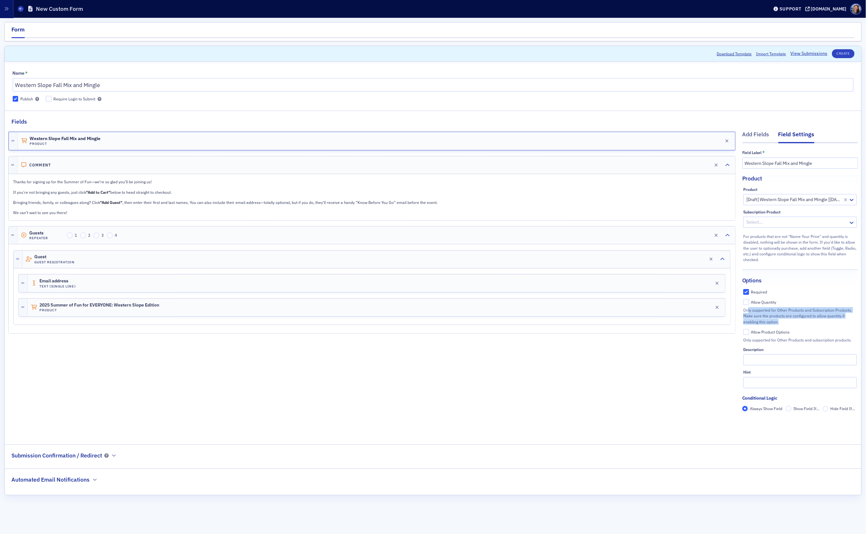
click at [748, 313] on div "Only supported for Other Products and Subscription Products. Make sure the prod…" at bounding box center [799, 315] width 113 height 17
click at [745, 292] on input "Required" at bounding box center [746, 292] width 6 height 6
checkbox input "false"
click at [844, 56] on button "Create" at bounding box center [843, 53] width 23 height 9
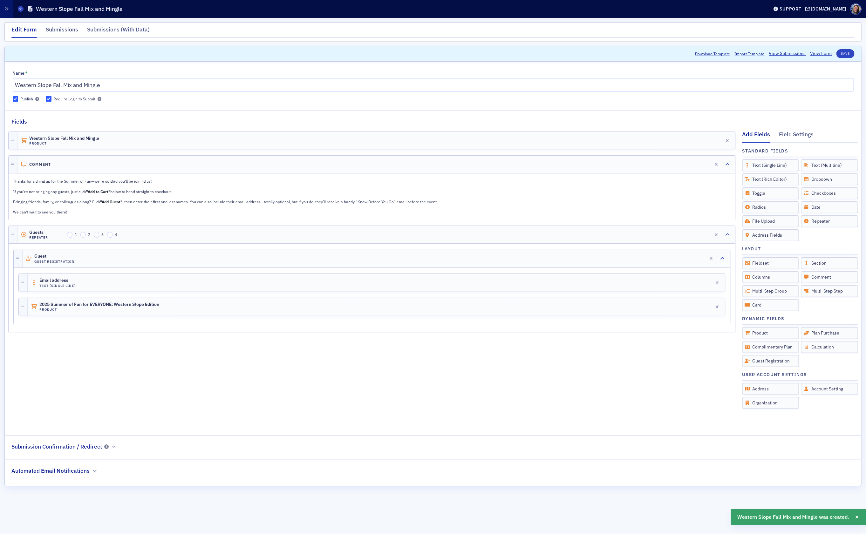
click at [60, 192] on p "If you're not bringing any guests, just click "Add to Cart" below to head strai…" at bounding box center [371, 192] width 717 height 6
drag, startPoint x: 90, startPoint y: 183, endPoint x: 64, endPoint y: 182, distance: 26.1
click at [64, 182] on p "Thanks for signing up for the Summer of Fun—we’re so glad you’ll be joining us!" at bounding box center [371, 181] width 717 height 6
click at [447, 195] on p "If you're not bringing any guests, just click "Add to Cart" below to head strai…" at bounding box center [371, 192] width 717 height 6
click at [443, 194] on p "If you're not bringing any guests, just click "Add to Cart" below to head strai…" at bounding box center [371, 192] width 717 height 6
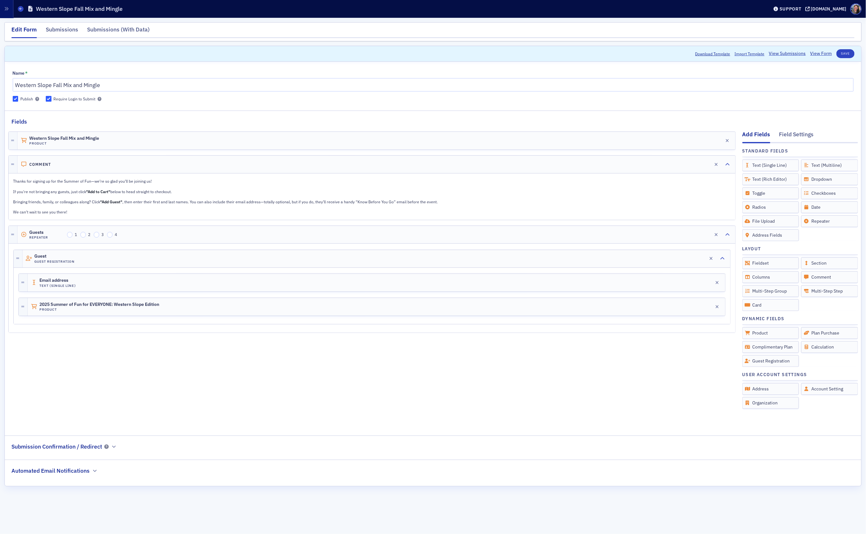
click at [443, 194] on p "If you're not bringing any guests, just click "Add to Cart" below to head strai…" at bounding box center [371, 192] width 717 height 6
click at [63, 180] on p "Thanks for signing up for the Summer of Fun—we’re so glad you’ll be joining us!" at bounding box center [371, 181] width 717 height 6
click at [63, 182] on p "Thanks for signing up for the Summer of Fun—we’re so glad you’ll be joining us!" at bounding box center [371, 181] width 717 height 6
click at [800, 138] on div "Field Settings" at bounding box center [796, 136] width 35 height 12
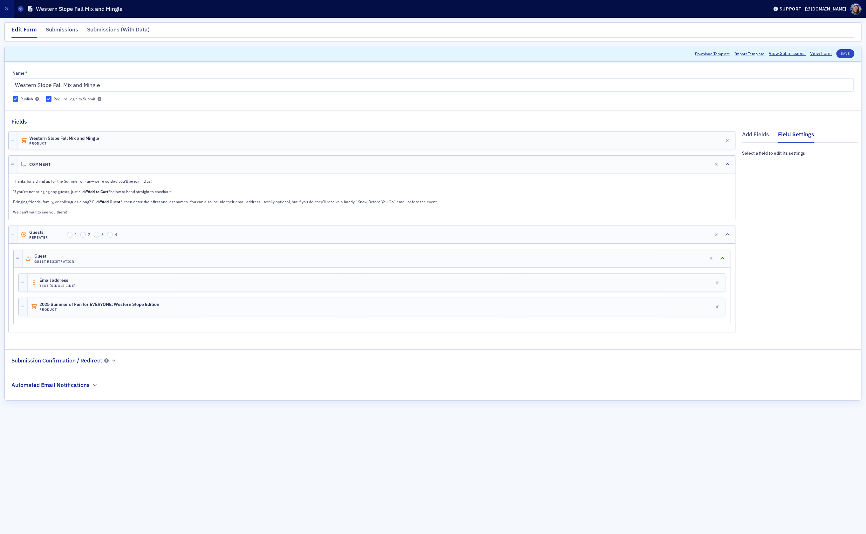
click at [604, 206] on div "Thanks for signing up for the Summer of Fun—we’re so glad you’ll be joining us!…" at bounding box center [372, 197] width 726 height 46
click at [699, 168] on button "Edit" at bounding box center [703, 164] width 14 height 9
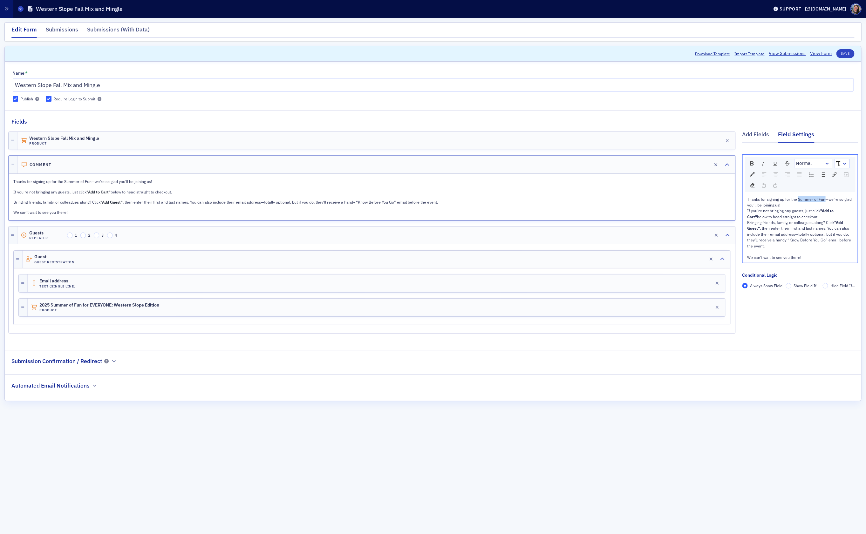
drag, startPoint x: 799, startPoint y: 200, endPoint x: 825, endPoint y: 201, distance: 26.1
click at [825, 201] on span "Thanks for signing up for the Summer of Fun—we’re so glad you’ll be joining us!" at bounding box center [801, 202] width 106 height 11
click at [823, 215] on div "If you're not bringing any guests, just click "Add to Cart" below to head strai…" at bounding box center [801, 214] width 106 height 12
click at [815, 259] on div "We can’t wait to see you there!" at bounding box center [801, 258] width 106 height 6
click at [849, 55] on button "Save" at bounding box center [846, 53] width 18 height 9
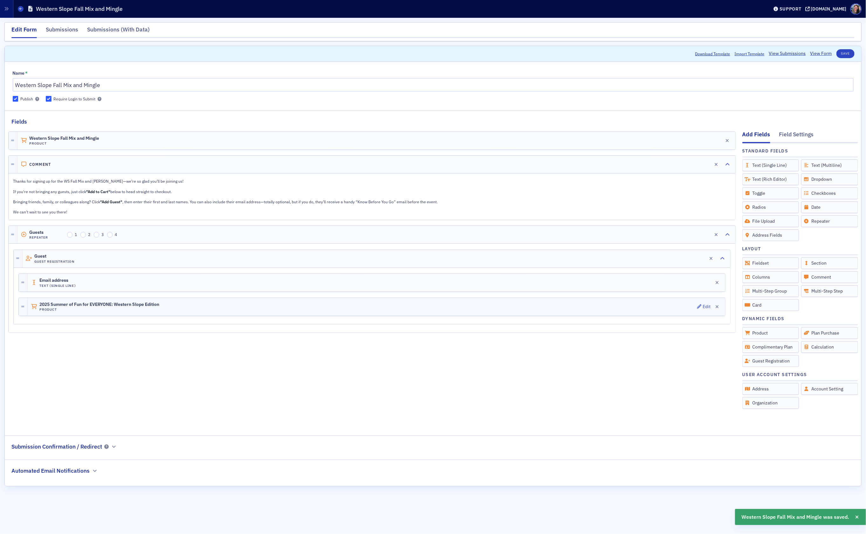
click at [95, 312] on h4 "Product" at bounding box center [99, 310] width 120 height 4
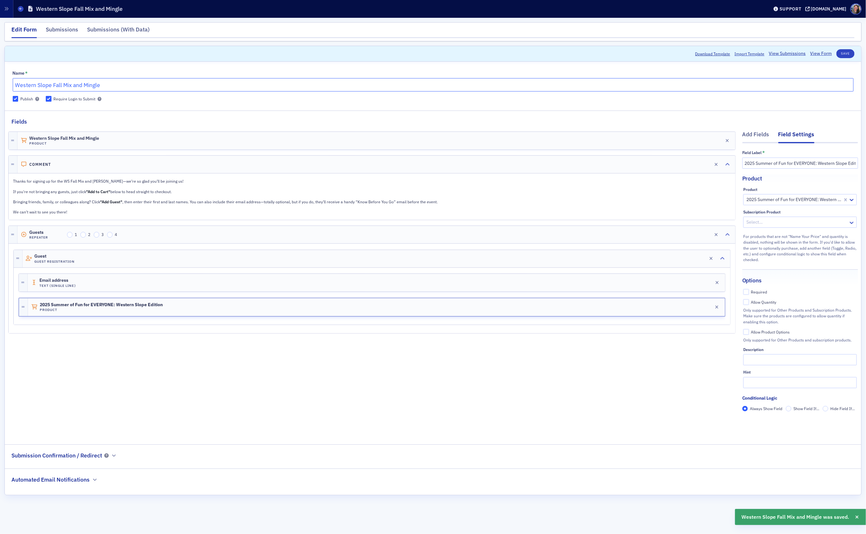
click at [506, 87] on input "Western Slope Fall Mix and Mingle" at bounding box center [433, 84] width 841 height 13
click at [825, 164] on input "2025 Summer of Fun for EVERYONE: Western Slope Edition" at bounding box center [800, 163] width 116 height 11
click at [824, 164] on input "2025 Summer of Fun for EVERYONE: Western Slope Edition" at bounding box center [800, 163] width 116 height 11
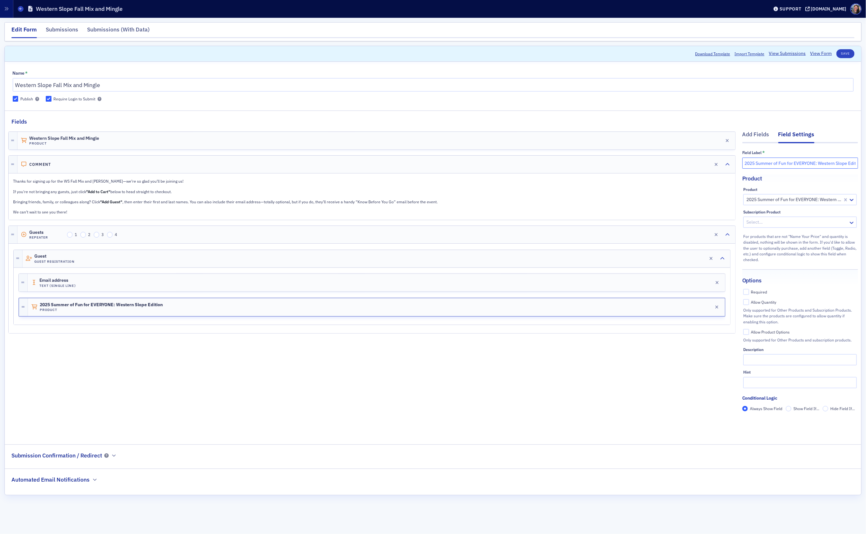
click at [824, 164] on input "2025 Summer of Fun for EVERYONE: Western Slope Edition" at bounding box center [800, 163] width 116 height 11
paste input "Western Slope Fall Mix and Mingle"
type input "Western Slope Fall Mix and Mingle"
click at [817, 200] on div at bounding box center [794, 200] width 96 height 8
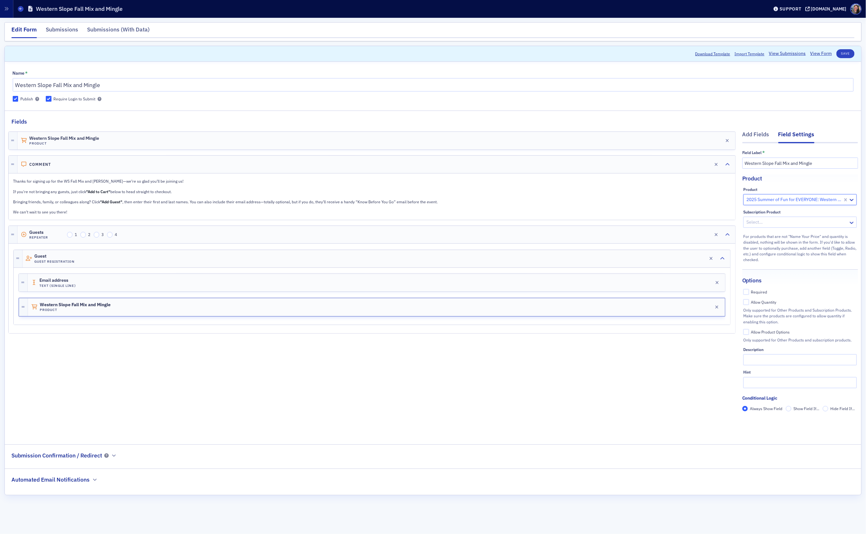
click at [817, 200] on div at bounding box center [794, 200] width 96 height 8
paste input "Western Slope Fall Mix and Mingle"
type input "Western Slope Fall Mix and Mingle"
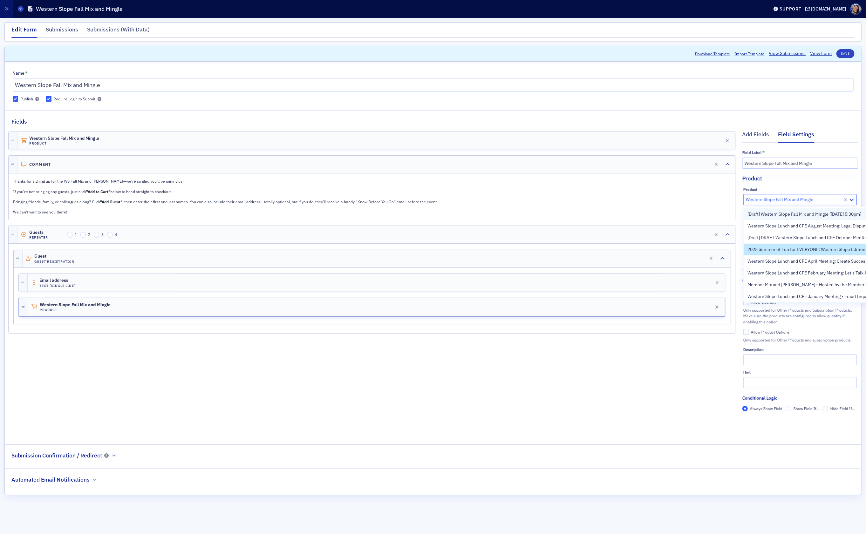
click at [802, 214] on span "[Draft] Western Slope Fall Mix and Mingle [10/30/2025 5:30pm]" at bounding box center [805, 214] width 114 height 7
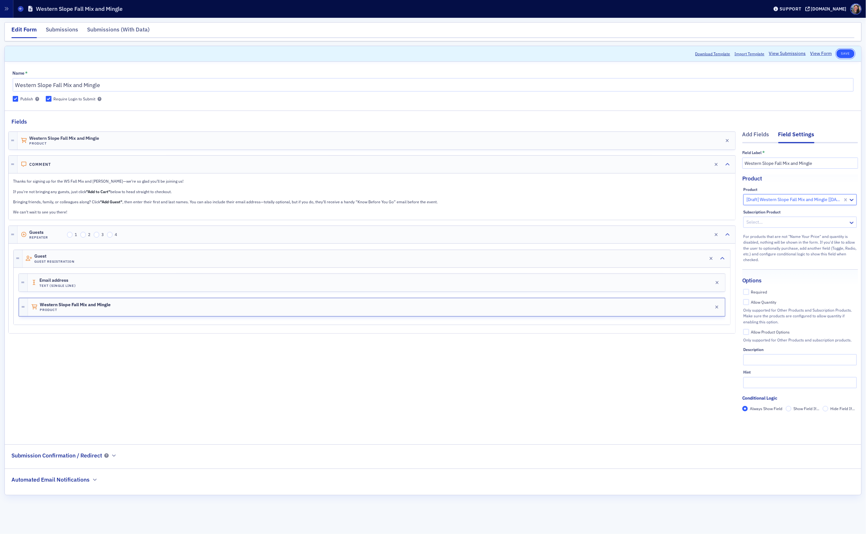
click at [844, 56] on button "Save" at bounding box center [846, 53] width 18 height 9
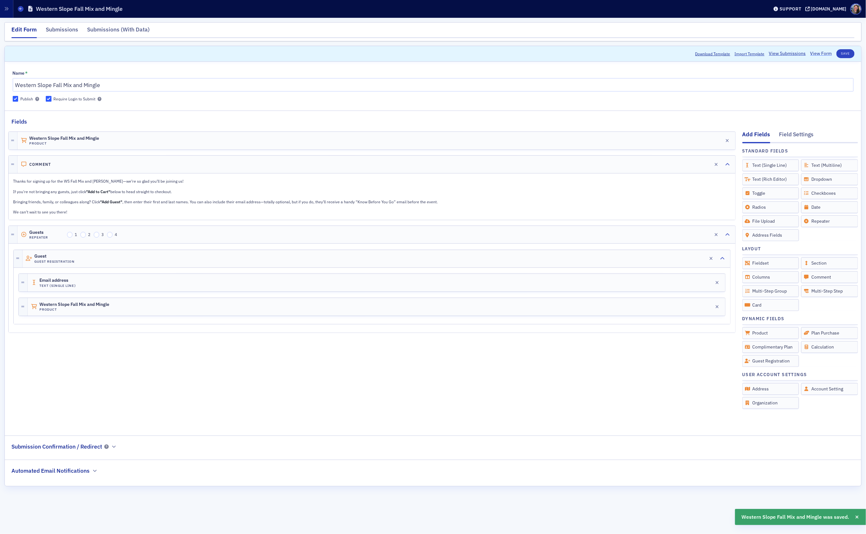
click at [826, 55] on link "View Form" at bounding box center [821, 53] width 22 height 7
click at [88, 219] on div "Thanks for signing up for the WS Fall Mix and Mingle—we’re so glad you’ll be jo…" at bounding box center [372, 197] width 726 height 46
click at [98, 211] on p "We can’t wait to see you there!" at bounding box center [371, 212] width 717 height 6
click at [451, 204] on p "Bringing friends, family, or colleagues along? Click "Add Guest" , then enter t…" at bounding box center [371, 202] width 717 height 6
click at [440, 204] on p "Bringing friends, family, or colleagues along? Click "Add Guest" , then enter t…" at bounding box center [371, 202] width 717 height 6
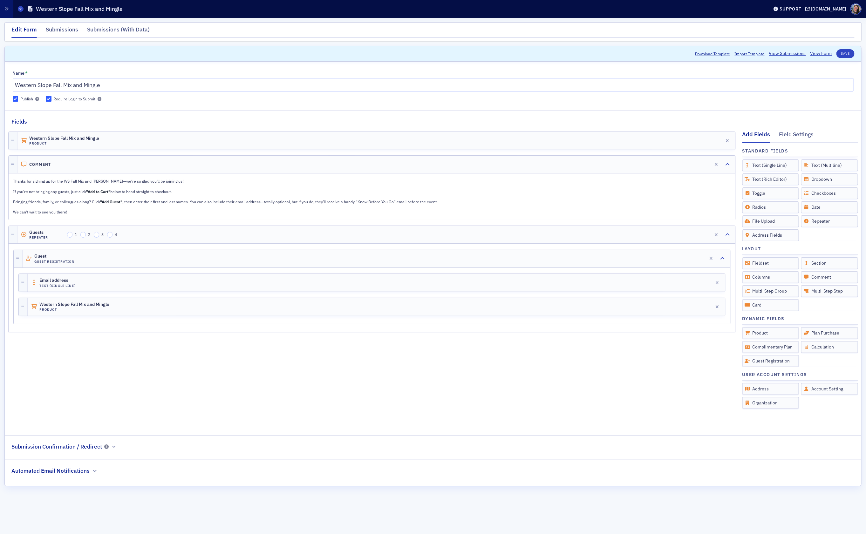
click at [418, 204] on p "Bringing friends, family, or colleagues along? Click "Add Guest" , then enter t…" at bounding box center [371, 202] width 717 height 6
click at [693, 165] on div "Comment Edit" at bounding box center [376, 164] width 718 height 17
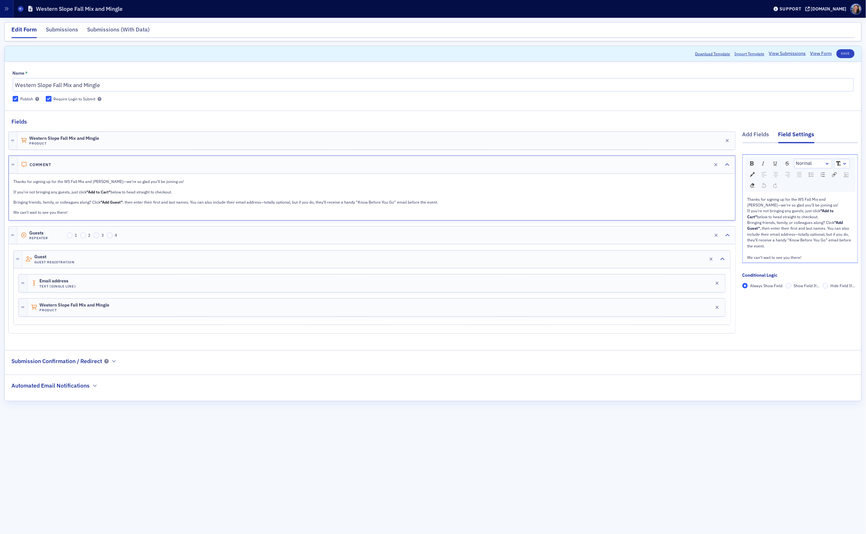
click at [462, 205] on p "Bringing friends, family, or colleagues along? Click "Add Guest" , then enter t…" at bounding box center [372, 202] width 717 height 6
click at [443, 204] on p "Bringing friends, family, or colleagues along? Click "Add Guest" , then enter t…" at bounding box center [372, 202] width 717 height 6
click at [807, 249] on div "Bringing friends, family, or colleagues along? Click "Add Guest" , then enter t…" at bounding box center [801, 234] width 106 height 29
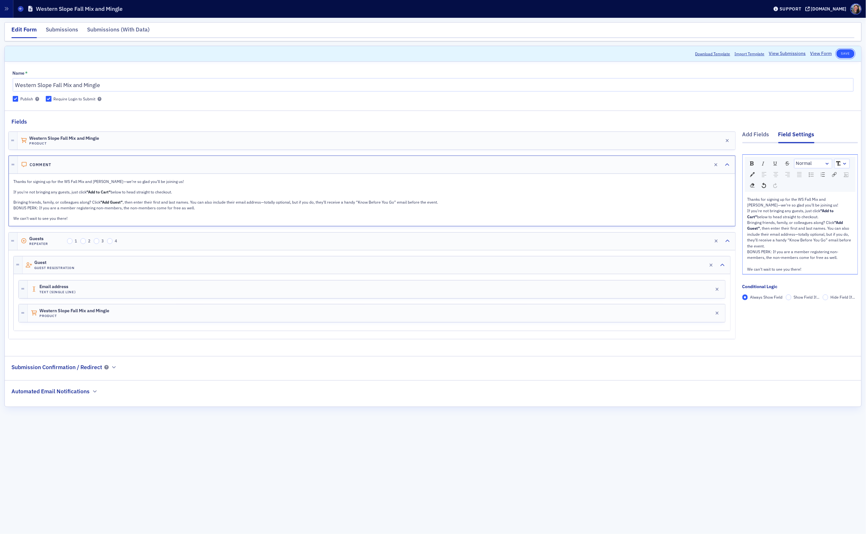
click at [844, 55] on button "Save" at bounding box center [846, 53] width 18 height 9
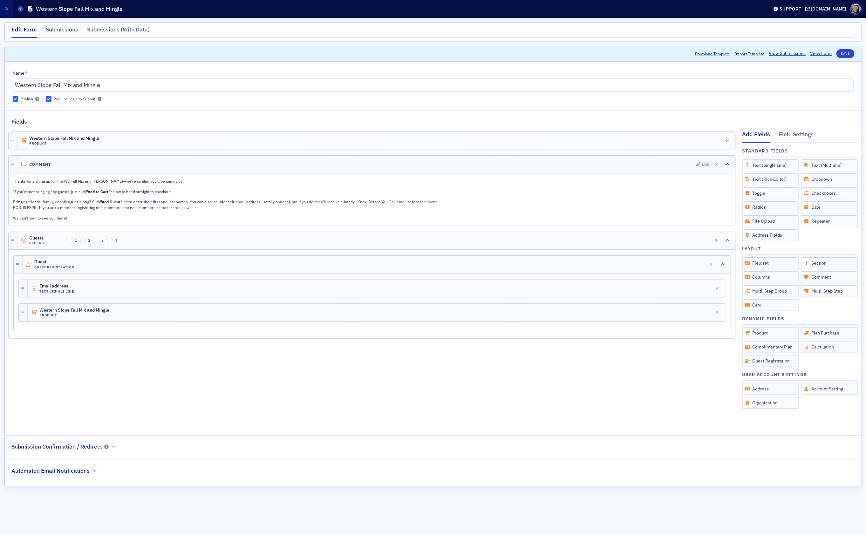
click at [704, 166] on div "Edit" at bounding box center [706, 164] width 8 height 3
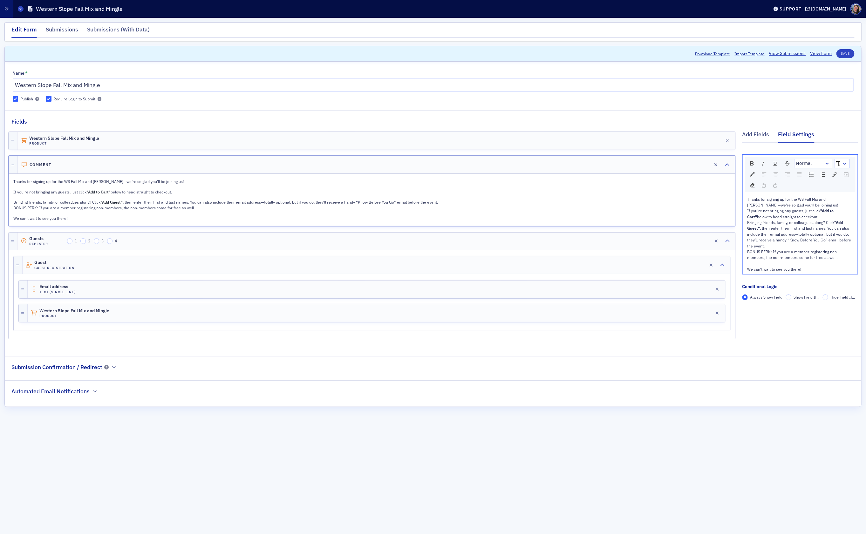
click at [764, 253] on span ", then enter their first and last names. You can also include their email addre…" at bounding box center [800, 243] width 105 height 34
click at [754, 251] on span ", then enter their first and last names. You can also include their email addre…" at bounding box center [800, 243] width 105 height 34
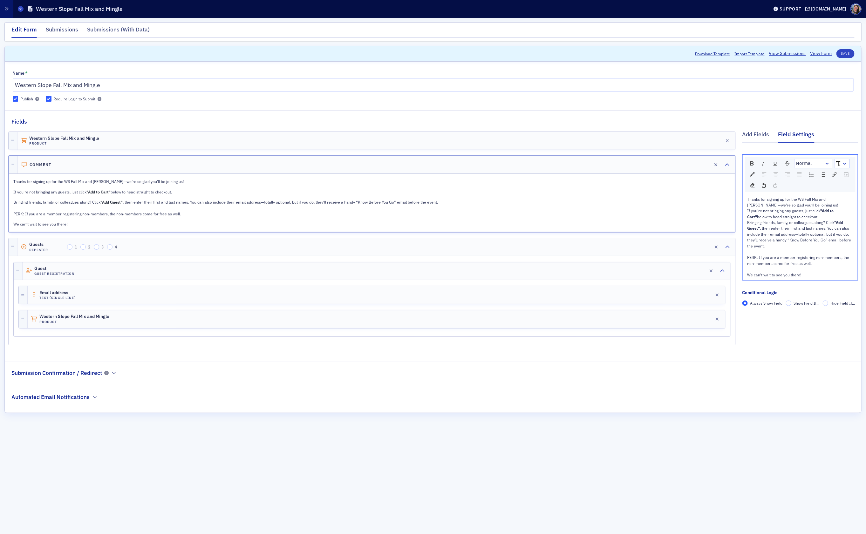
click at [776, 263] on span ", then enter their first and last names. You can also include their email addre…" at bounding box center [800, 246] width 105 height 40
click at [846, 52] on button "Save" at bounding box center [846, 53] width 18 height 9
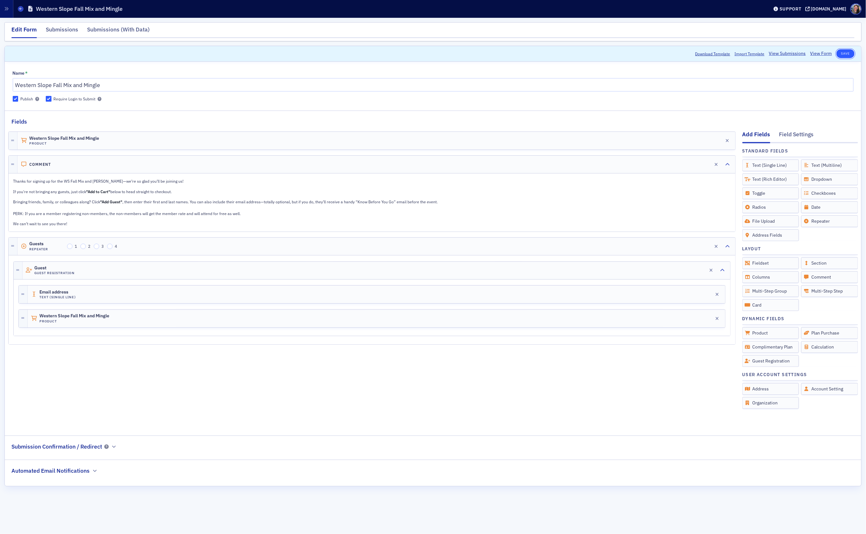
click at [845, 56] on button "Save" at bounding box center [846, 53] width 18 height 9
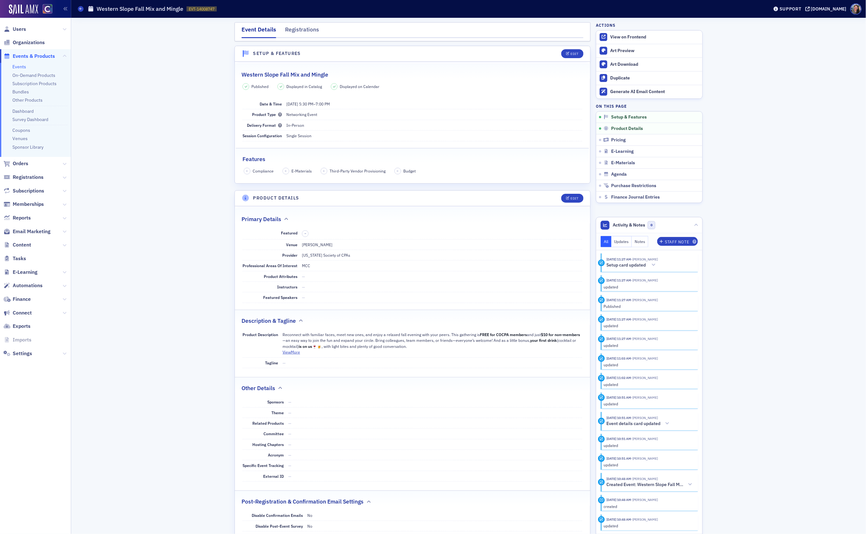
click at [16, 66] on link "Events" at bounding box center [19, 67] width 14 height 6
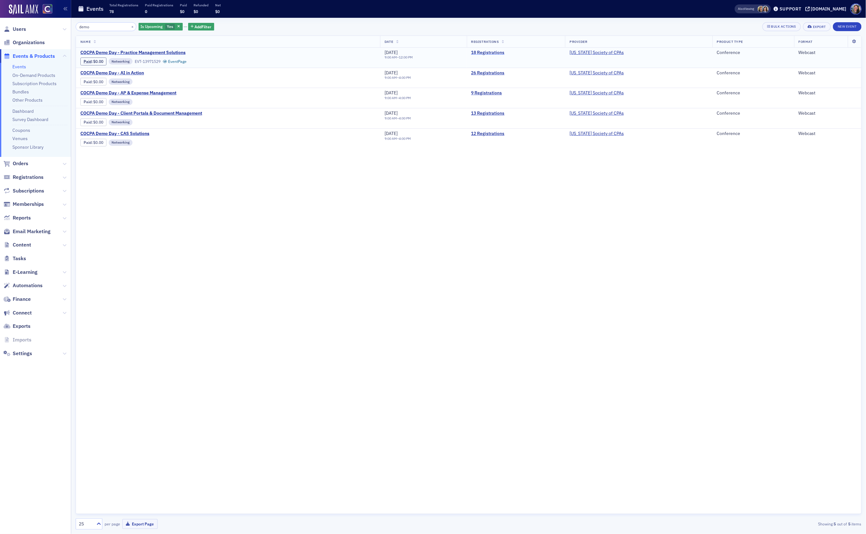
type input "demo"
click at [495, 54] on link "18 Registrations" at bounding box center [516, 53] width 90 height 6
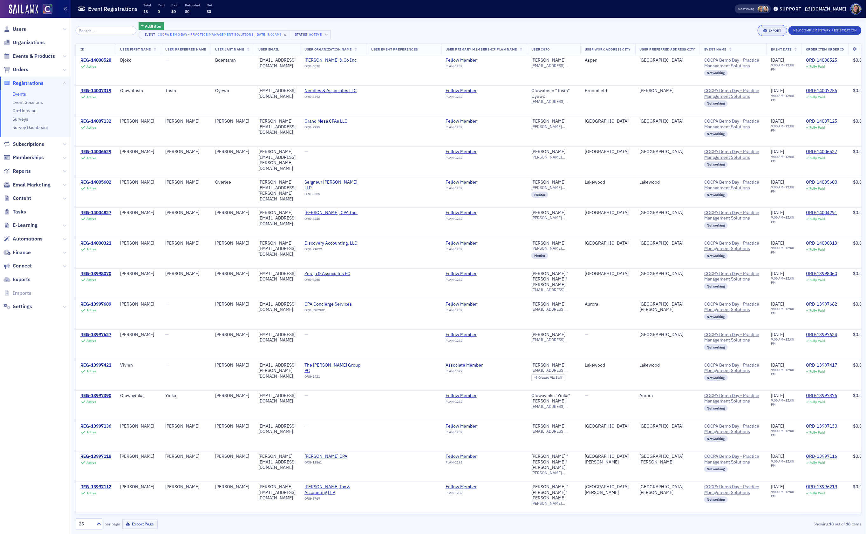
click at [772, 32] on div "Export" at bounding box center [775, 30] width 13 height 3
click at [738, 44] on header "Export" at bounding box center [751, 40] width 69 height 11
click at [774, 29] on div "Export" at bounding box center [775, 30] width 13 height 3
click at [738, 50] on button "Export All ( 18 Event Registrations )" at bounding box center [751, 52] width 69 height 10
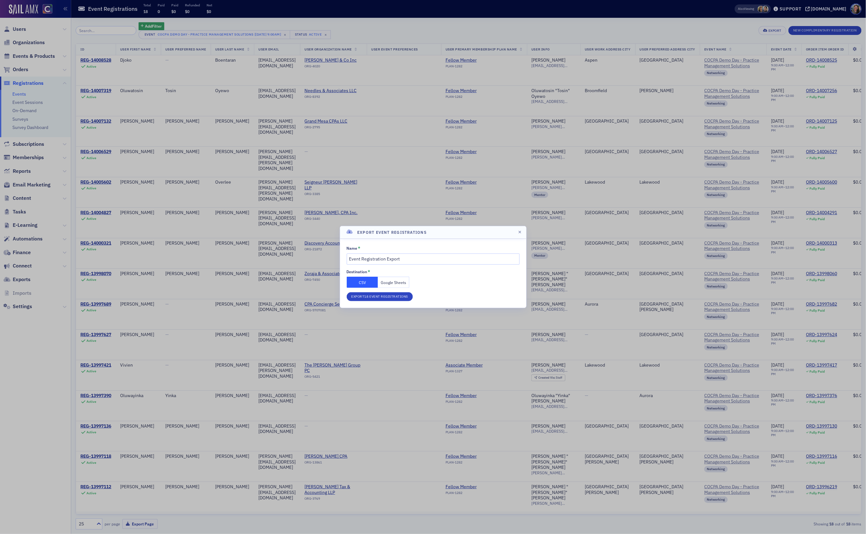
click at [391, 285] on button "Google Sheets" at bounding box center [393, 282] width 31 height 11
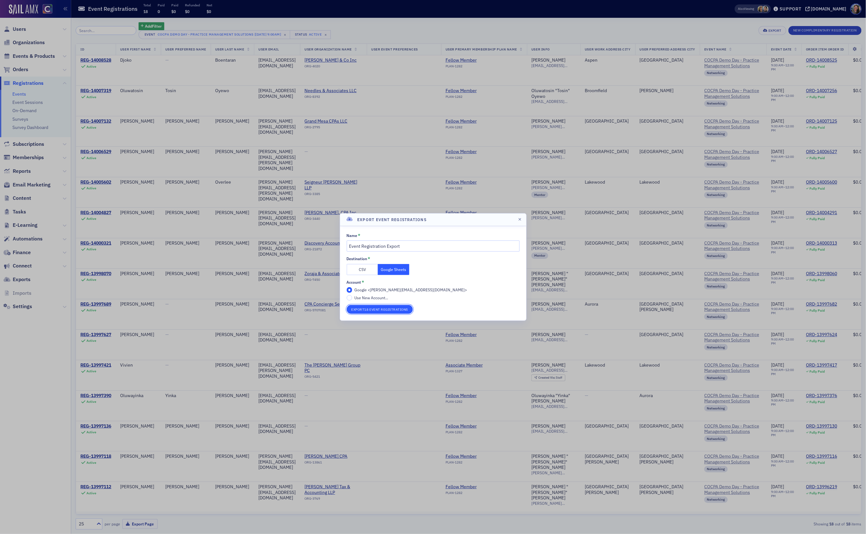
click at [386, 310] on button "Export 18 Event Registrations" at bounding box center [380, 309] width 66 height 9
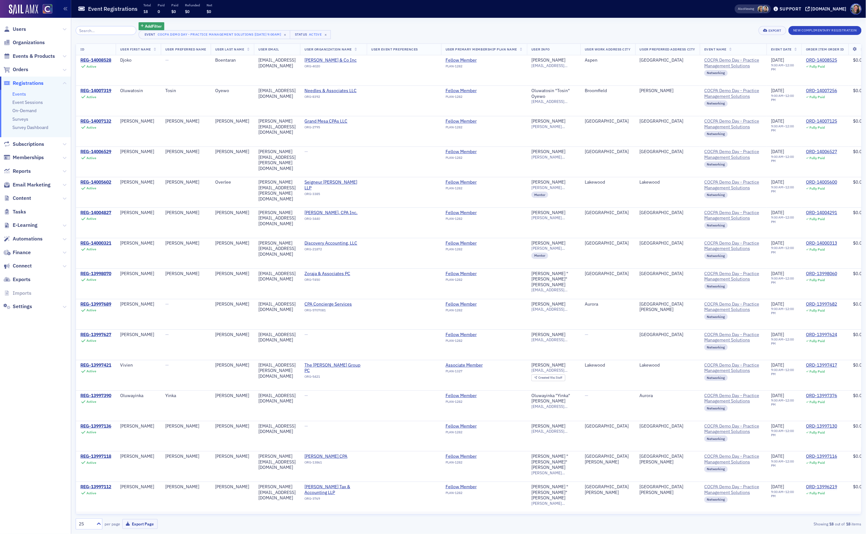
click at [18, 94] on link "Events" at bounding box center [19, 94] width 14 height 6
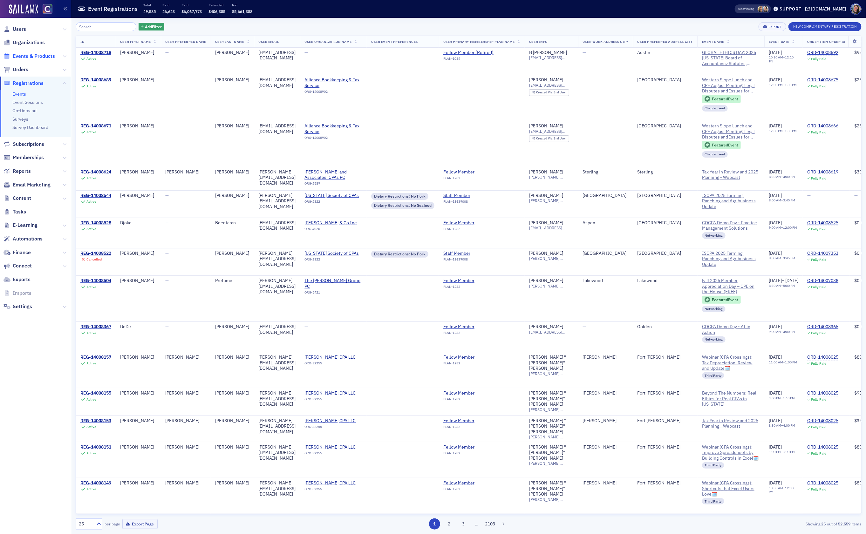
click at [44, 58] on span "Events & Products" at bounding box center [34, 56] width 42 height 7
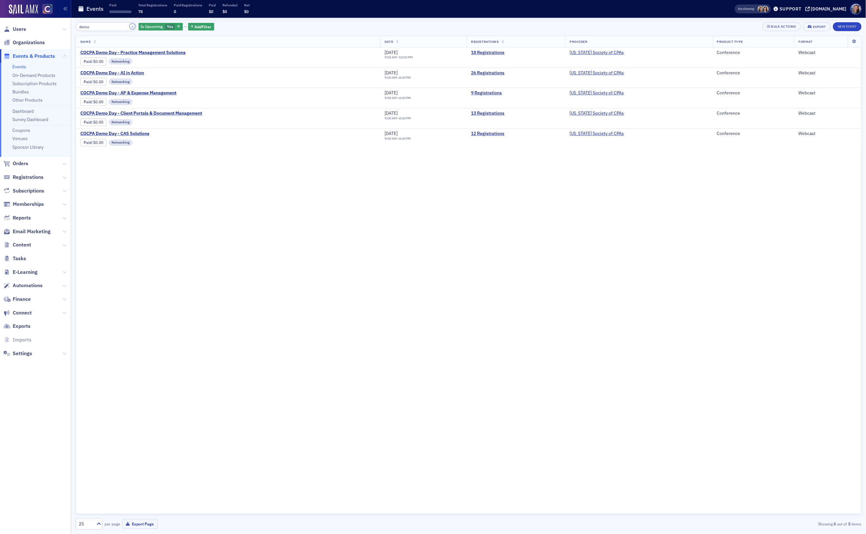
click at [130, 27] on button "×" at bounding box center [133, 27] width 6 height 6
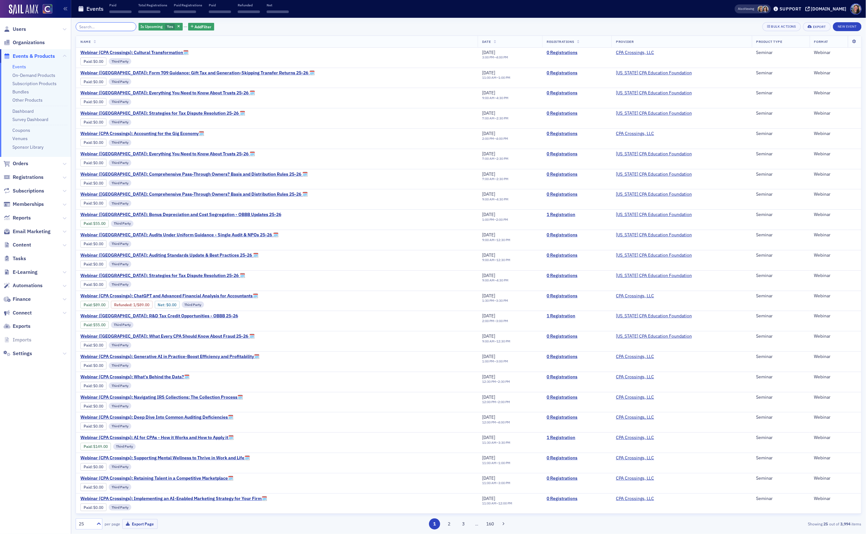
click at [101, 26] on input "search" at bounding box center [106, 26] width 61 height 9
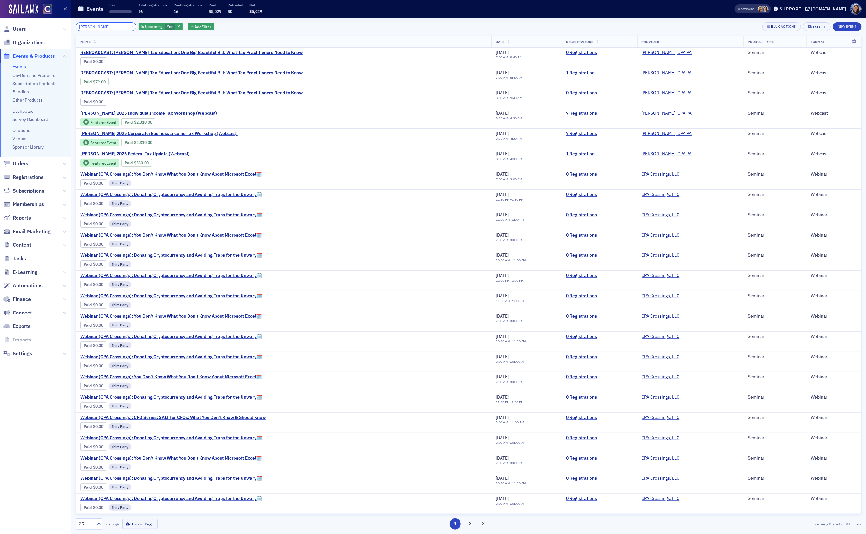
type input "don farmer"
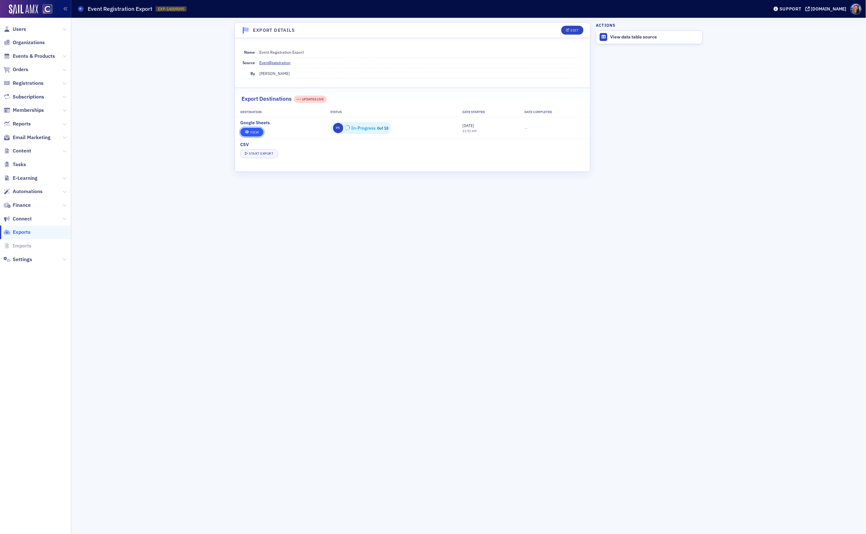
click at [255, 133] on link "View" at bounding box center [251, 132] width 23 height 9
